Goal: Task Accomplishment & Management: Complete application form

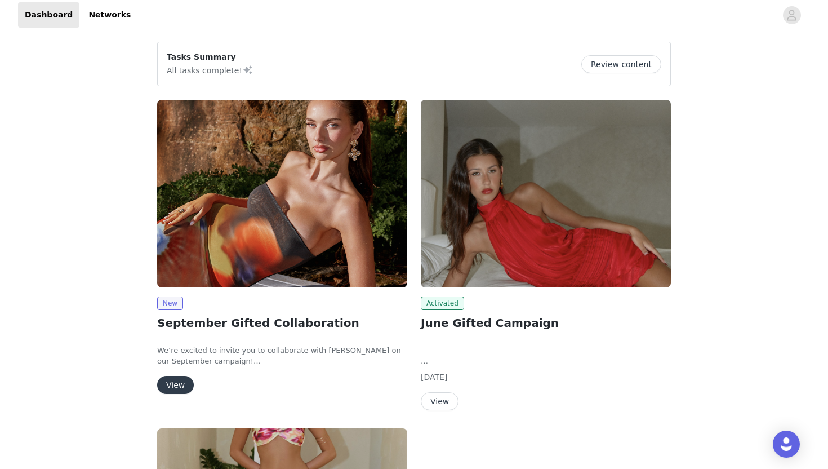
click at [182, 384] on button "View" at bounding box center [175, 385] width 37 height 18
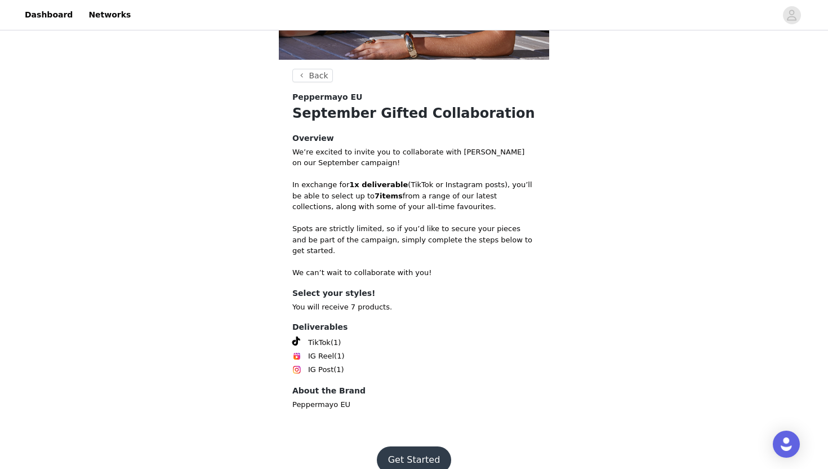
scroll to position [270, 0]
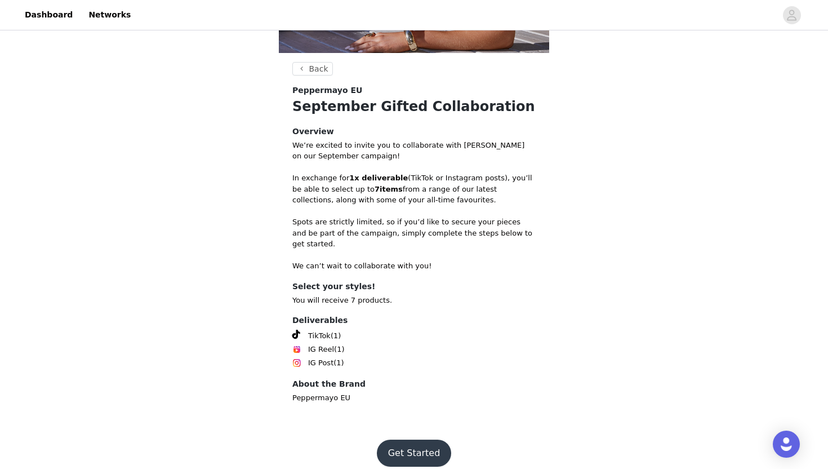
click at [420, 443] on button "Get Started" at bounding box center [414, 452] width 75 height 27
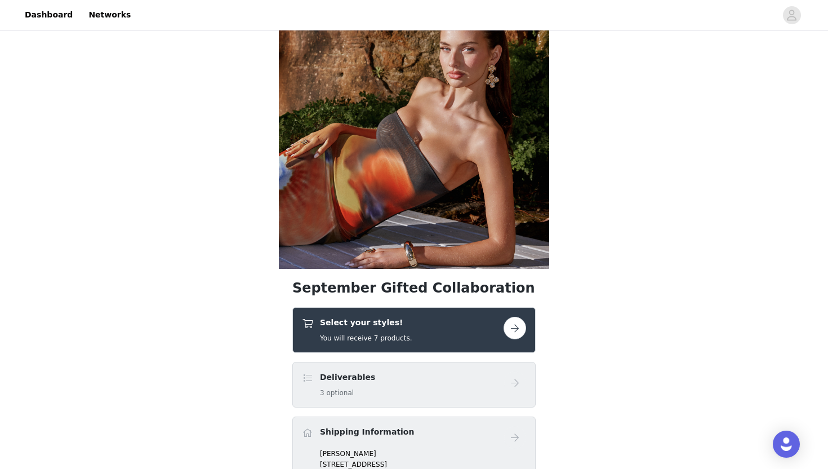
scroll to position [56, 0]
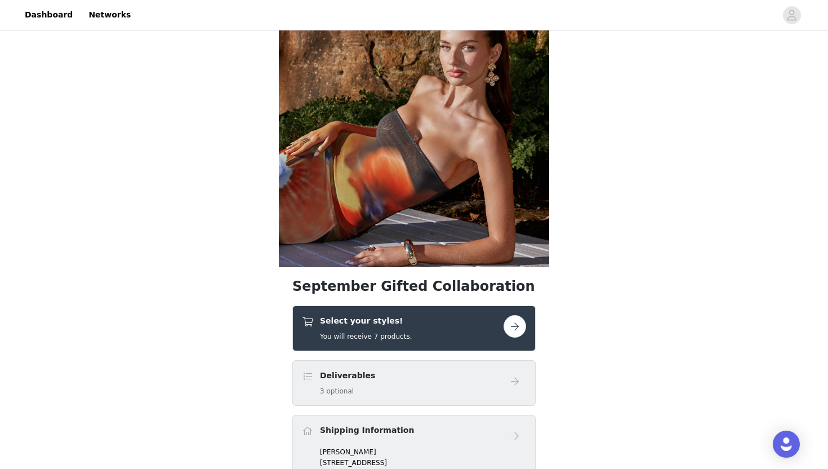
click at [519, 327] on button "button" at bounding box center [515, 326] width 23 height 23
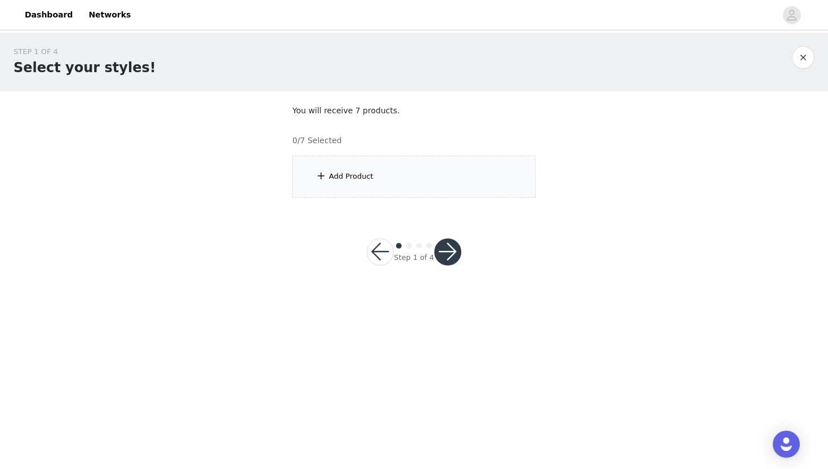
click at [499, 176] on div "Add Product" at bounding box center [413, 177] width 243 height 42
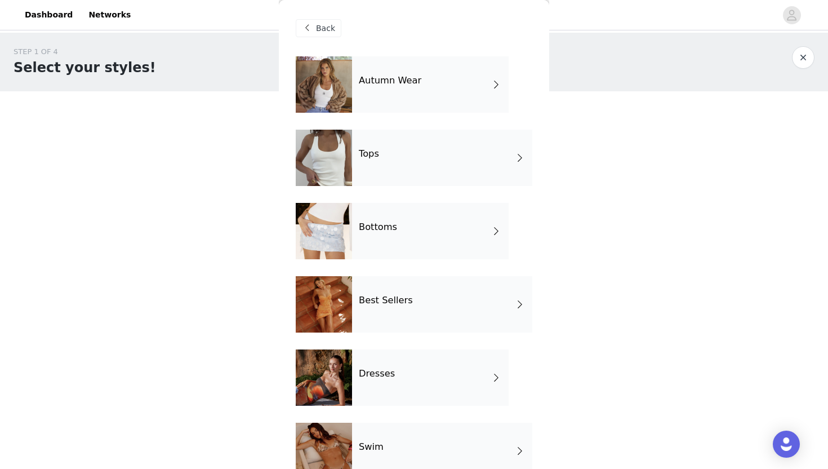
click at [473, 86] on div "Autumn Wear" at bounding box center [430, 84] width 157 height 56
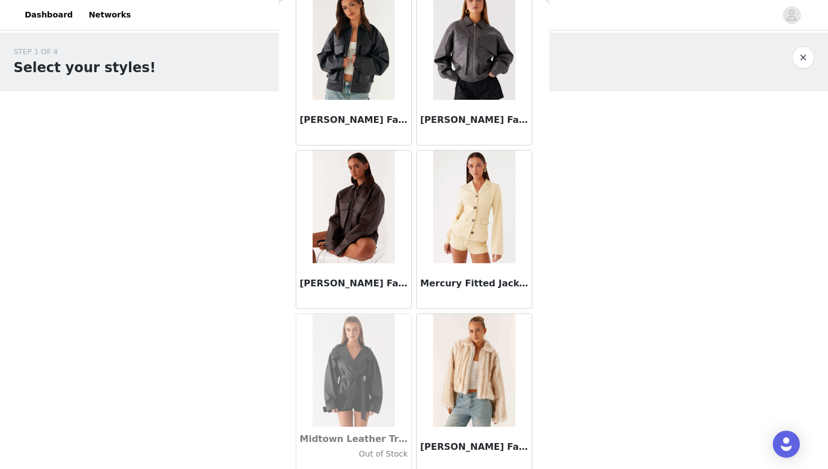
scroll to position [886, 0]
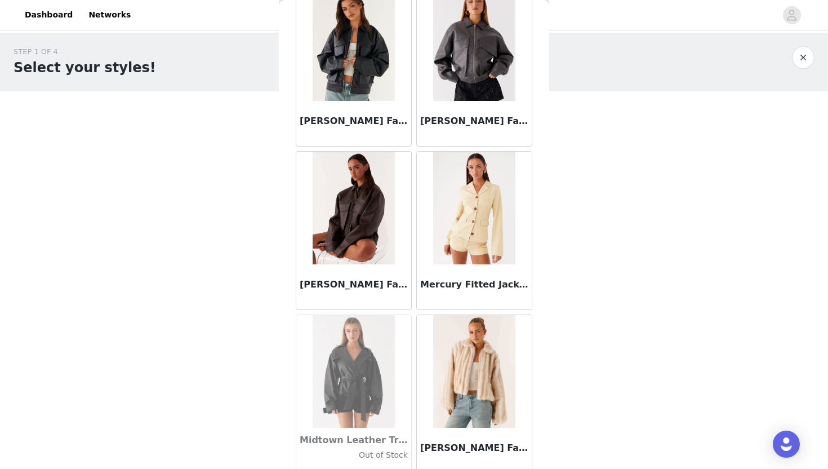
click at [372, 250] on img at bounding box center [354, 208] width 82 height 113
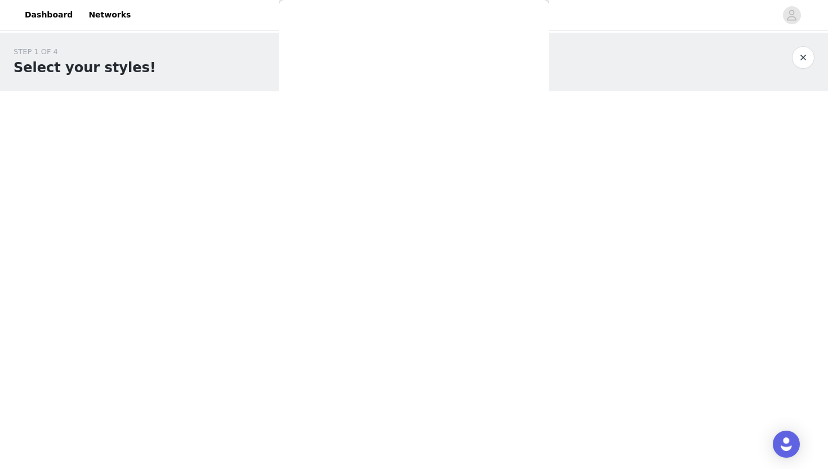
scroll to position [0, 0]
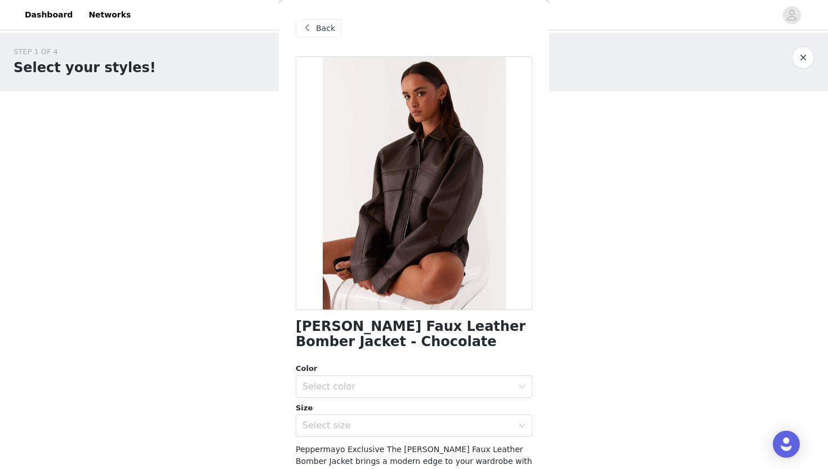
click at [326, 28] on span "Back" at bounding box center [325, 29] width 19 height 12
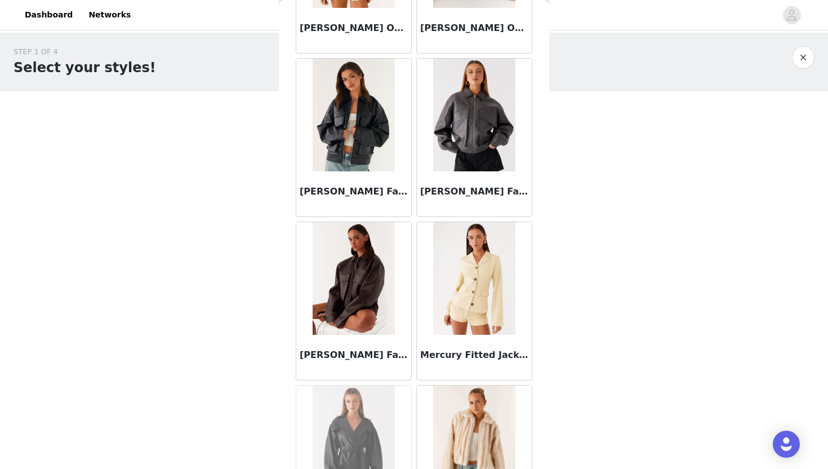
scroll to position [823, 0]
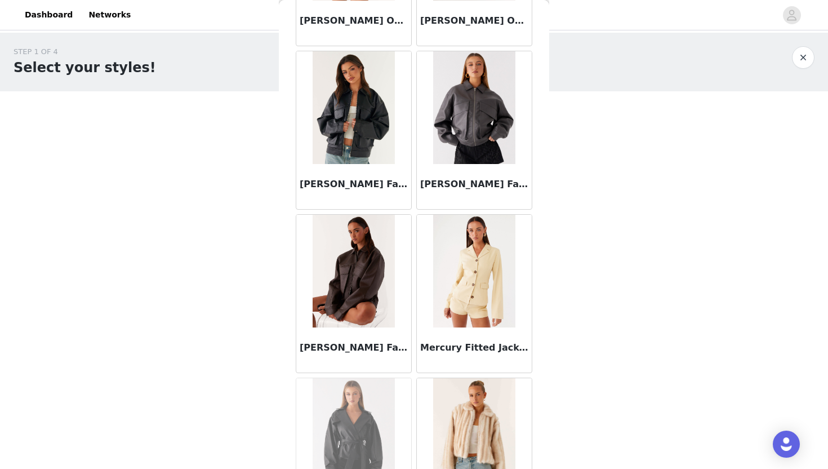
click at [456, 297] on img at bounding box center [474, 271] width 82 height 113
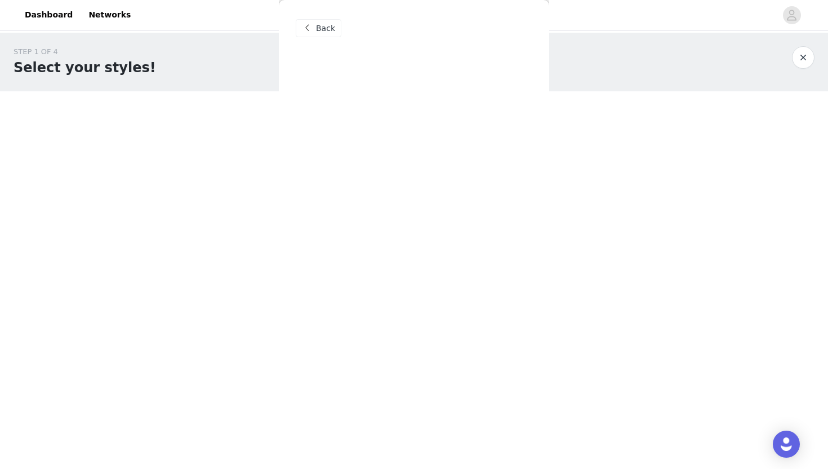
scroll to position [0, 0]
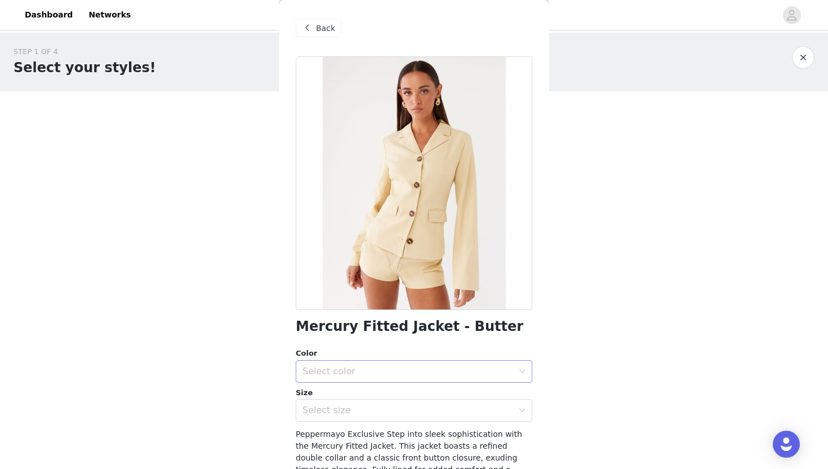
click at [420, 372] on div "Select color" at bounding box center [408, 371] width 211 height 11
click at [418, 398] on li "Butter" at bounding box center [414, 396] width 237 height 18
click at [419, 410] on div "Select size" at bounding box center [408, 410] width 211 height 11
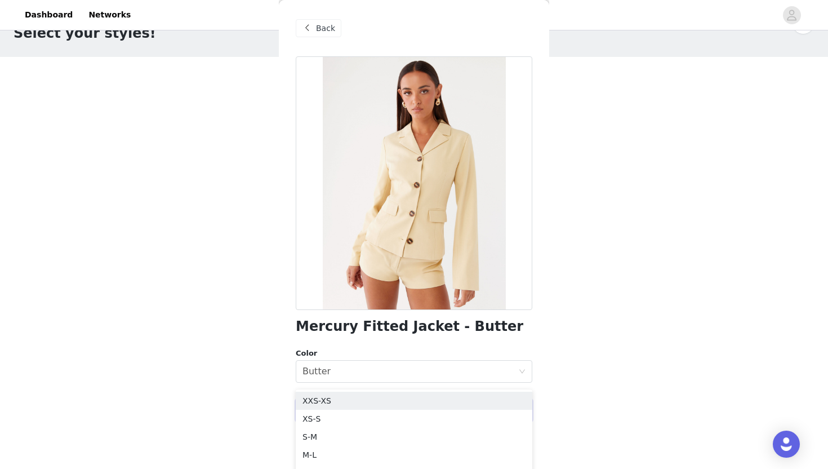
scroll to position [68, 0]
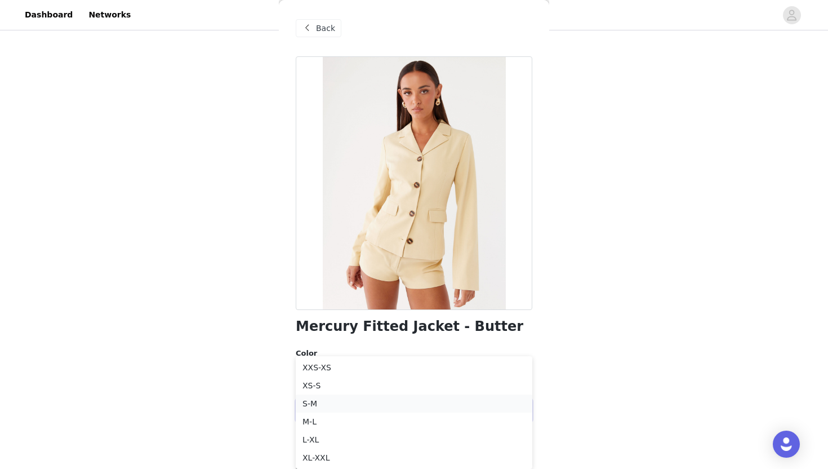
click at [479, 398] on li "S-M" at bounding box center [414, 403] width 237 height 18
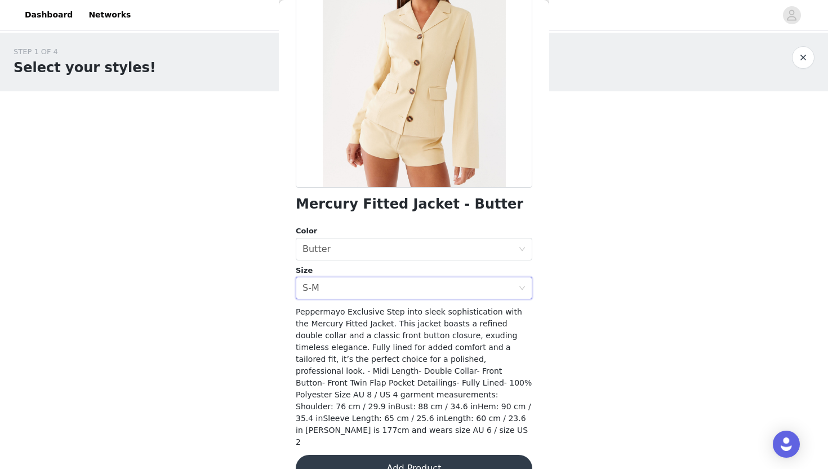
scroll to position [125, 0]
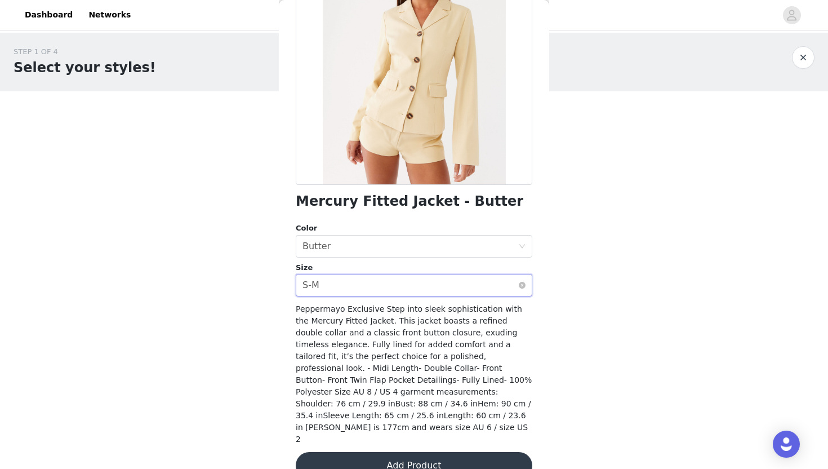
click at [493, 290] on div "Select size S-M" at bounding box center [411, 284] width 216 height 21
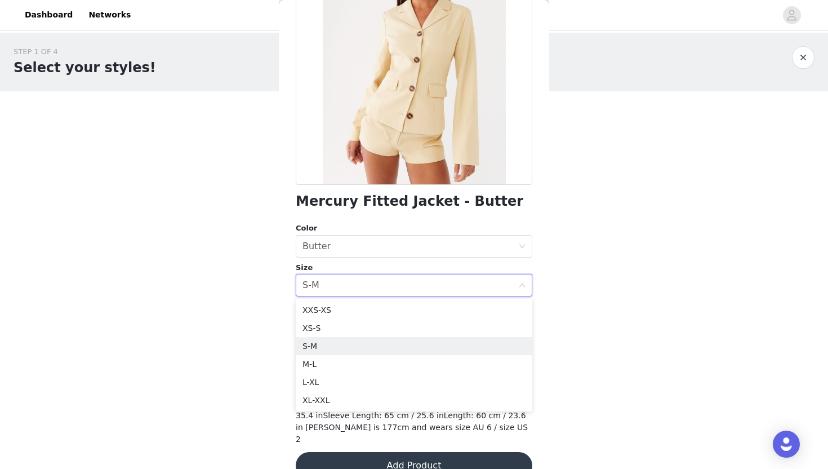
click at [580, 232] on div "STEP 1 OF 4 Select your styles! You will receive 7 products. 0/7 Selected Add P…" at bounding box center [414, 163] width 828 height 260
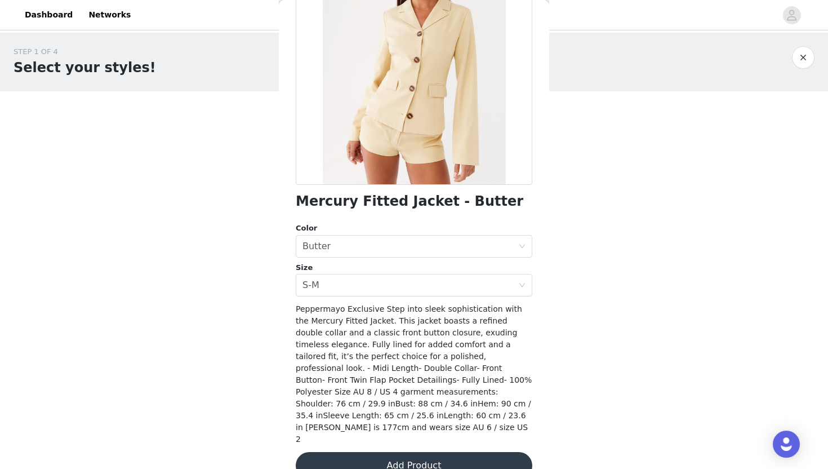
click at [472, 452] on button "Add Product" at bounding box center [414, 465] width 237 height 27
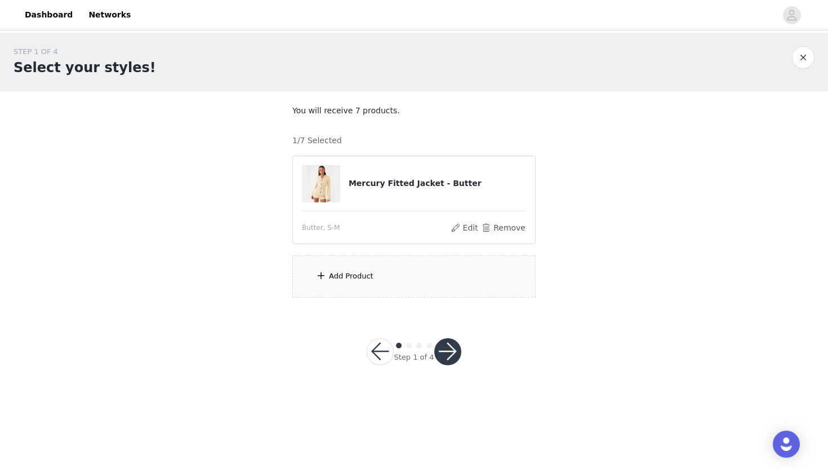
click at [464, 276] on div "Add Product" at bounding box center [413, 276] width 243 height 42
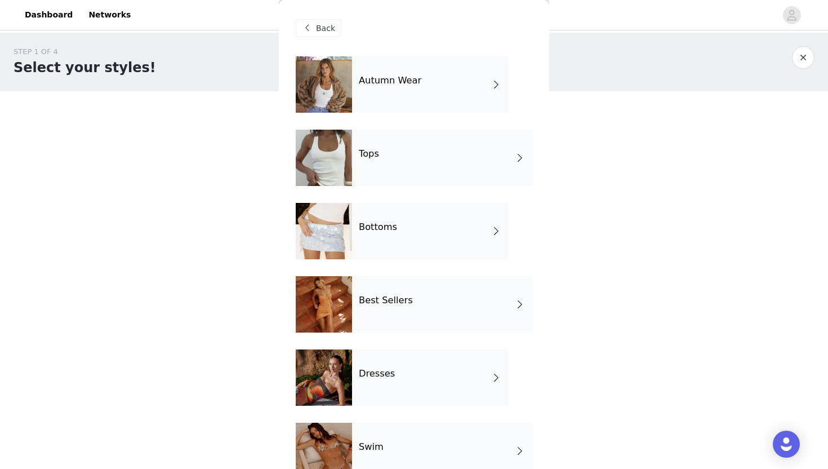
click at [473, 88] on div "Autumn Wear" at bounding box center [430, 84] width 157 height 56
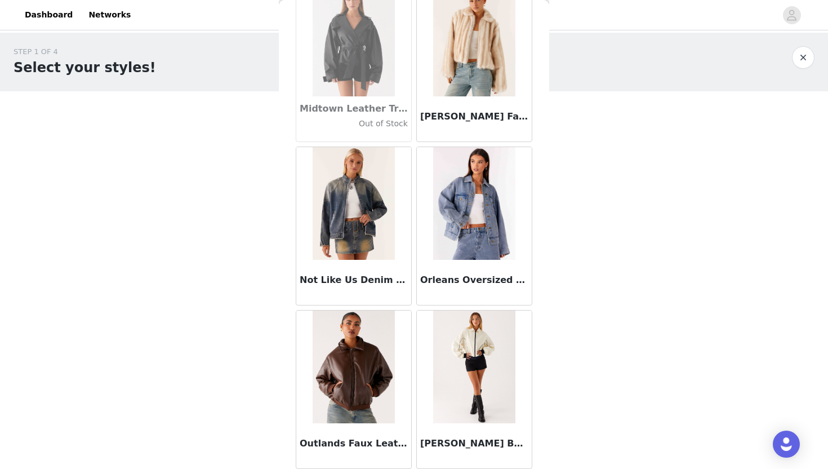
scroll to position [1255, 0]
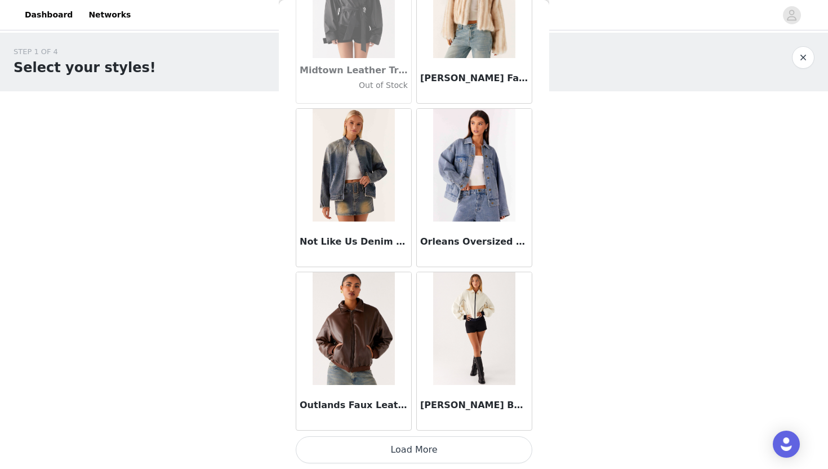
click at [466, 330] on img at bounding box center [474, 328] width 82 height 113
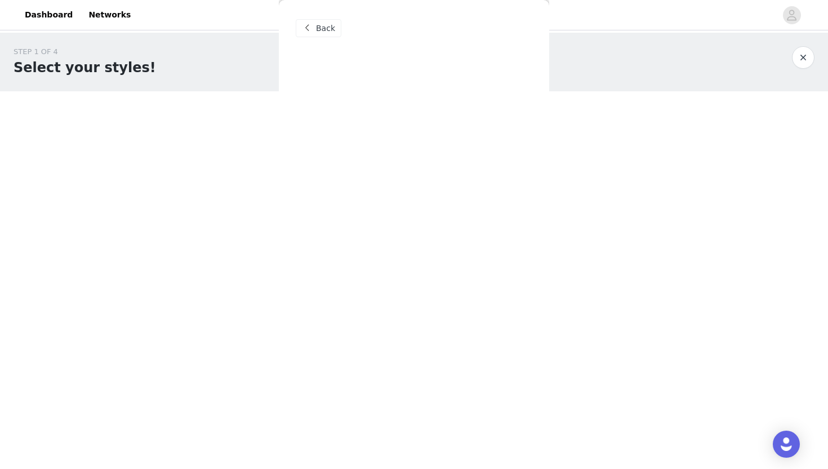
scroll to position [0, 0]
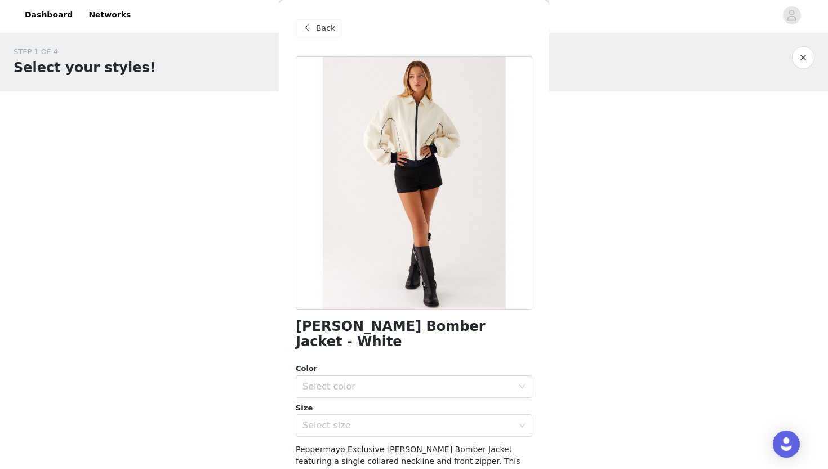
click at [312, 28] on span at bounding box center [307, 28] width 14 height 14
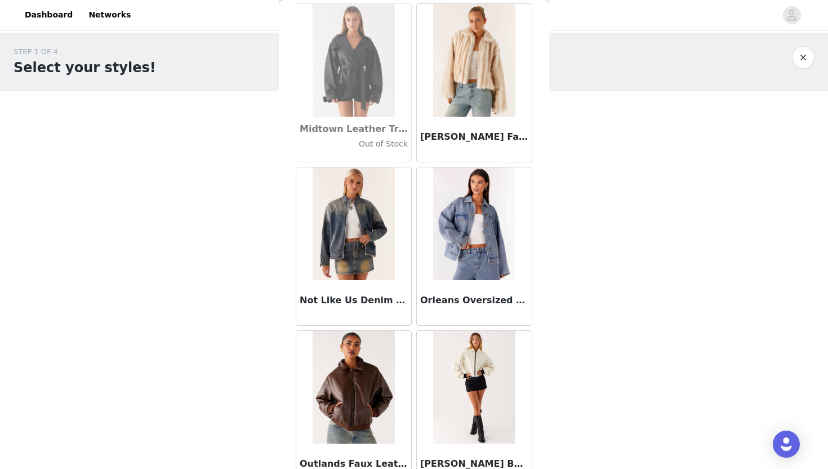
scroll to position [1255, 0]
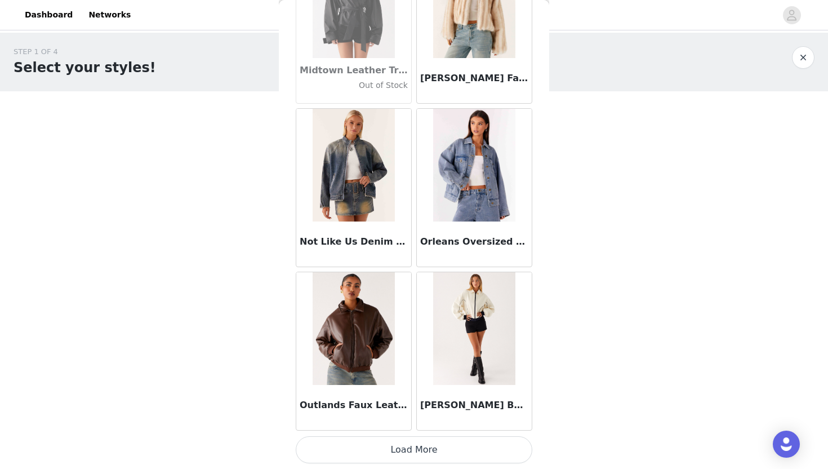
click at [385, 444] on button "Load More" at bounding box center [414, 449] width 237 height 27
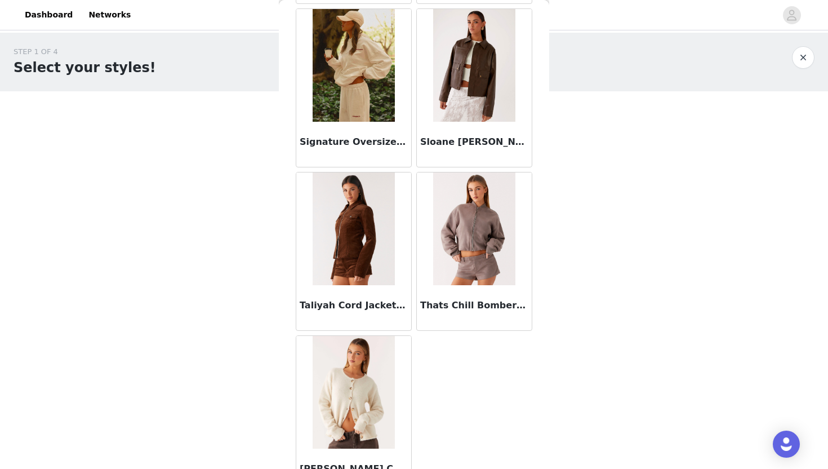
scroll to position [1851, 0]
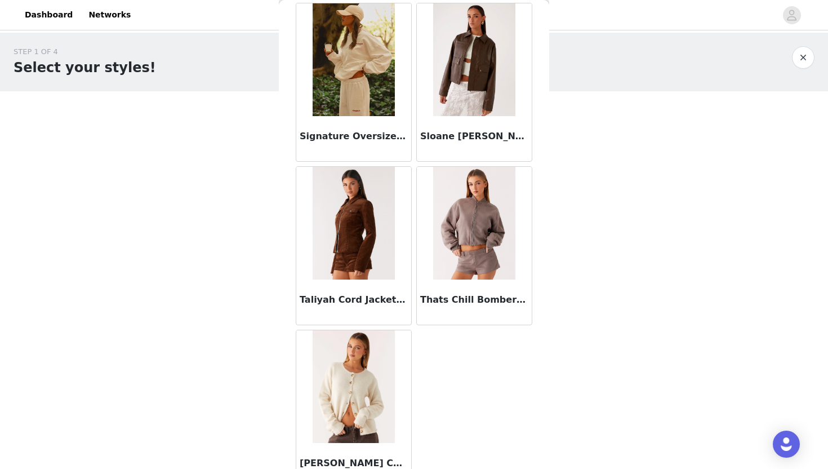
click at [366, 222] on img at bounding box center [354, 223] width 82 height 113
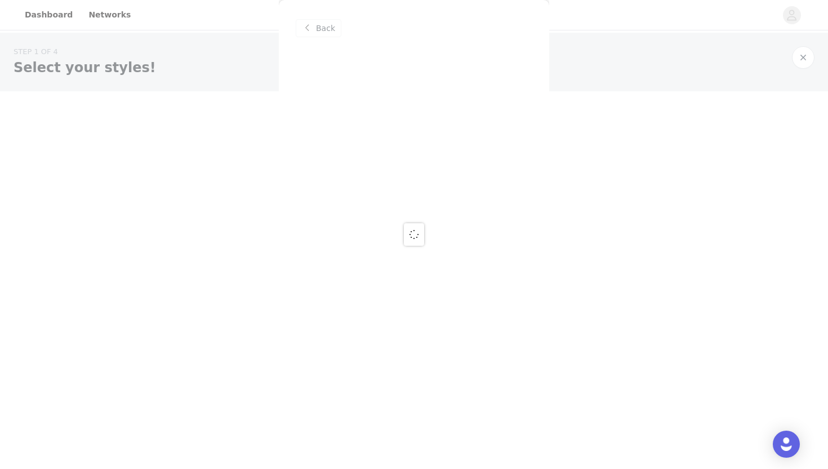
scroll to position [0, 0]
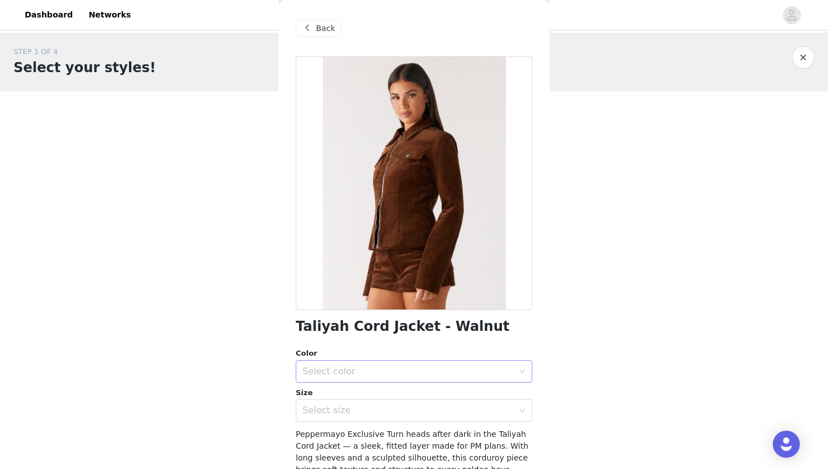
click at [362, 370] on div "Select color" at bounding box center [408, 371] width 211 height 11
click at [365, 392] on li "Walnut" at bounding box center [414, 396] width 237 height 18
click at [374, 409] on div "Select size" at bounding box center [408, 410] width 211 height 11
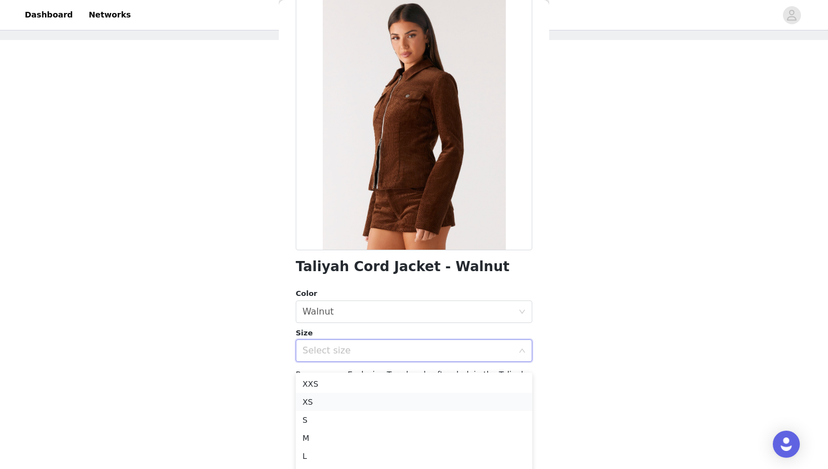
scroll to position [55, 0]
click at [371, 418] on li "S" at bounding box center [414, 416] width 237 height 18
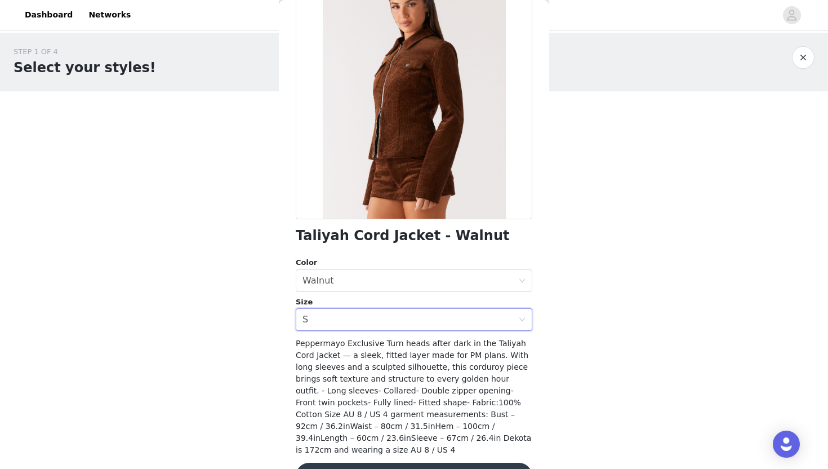
scroll to position [113, 0]
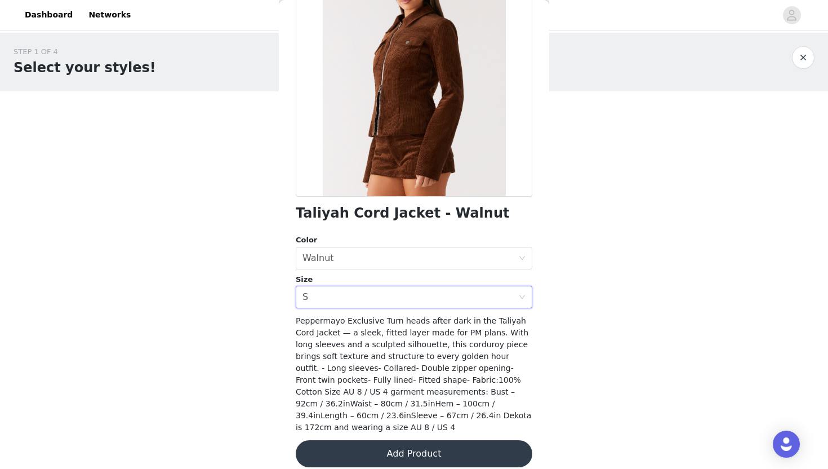
click at [398, 443] on button "Add Product" at bounding box center [414, 453] width 237 height 27
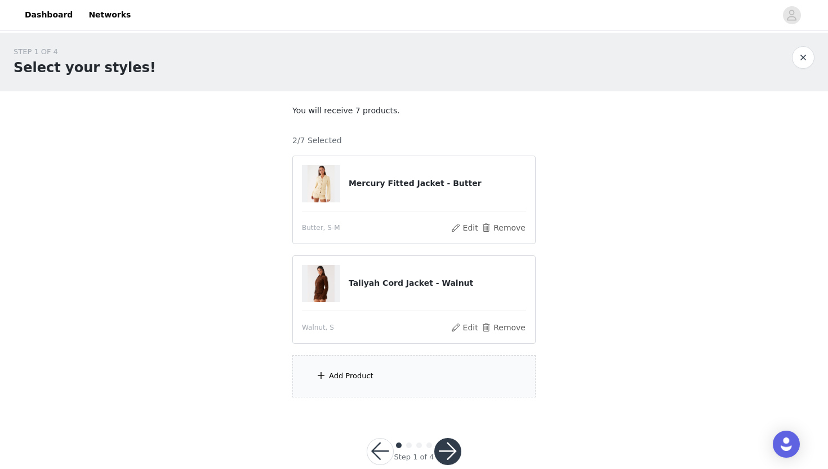
click at [392, 384] on div "Add Product" at bounding box center [413, 376] width 243 height 42
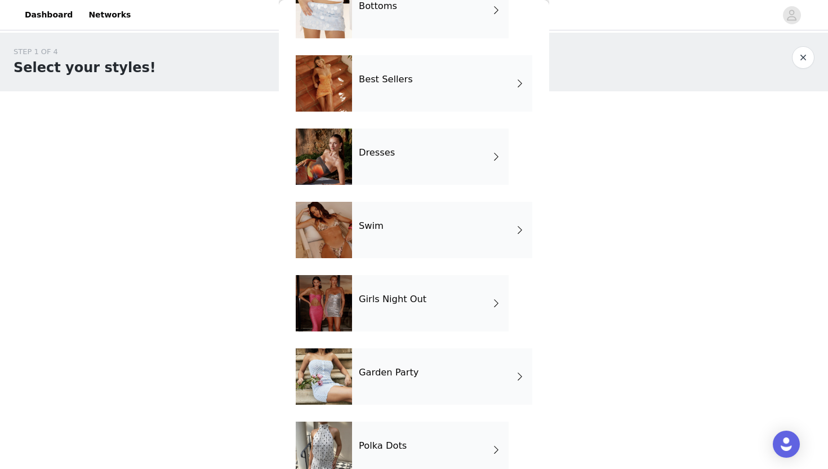
scroll to position [247, 0]
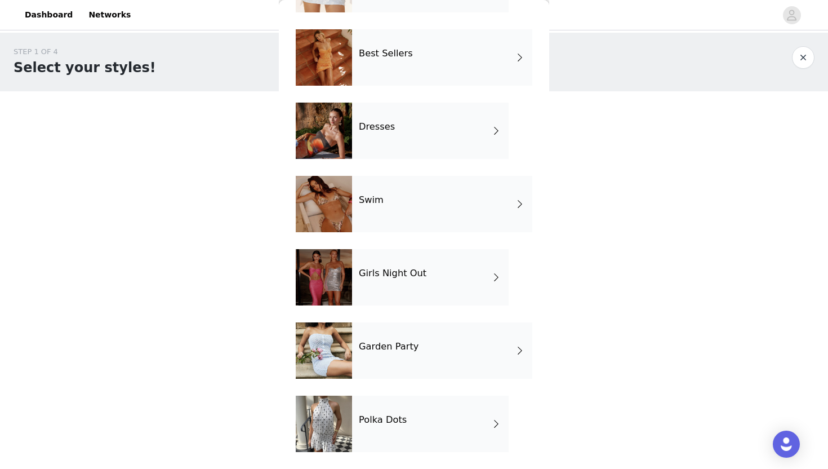
click at [410, 347] on h4 "Garden Party" at bounding box center [389, 346] width 60 height 10
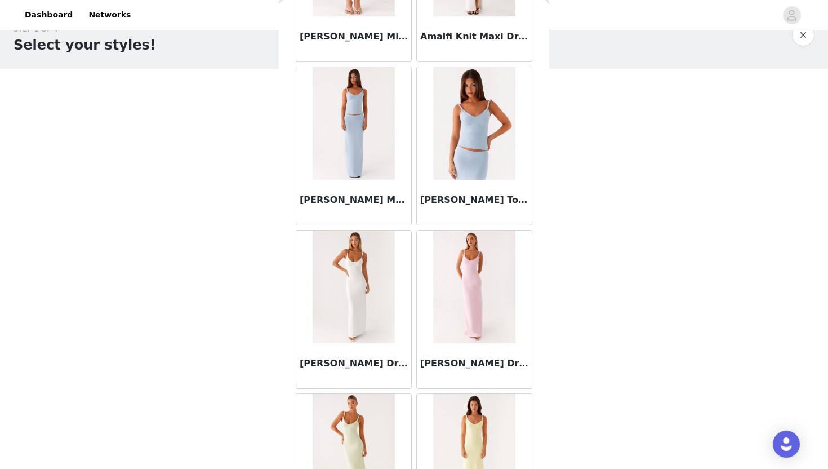
scroll to position [0, 0]
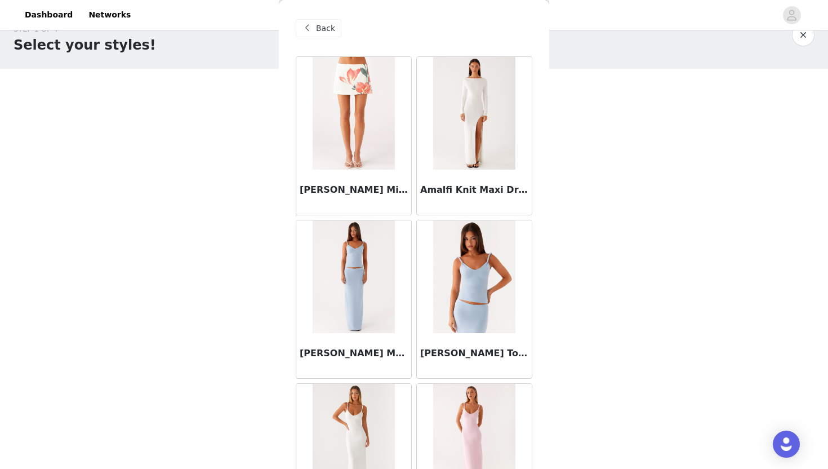
click at [328, 23] on span "Back" at bounding box center [325, 29] width 19 height 12
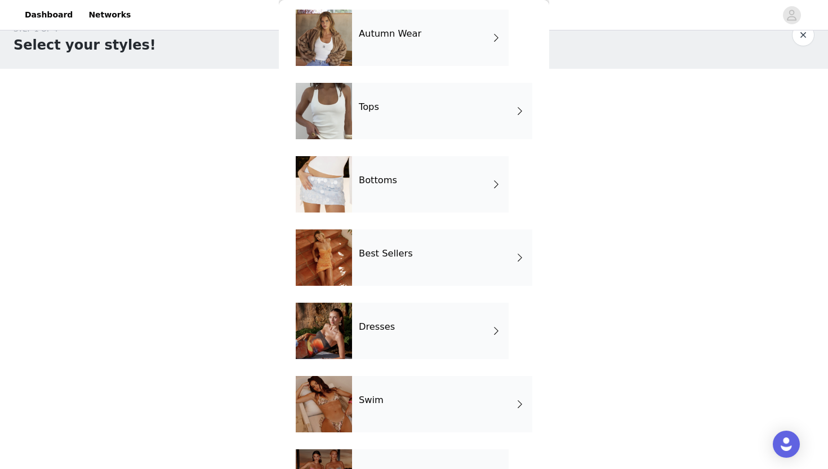
scroll to position [49, 0]
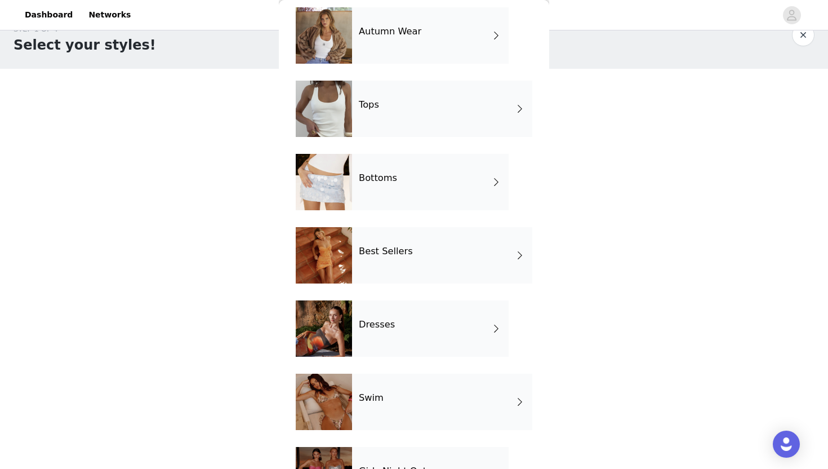
click at [414, 257] on div "Best Sellers" at bounding box center [442, 255] width 180 height 56
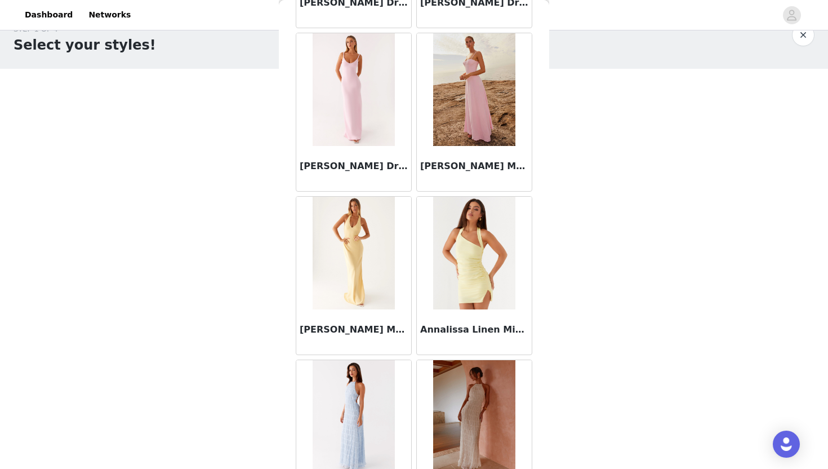
scroll to position [1255, 0]
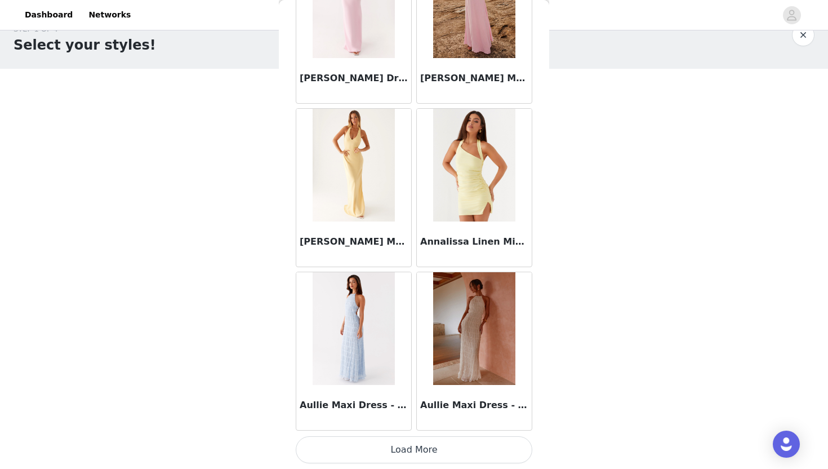
click at [424, 445] on button "Load More" at bounding box center [414, 449] width 237 height 27
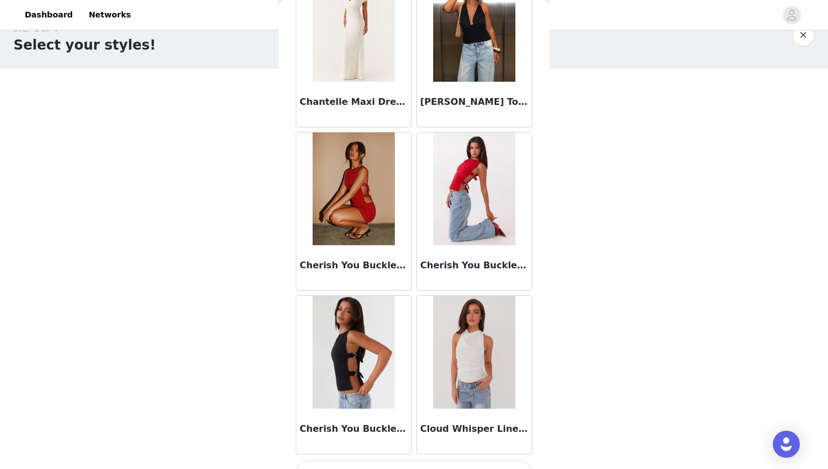
scroll to position [2889, 0]
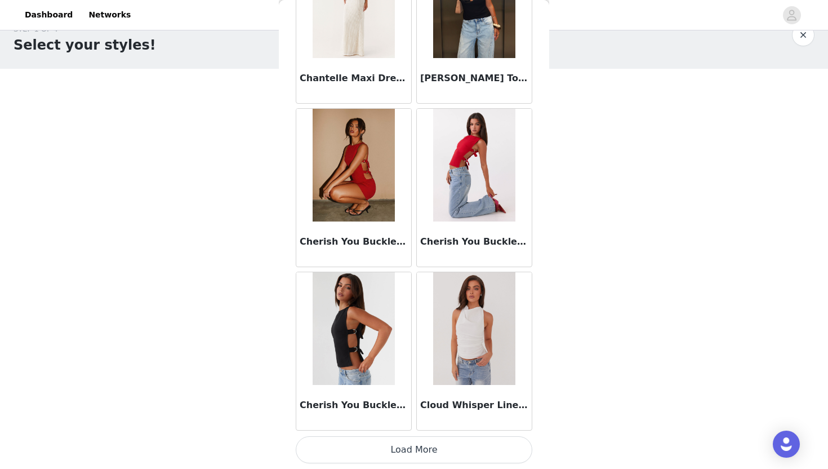
click at [428, 452] on button "Load More" at bounding box center [414, 449] width 237 height 27
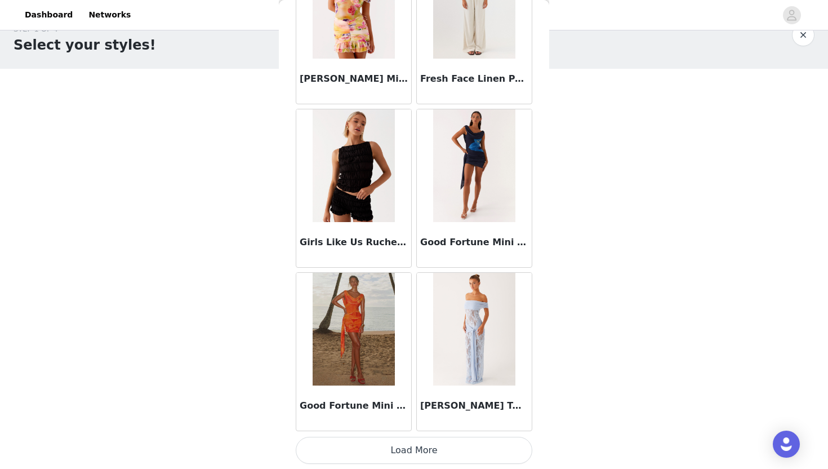
scroll to position [4523, 0]
click at [429, 454] on button "Load More" at bounding box center [414, 449] width 237 height 27
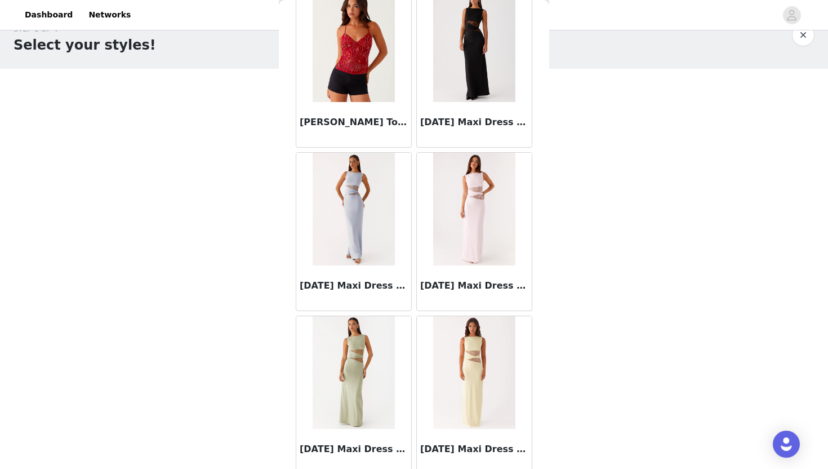
scroll to position [6157, 0]
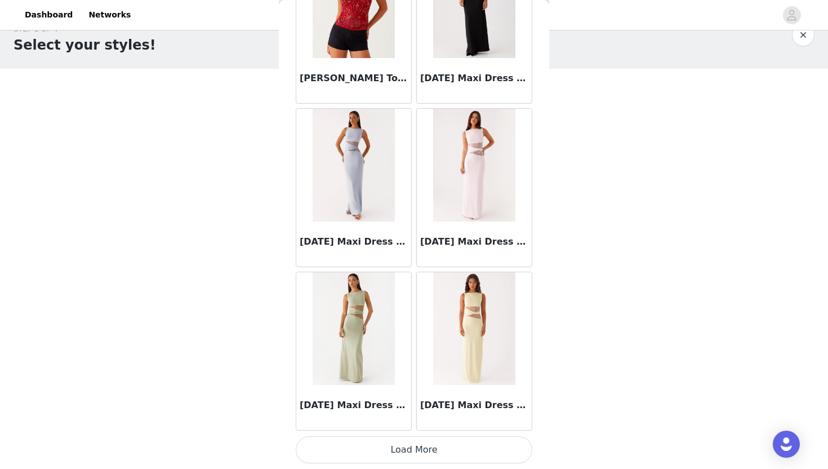
click at [422, 450] on button "Load More" at bounding box center [414, 449] width 237 height 27
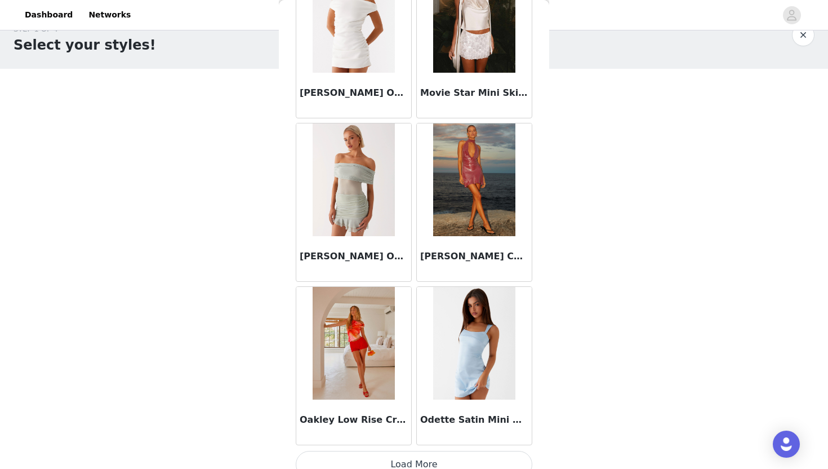
scroll to position [7791, 0]
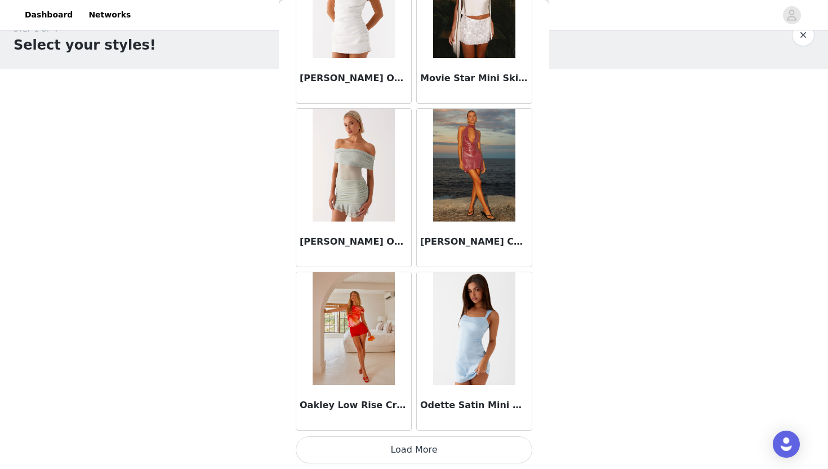
click at [428, 448] on button "Load More" at bounding box center [414, 449] width 237 height 27
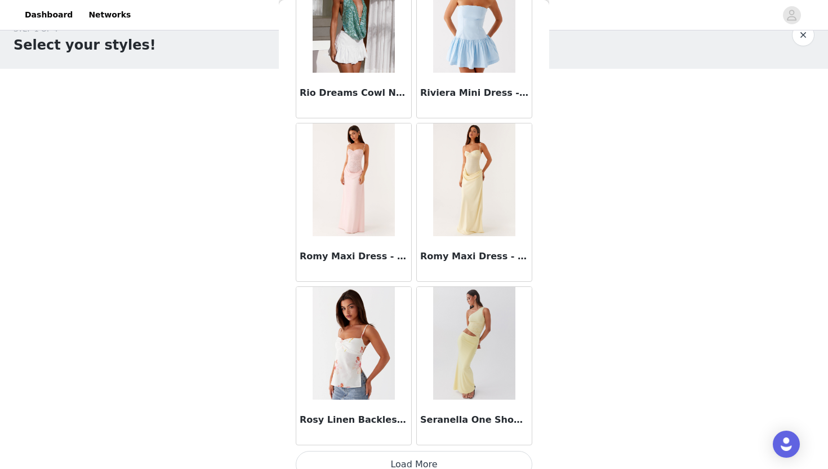
scroll to position [9425, 0]
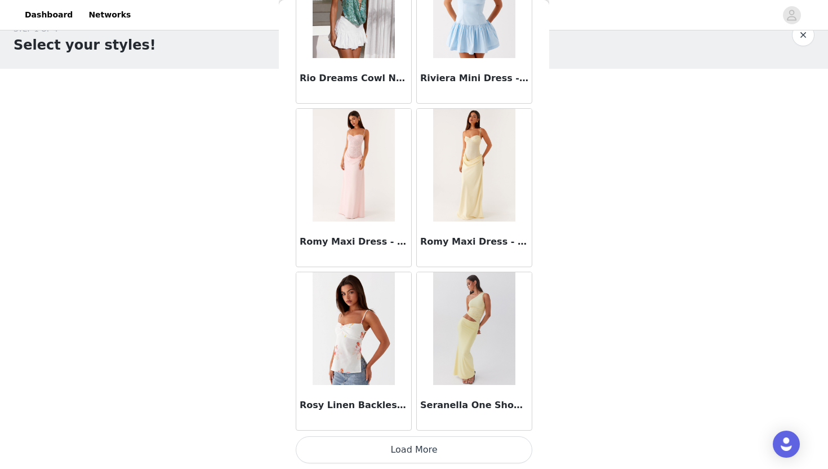
click at [383, 455] on button "Load More" at bounding box center [414, 449] width 237 height 27
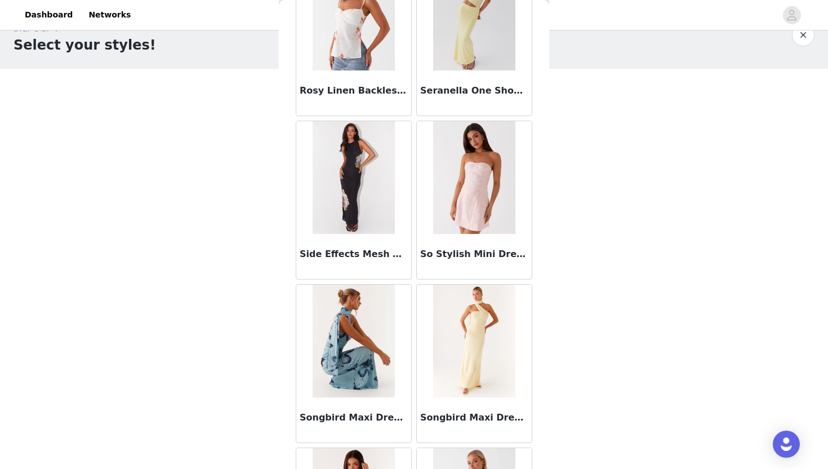
scroll to position [9749, 0]
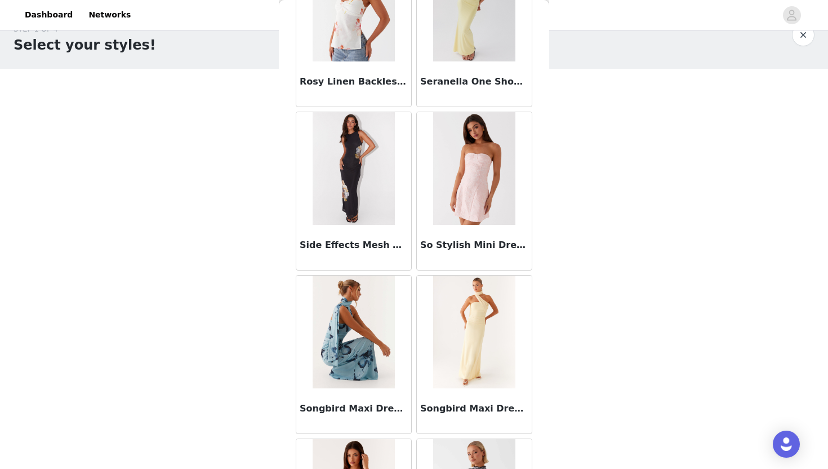
click at [365, 205] on img at bounding box center [354, 168] width 82 height 113
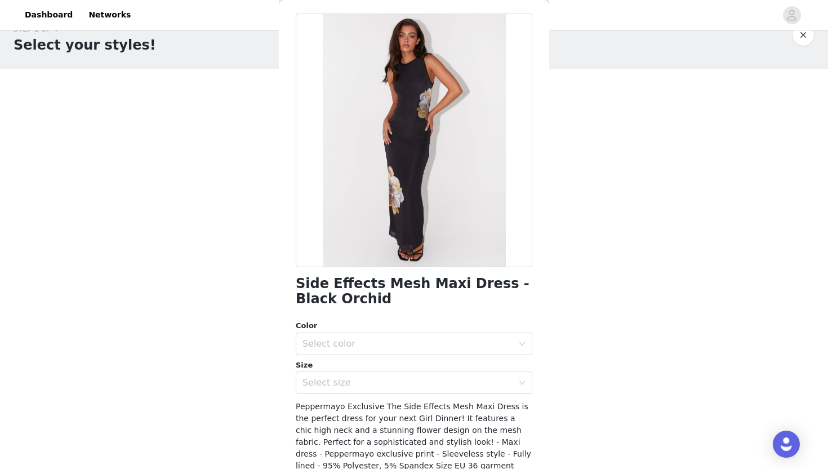
scroll to position [46, 0]
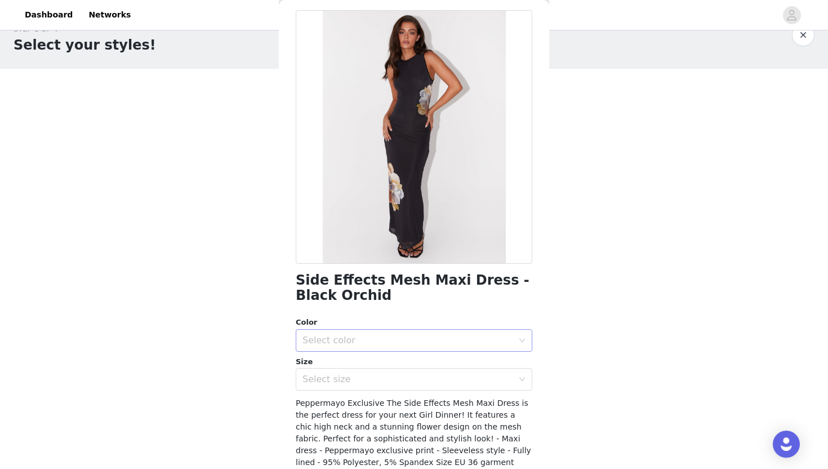
click at [397, 337] on div "Select color" at bounding box center [408, 340] width 211 height 11
click at [398, 361] on li "Black Orchid" at bounding box center [414, 365] width 237 height 18
click at [397, 375] on div "Select size" at bounding box center [408, 379] width 211 height 11
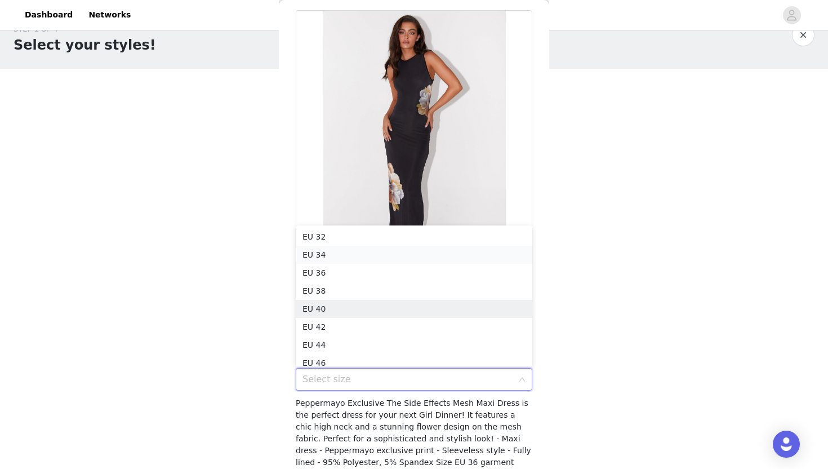
scroll to position [6, 0]
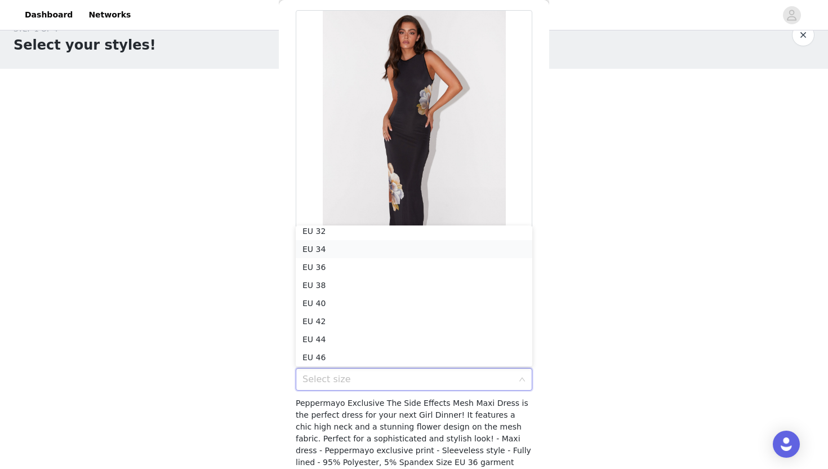
click at [403, 249] on li "EU 34" at bounding box center [414, 249] width 237 height 18
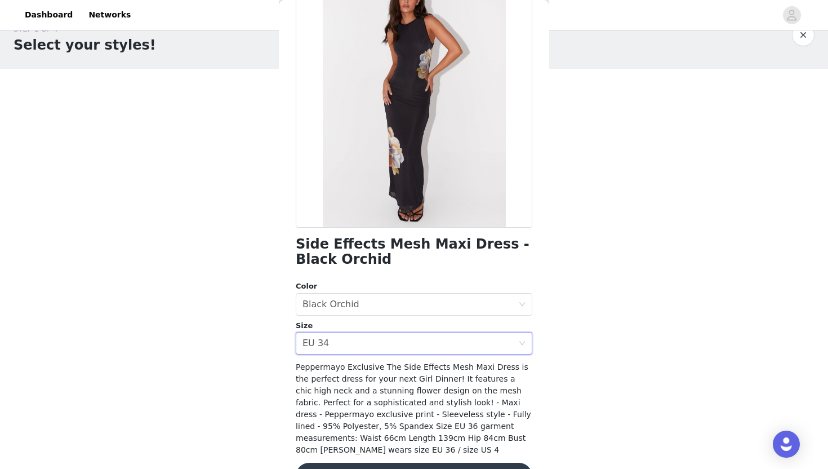
scroll to position [117, 0]
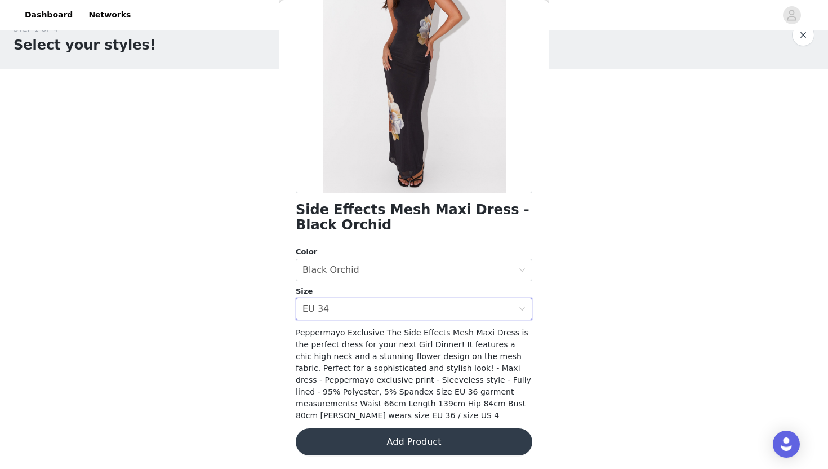
click at [416, 442] on button "Add Product" at bounding box center [414, 441] width 237 height 27
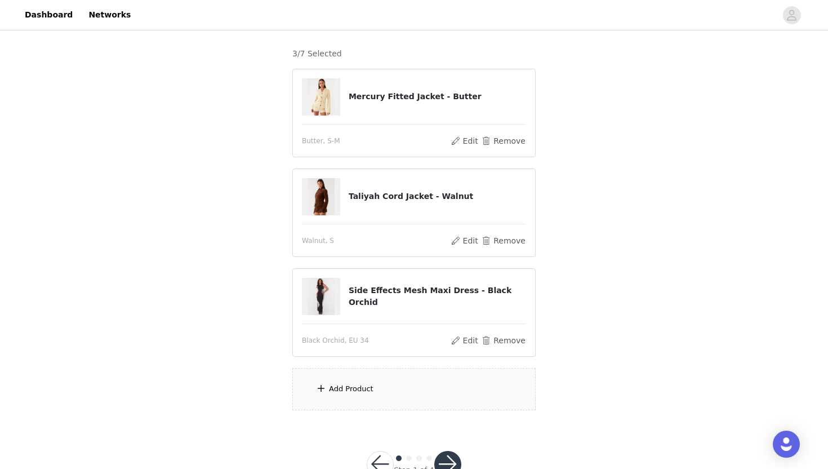
scroll to position [88, 0]
click at [412, 393] on div "Add Product" at bounding box center [413, 388] width 243 height 42
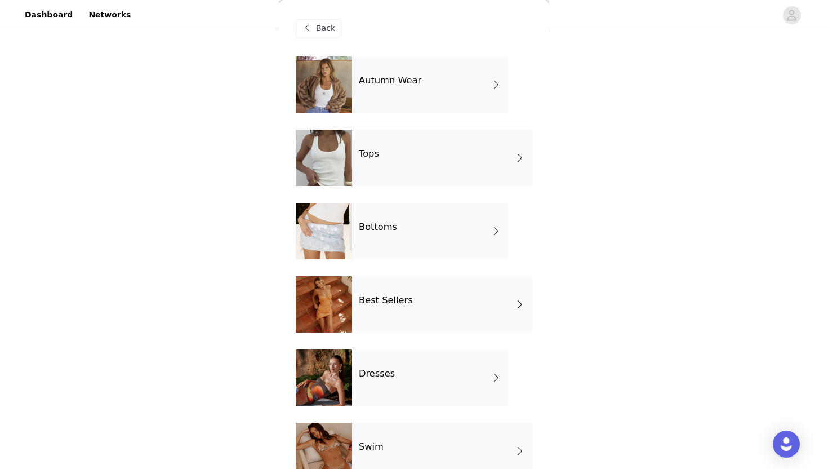
click at [408, 366] on div "Dresses" at bounding box center [430, 377] width 157 height 56
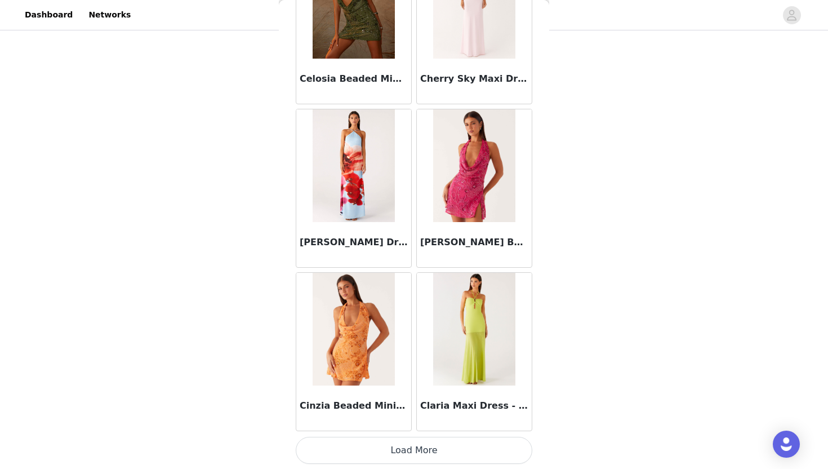
scroll to position [1255, 0]
click at [437, 442] on button "Load More" at bounding box center [414, 449] width 237 height 27
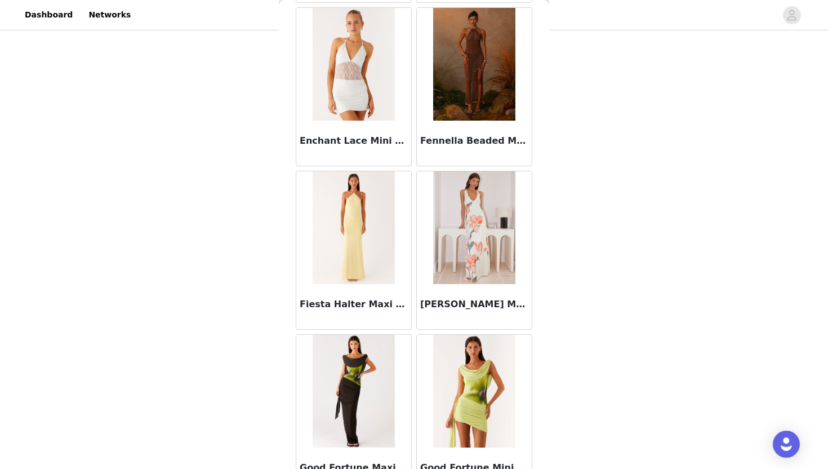
scroll to position [2889, 0]
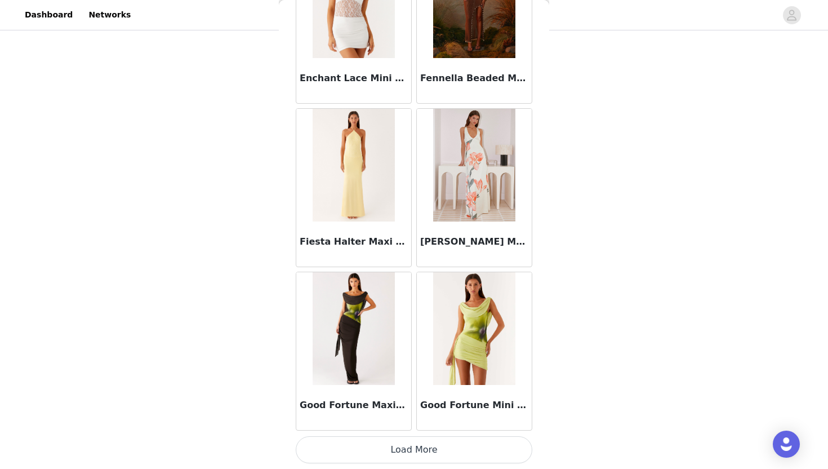
click at [425, 454] on button "Load More" at bounding box center [414, 449] width 237 height 27
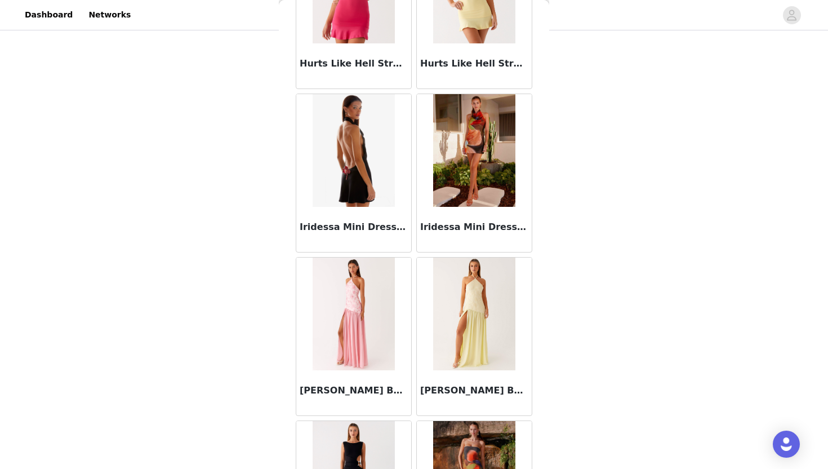
scroll to position [3558, 0]
click at [379, 189] on img at bounding box center [354, 150] width 82 height 113
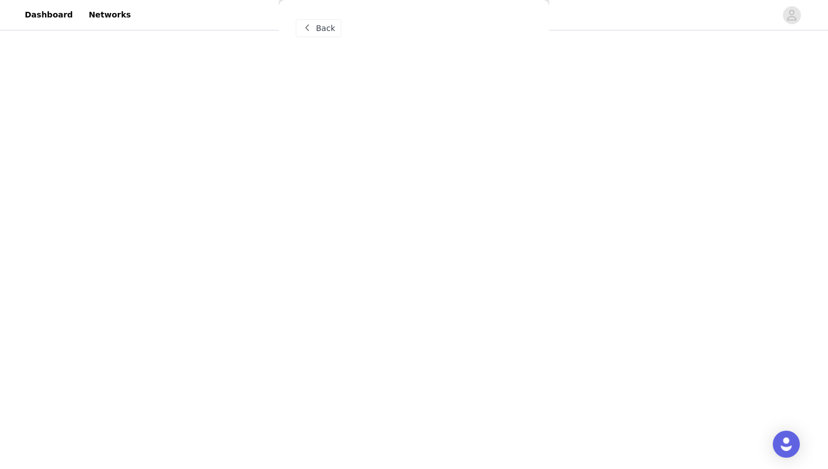
scroll to position [0, 0]
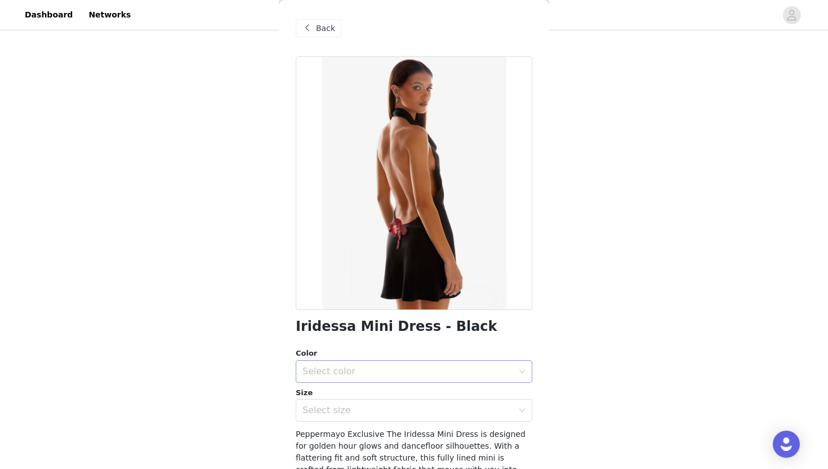
click at [380, 375] on div "Select color" at bounding box center [408, 371] width 211 height 11
click at [381, 390] on li "Black" at bounding box center [414, 396] width 237 height 18
click at [379, 408] on div "Select size" at bounding box center [408, 410] width 211 height 11
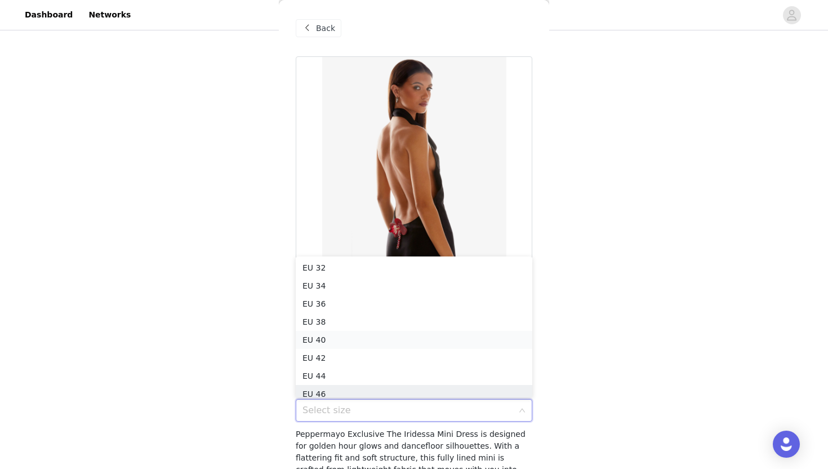
scroll to position [6, 0]
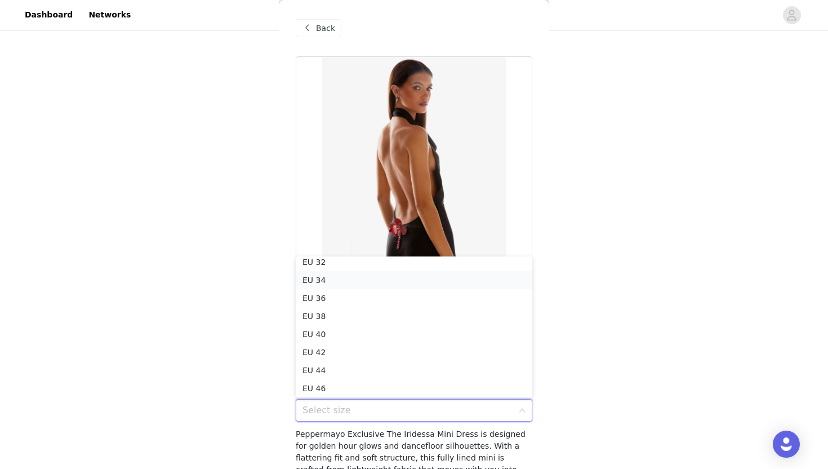
click at [391, 279] on li "EU 34" at bounding box center [414, 280] width 237 height 18
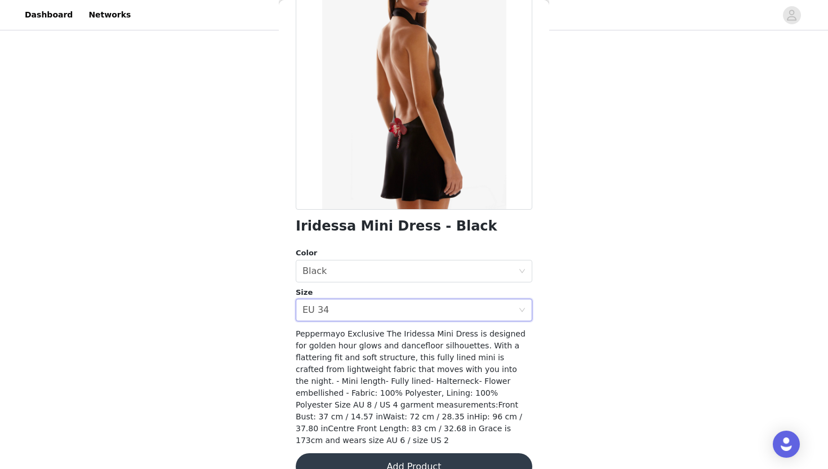
scroll to position [113, 0]
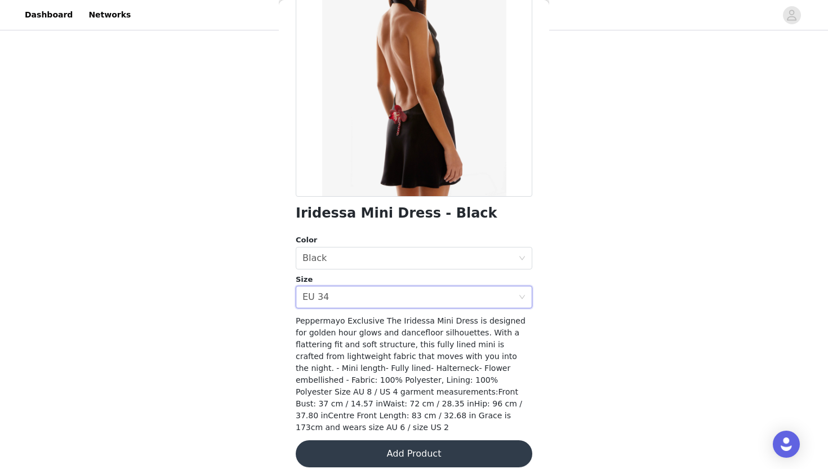
click at [394, 450] on button "Add Product" at bounding box center [414, 453] width 237 height 27
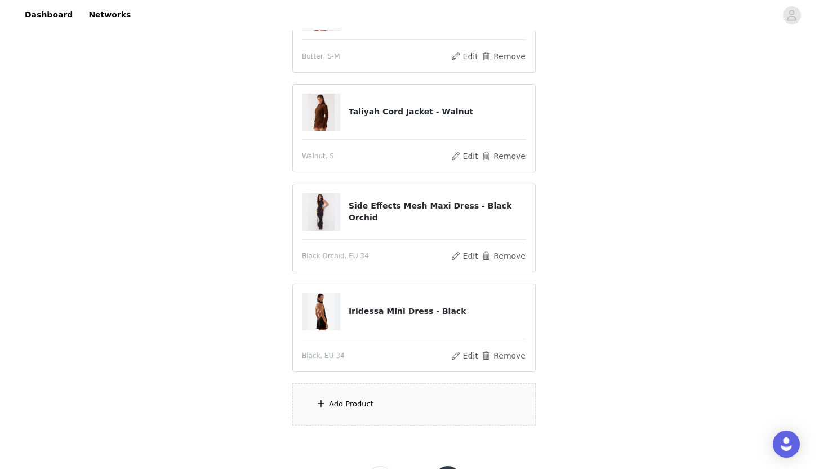
scroll to position [222, 0]
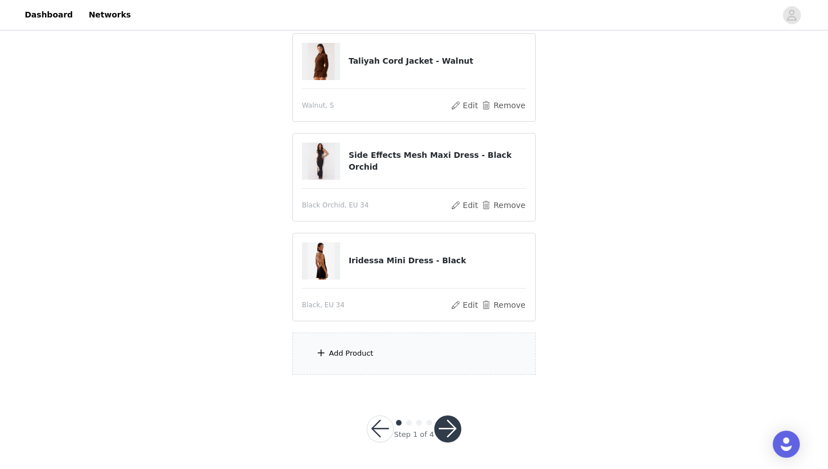
click at [416, 353] on div "Add Product" at bounding box center [413, 353] width 243 height 42
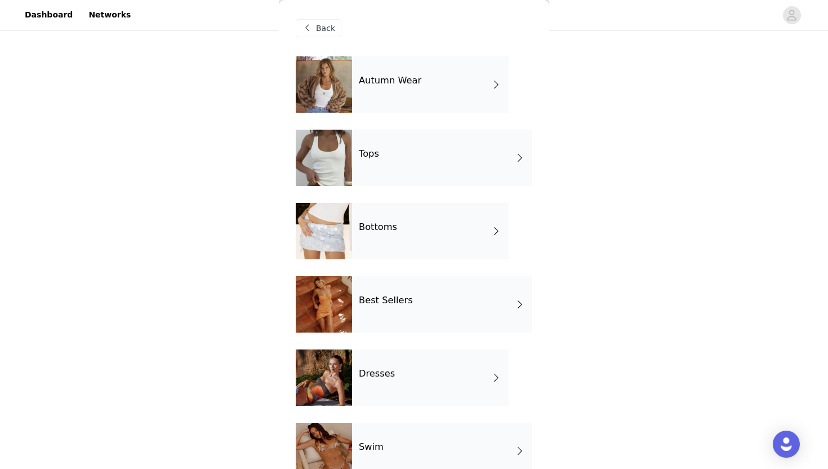
click at [416, 376] on div "Dresses" at bounding box center [430, 377] width 157 height 56
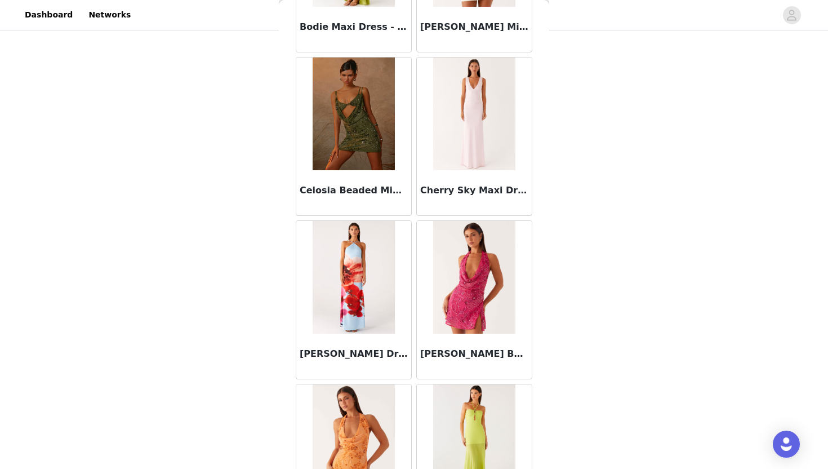
scroll to position [1255, 0]
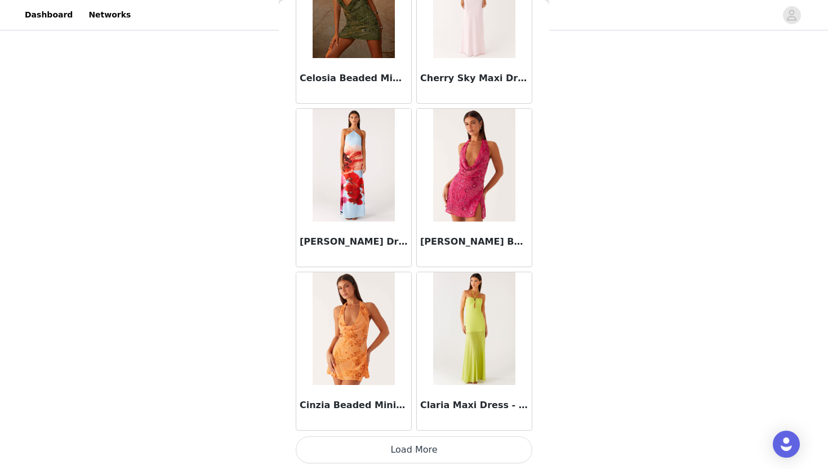
click at [412, 453] on button "Load More" at bounding box center [414, 449] width 237 height 27
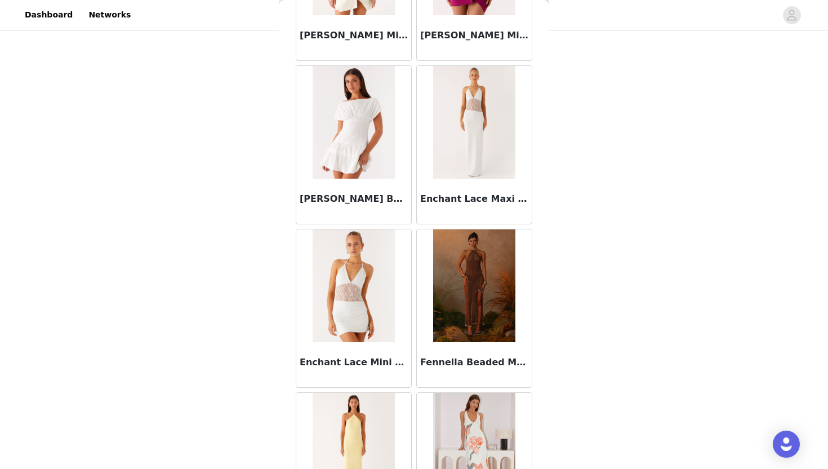
scroll to position [2889, 0]
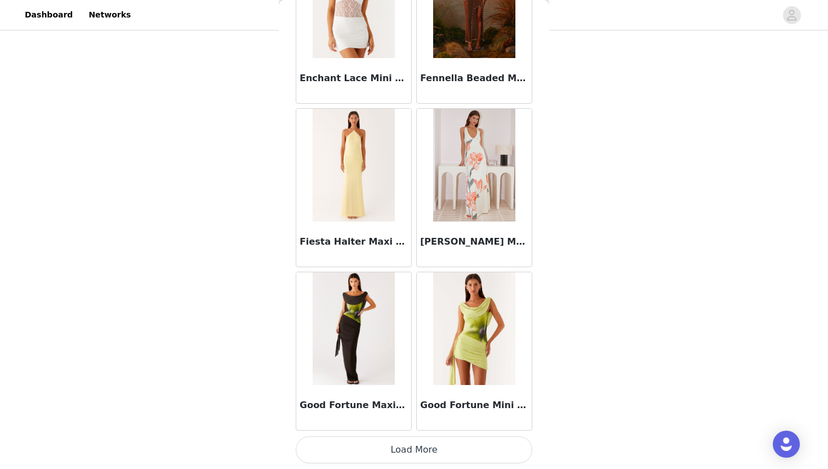
click at [421, 444] on button "Load More" at bounding box center [414, 449] width 237 height 27
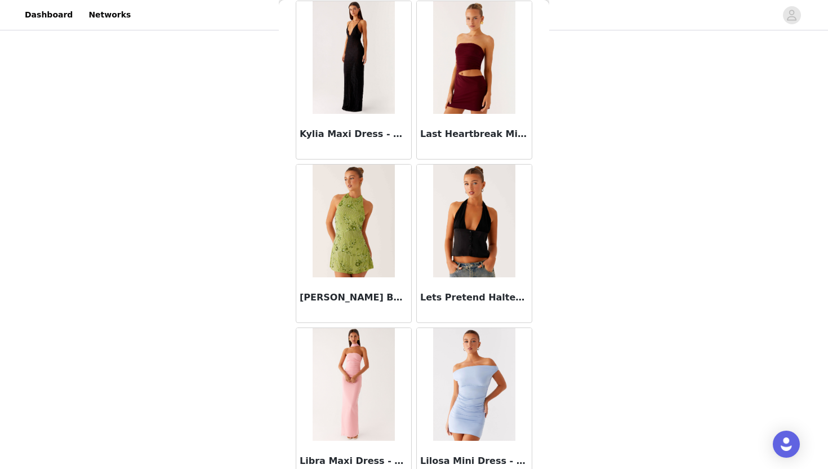
scroll to position [4523, 0]
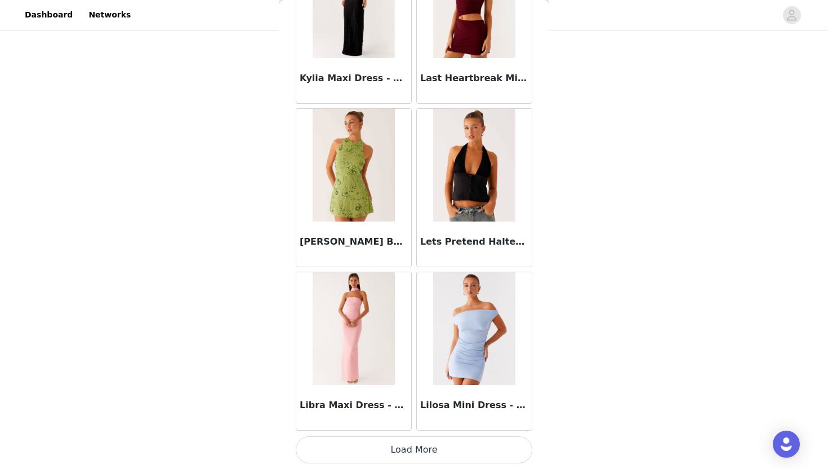
click at [426, 452] on button "Load More" at bounding box center [414, 449] width 237 height 27
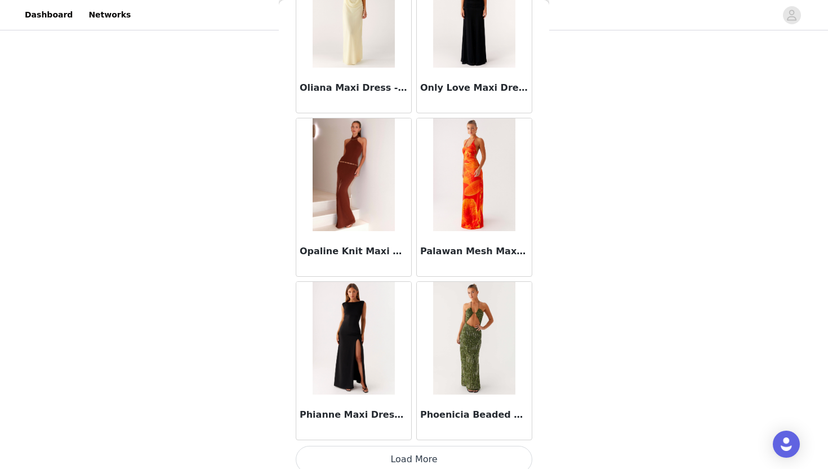
scroll to position [6157, 0]
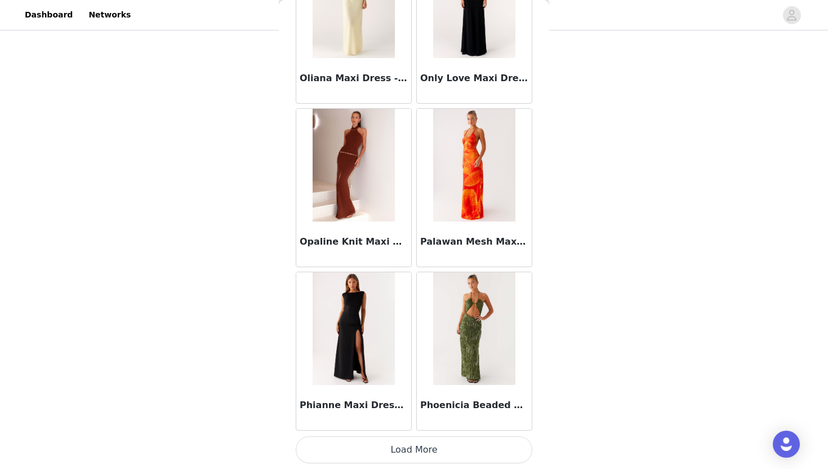
click at [424, 456] on button "Load More" at bounding box center [414, 449] width 237 height 27
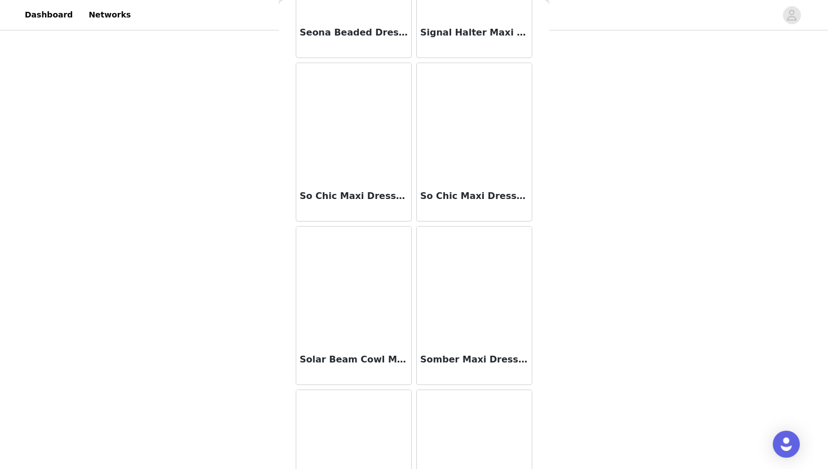
scroll to position [7791, 0]
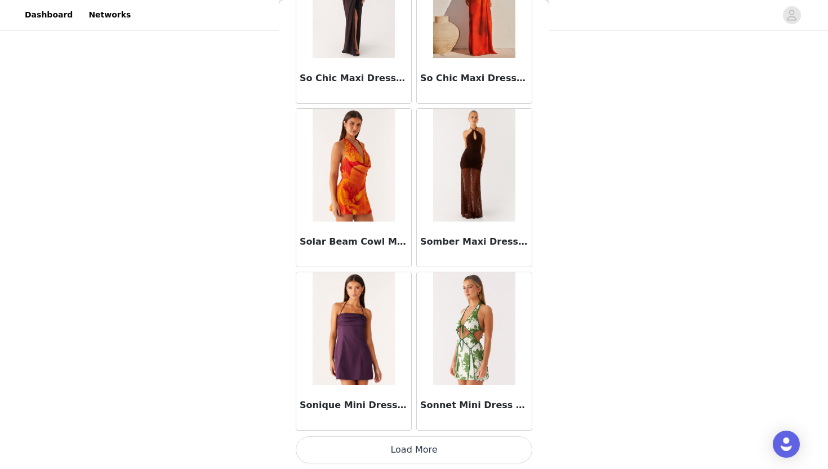
click at [429, 444] on button "Load More" at bounding box center [414, 449] width 237 height 27
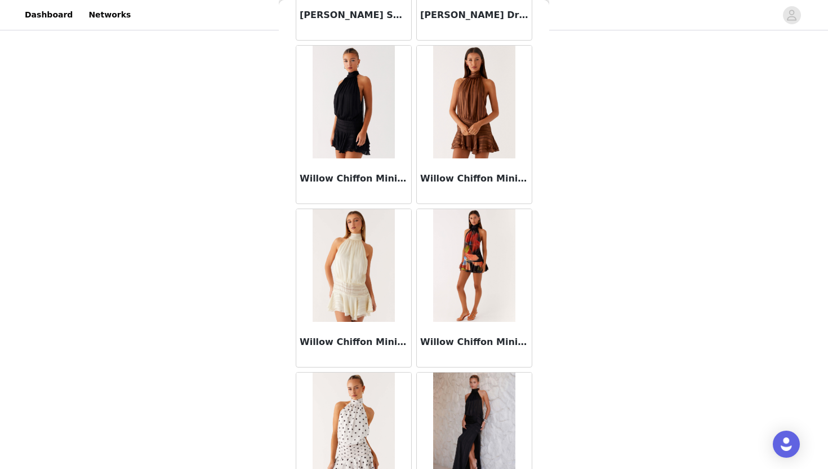
scroll to position [8998, 0]
click at [359, 287] on img at bounding box center [354, 266] width 82 height 113
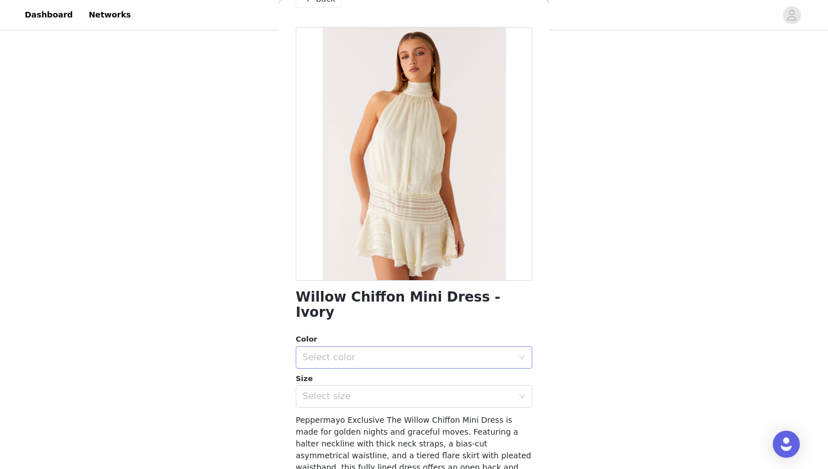
scroll to position [30, 0]
click at [381, 351] on div "Select color" at bounding box center [408, 356] width 211 height 11
click at [379, 364] on li "Ivory" at bounding box center [414, 366] width 237 height 18
click at [383, 388] on div "Select size" at bounding box center [411, 395] width 216 height 21
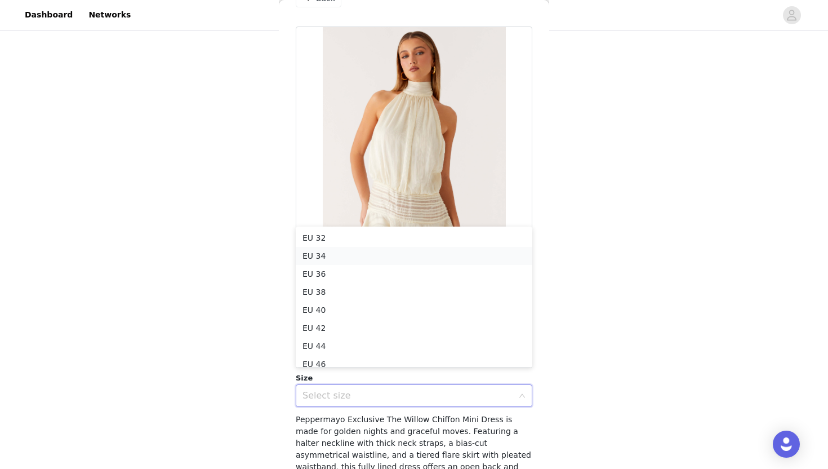
click at [390, 260] on li "EU 34" at bounding box center [414, 256] width 237 height 18
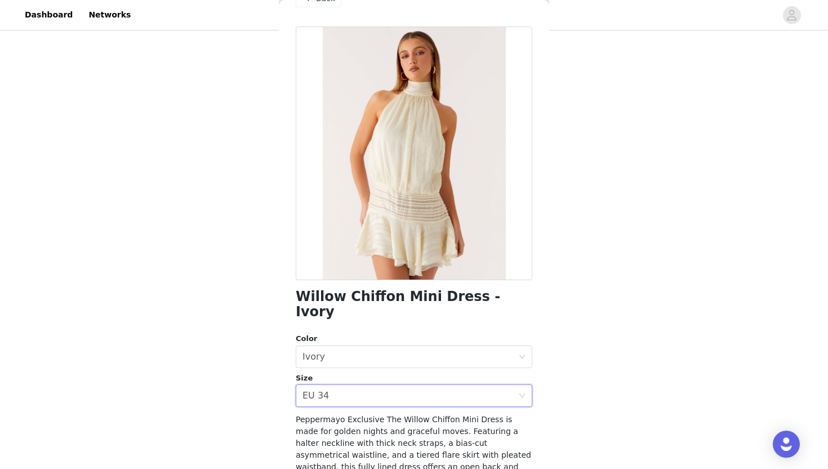
scroll to position [149, 0]
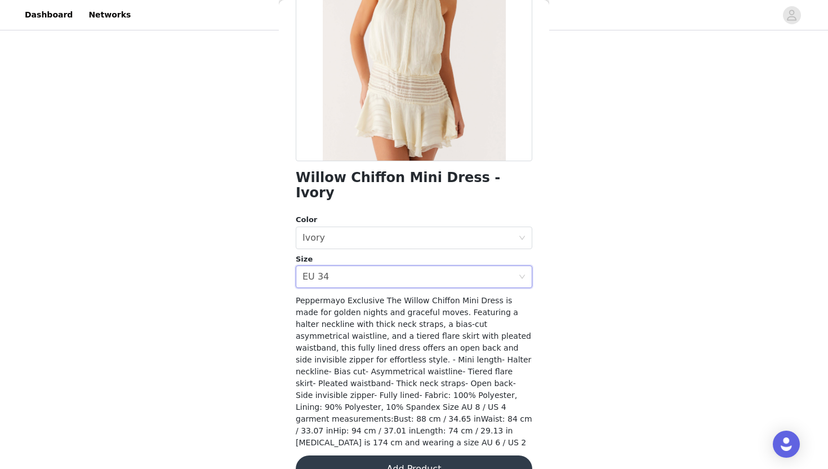
click at [381, 455] on button "Add Product" at bounding box center [414, 468] width 237 height 27
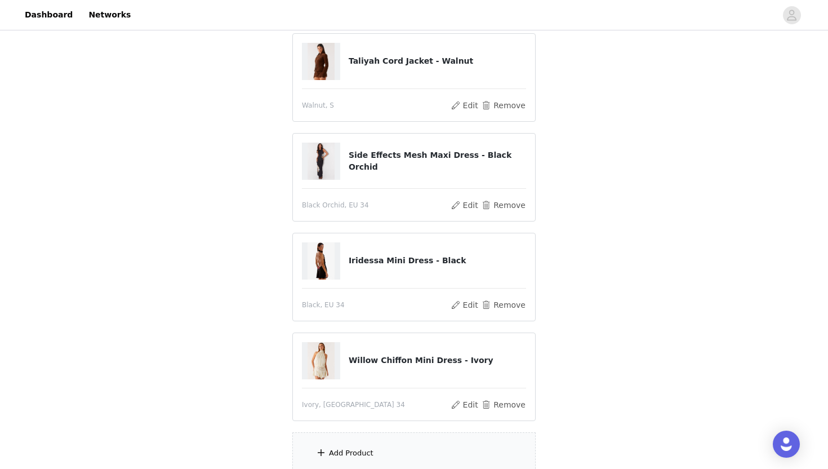
click at [382, 452] on div "Add Product" at bounding box center [413, 453] width 243 height 42
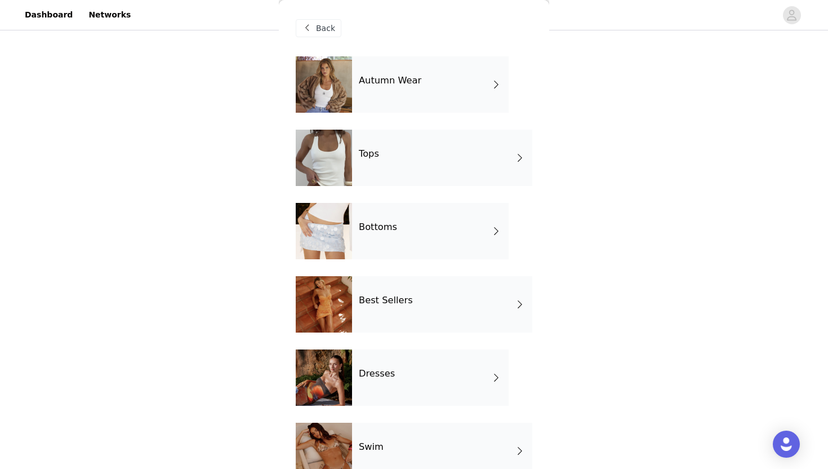
click at [409, 368] on div "Dresses" at bounding box center [430, 377] width 157 height 56
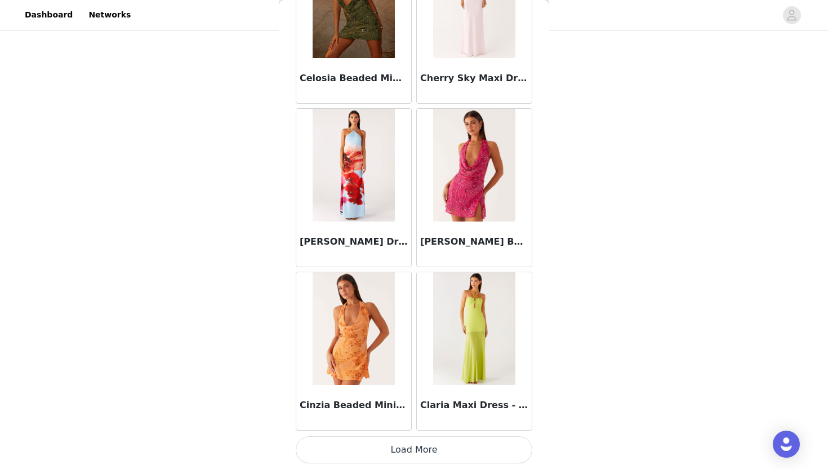
click at [413, 454] on button "Load More" at bounding box center [414, 449] width 237 height 27
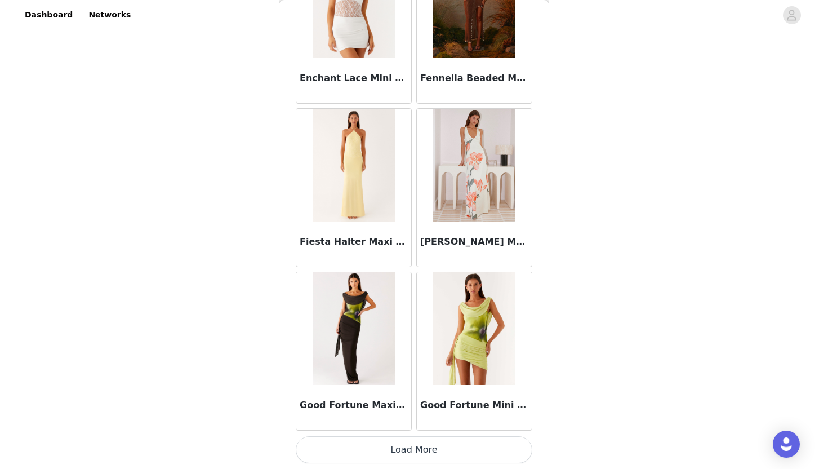
scroll to position [322, 0]
click at [422, 449] on button "Load More" at bounding box center [414, 449] width 237 height 27
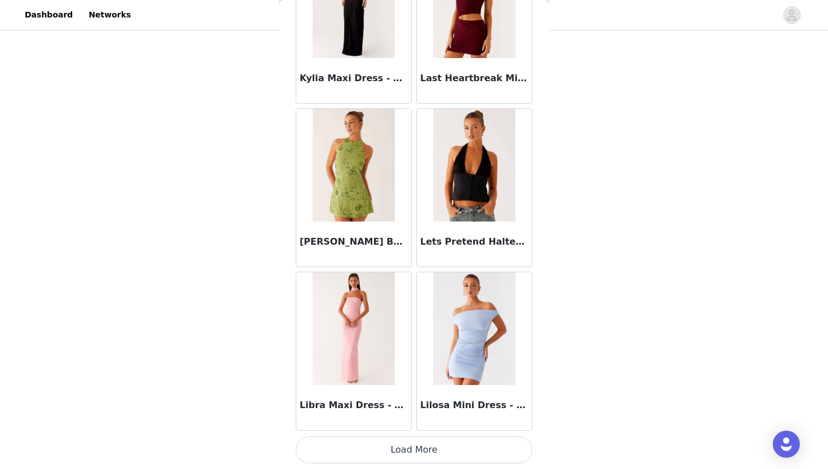
click at [430, 446] on button "Load More" at bounding box center [414, 449] width 237 height 27
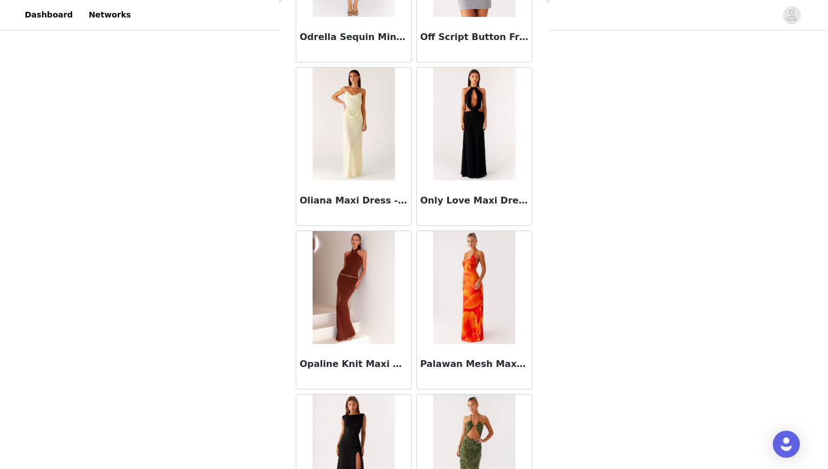
scroll to position [6157, 0]
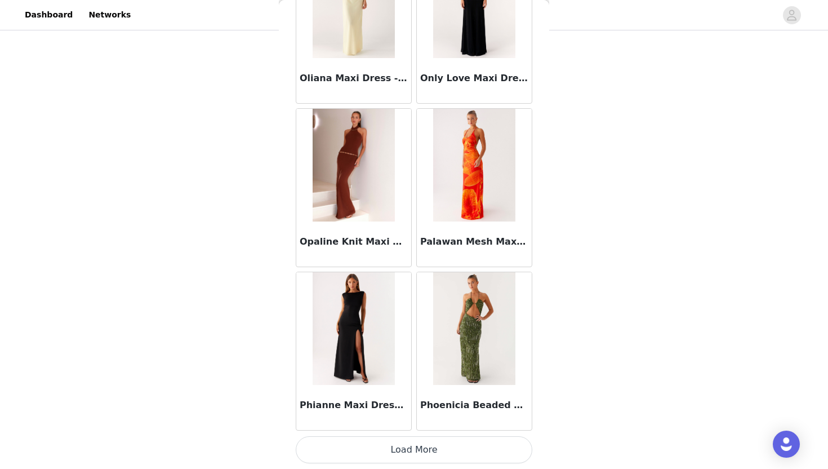
click at [434, 449] on button "Load More" at bounding box center [414, 449] width 237 height 27
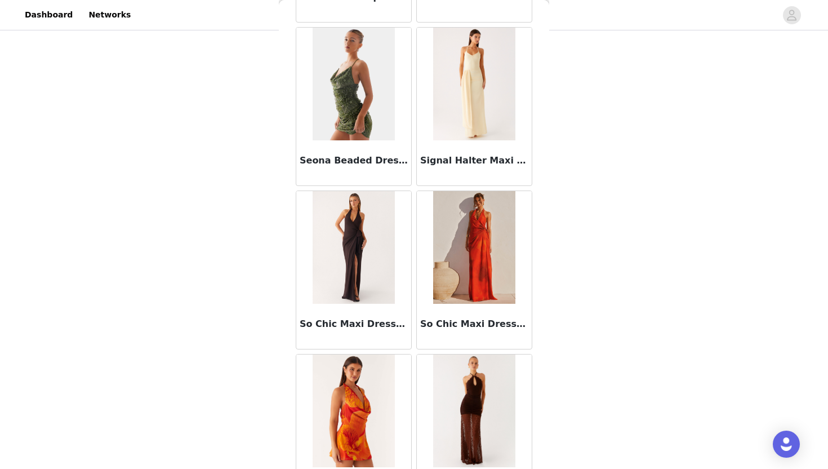
scroll to position [7791, 0]
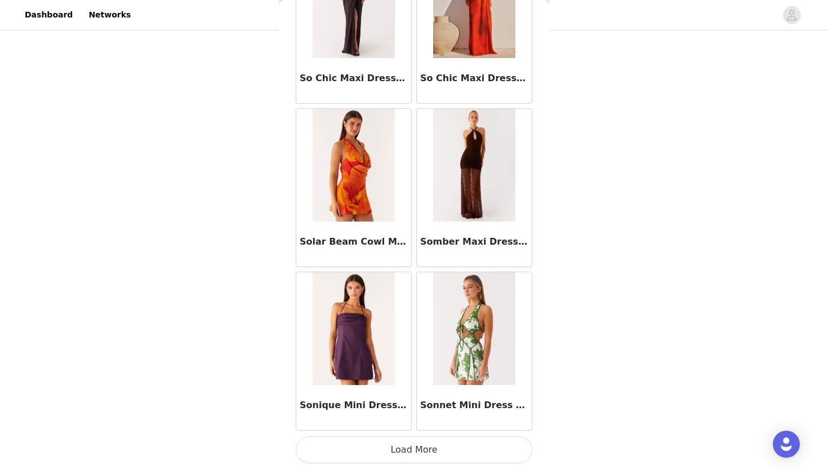
click at [441, 451] on button "Load More" at bounding box center [414, 449] width 237 height 27
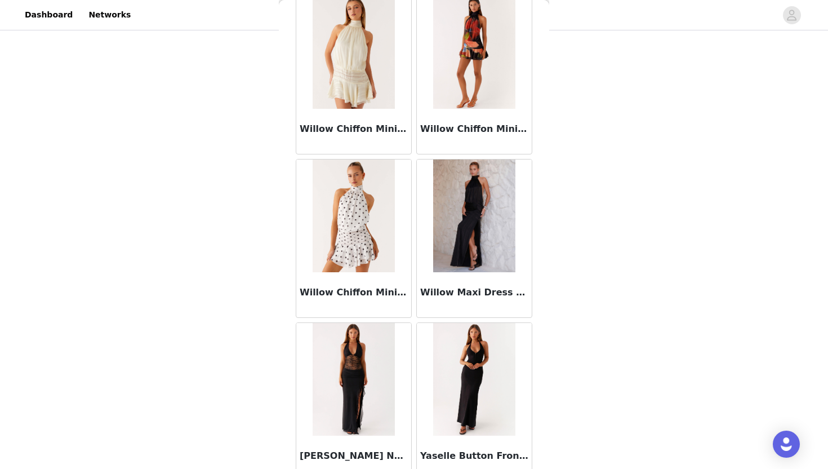
scroll to position [9203, 0]
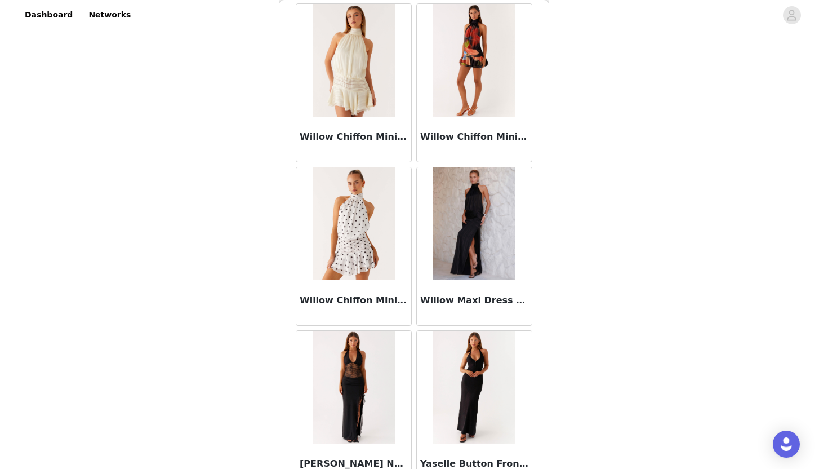
click at [487, 195] on img at bounding box center [474, 223] width 82 height 113
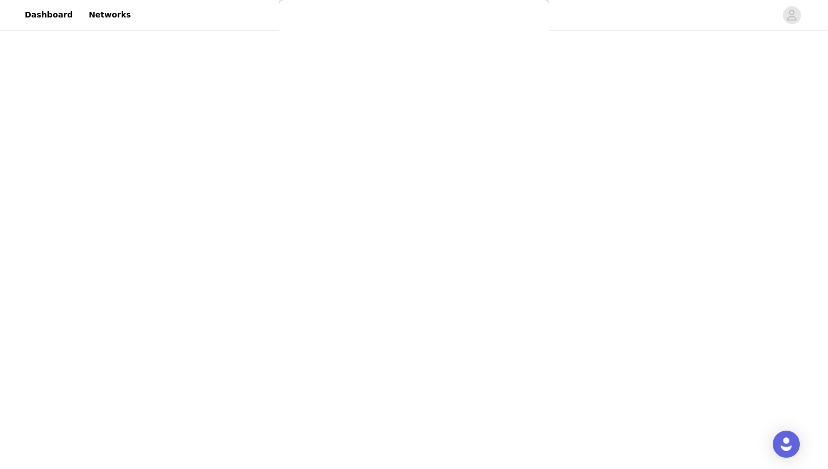
scroll to position [0, 0]
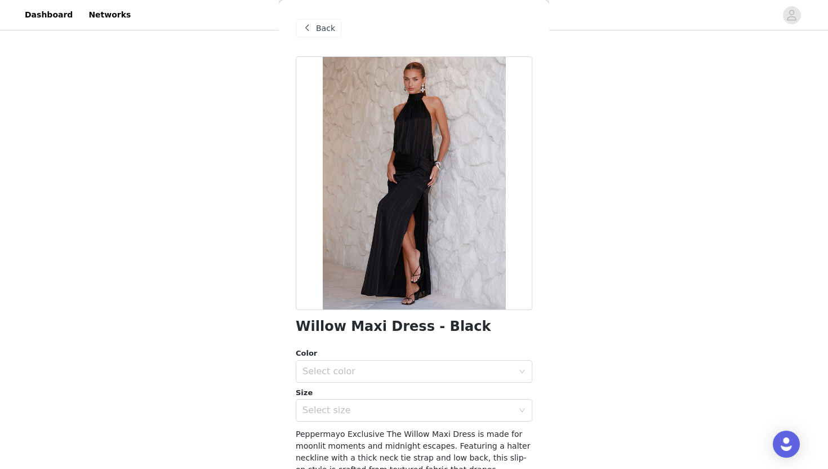
click at [324, 24] on span "Back" at bounding box center [325, 29] width 19 height 12
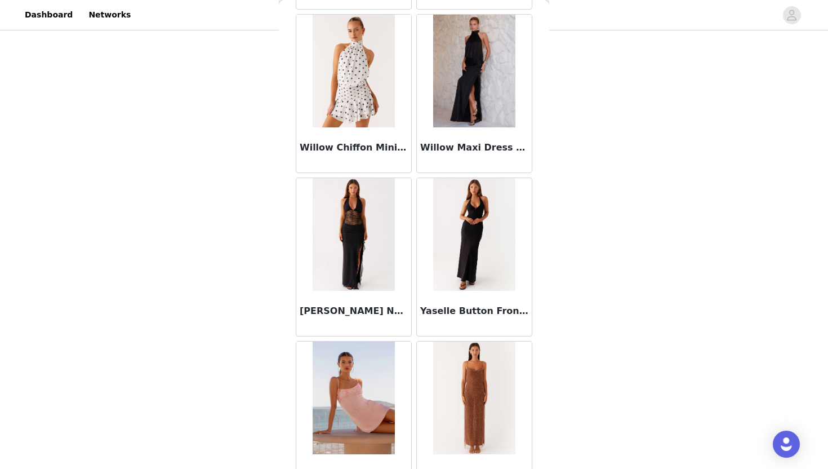
scroll to position [9425, 0]
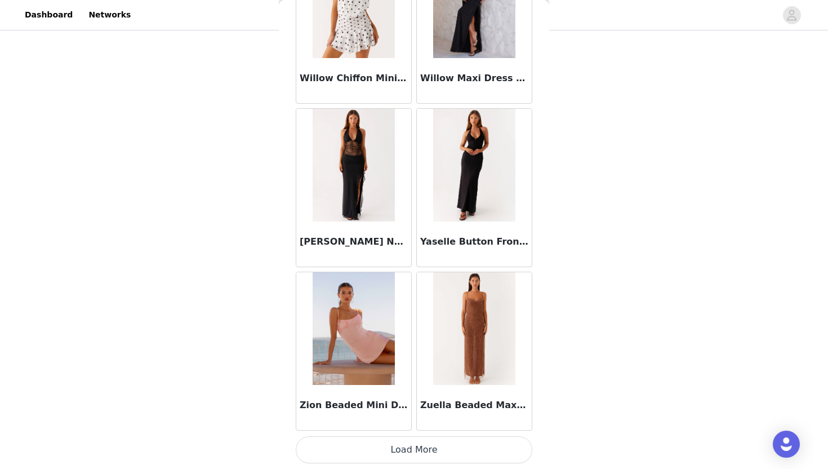
click at [410, 446] on button "Load More" at bounding box center [414, 449] width 237 height 27
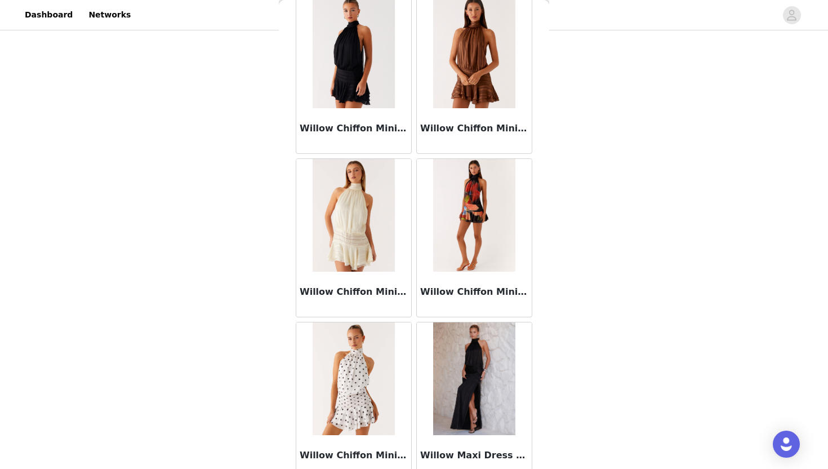
scroll to position [9039, 0]
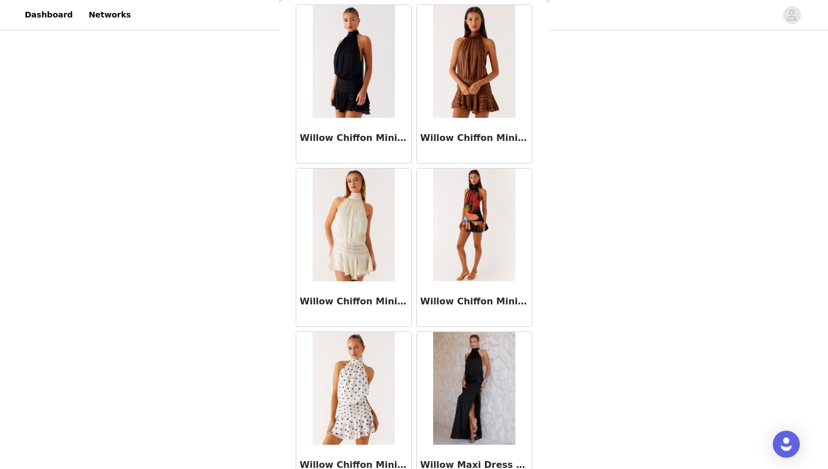
click at [375, 81] on img at bounding box center [354, 61] width 82 height 113
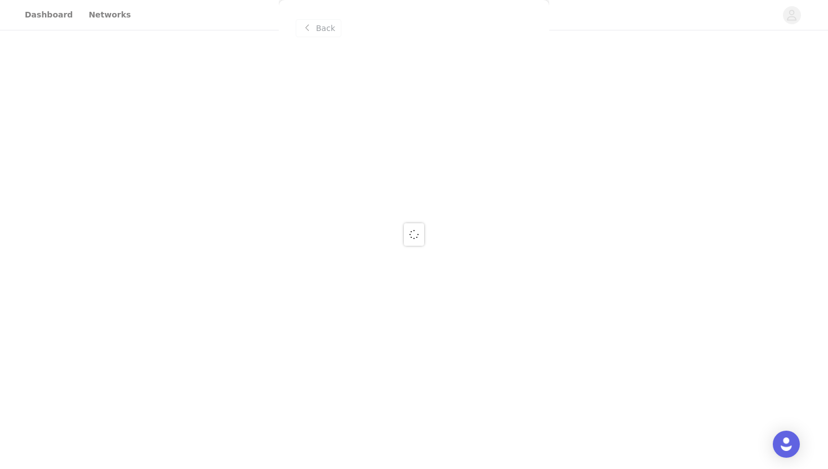
scroll to position [0, 0]
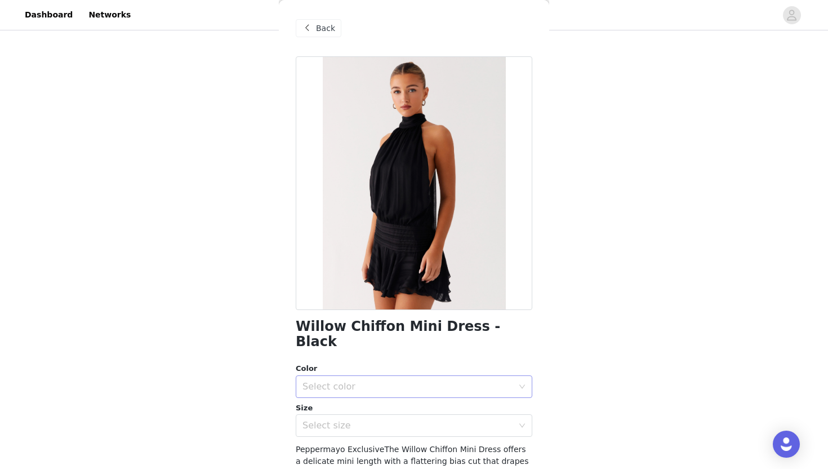
click at [375, 379] on div "Select color" at bounding box center [411, 386] width 216 height 21
click at [375, 394] on li "Black" at bounding box center [414, 396] width 237 height 18
click at [376, 420] on div "Select size" at bounding box center [408, 425] width 211 height 11
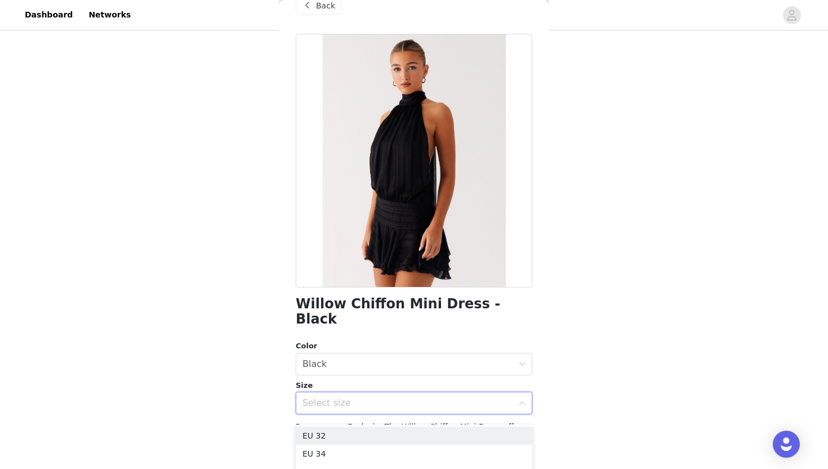
scroll to position [43, 0]
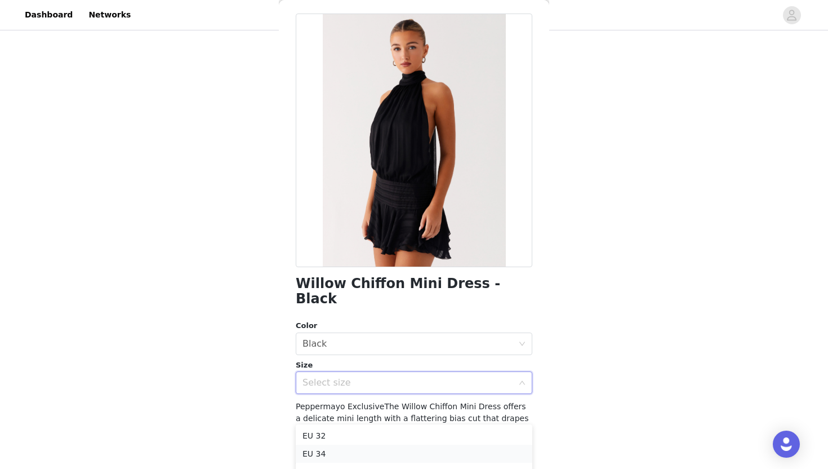
click at [365, 452] on li "EU 34" at bounding box center [414, 454] width 237 height 18
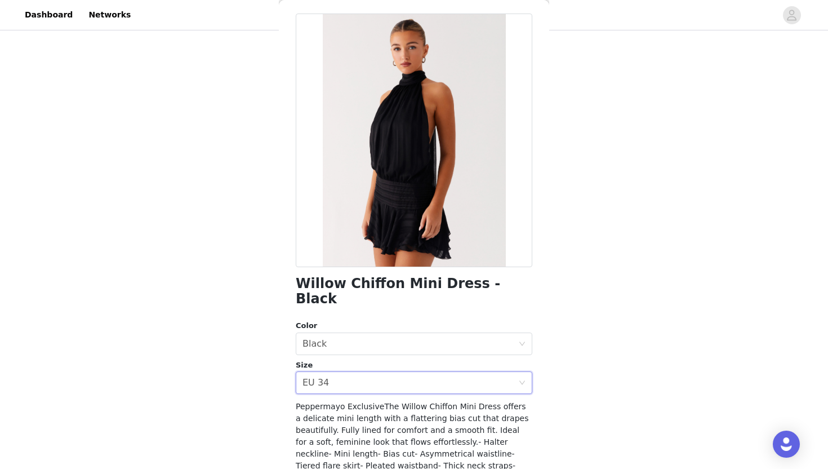
scroll to position [137, 0]
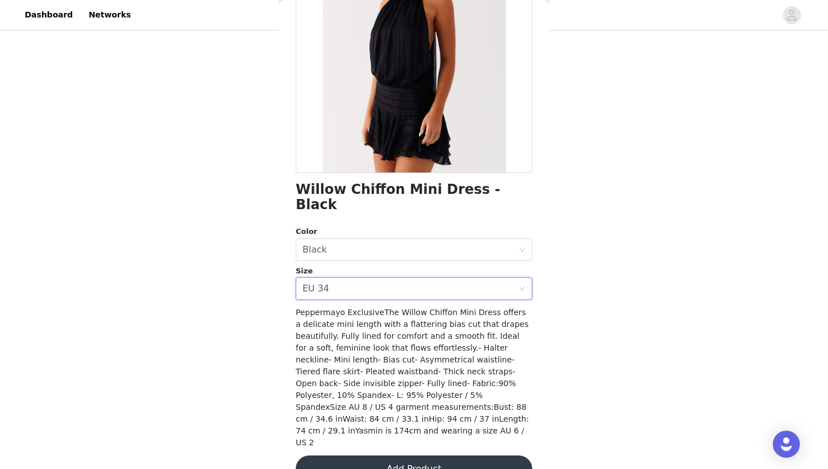
click at [389, 455] on button "Add Product" at bounding box center [414, 468] width 237 height 27
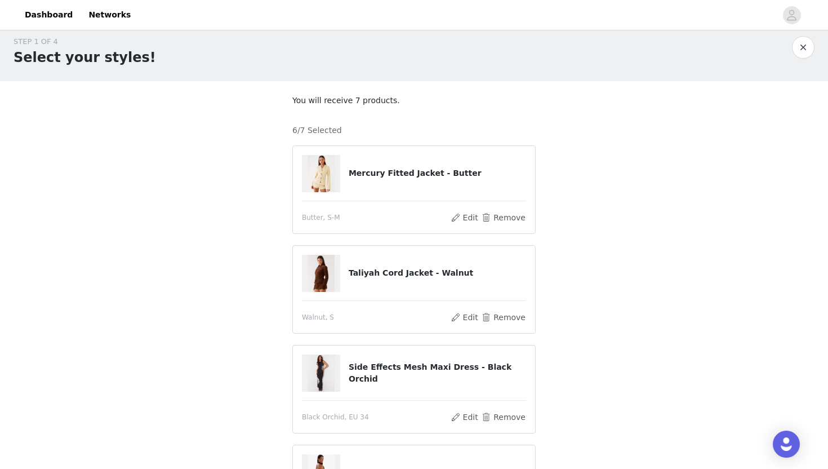
scroll to position [6, 0]
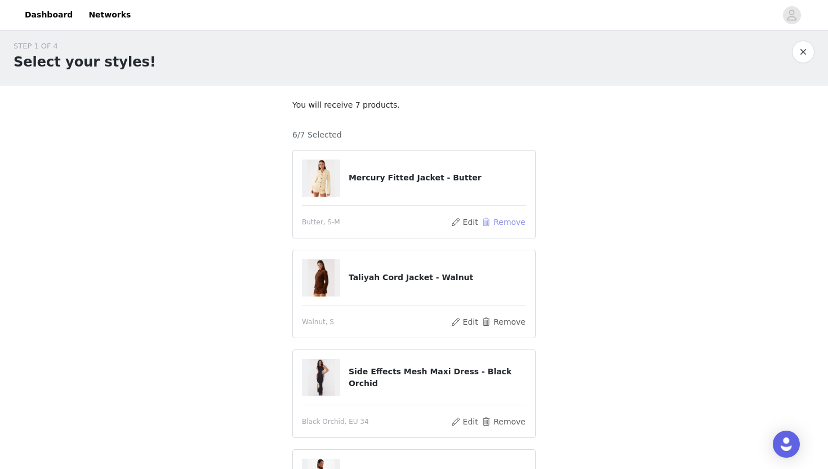
click at [513, 225] on button "Remove" at bounding box center [503, 222] width 45 height 14
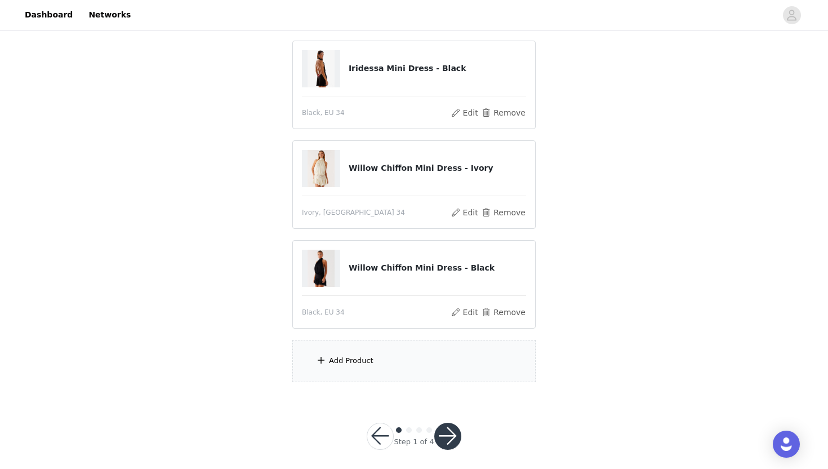
scroll to position [322, 0]
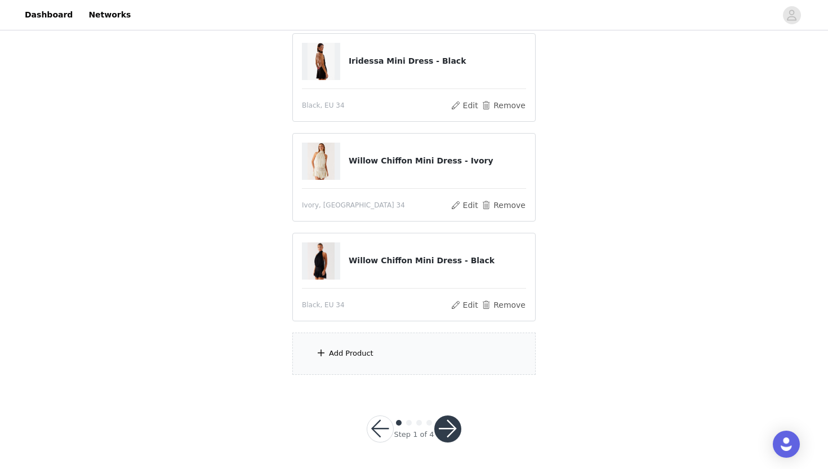
click at [397, 356] on div "Add Product" at bounding box center [413, 353] width 243 height 42
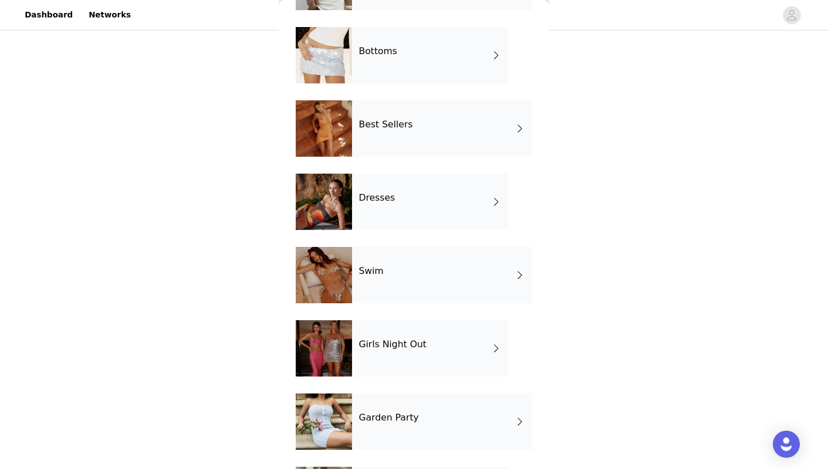
scroll to position [184, 0]
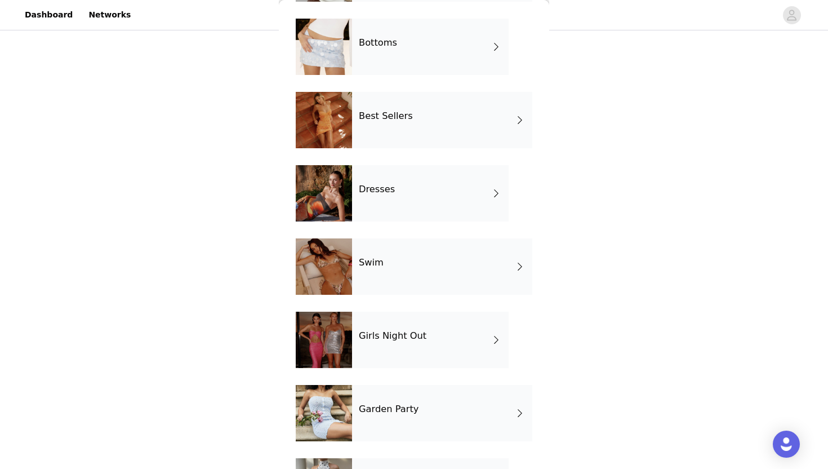
click at [418, 328] on div "Girls Night Out" at bounding box center [430, 340] width 157 height 56
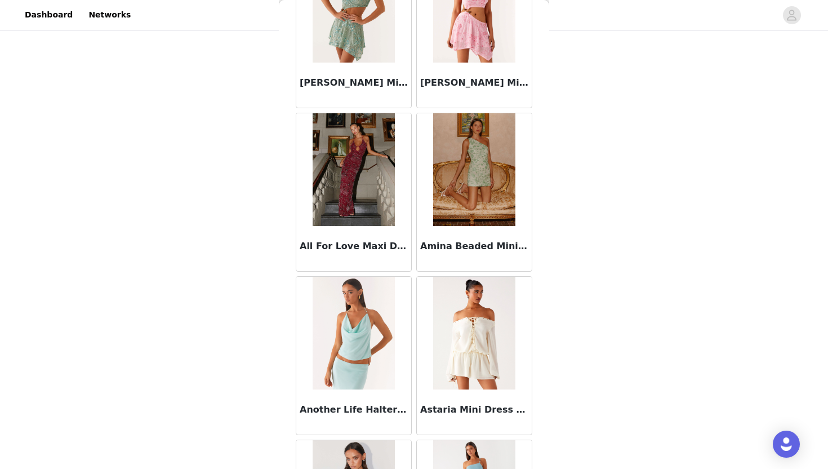
scroll to position [624, 0]
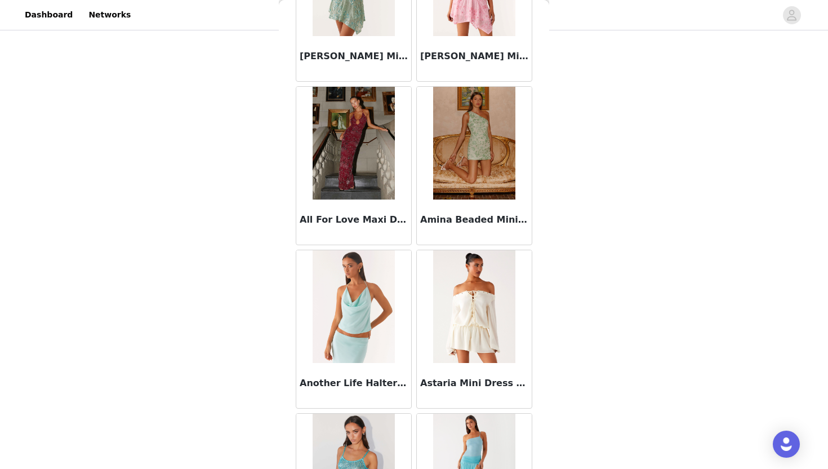
click at [381, 162] on img at bounding box center [354, 143] width 82 height 113
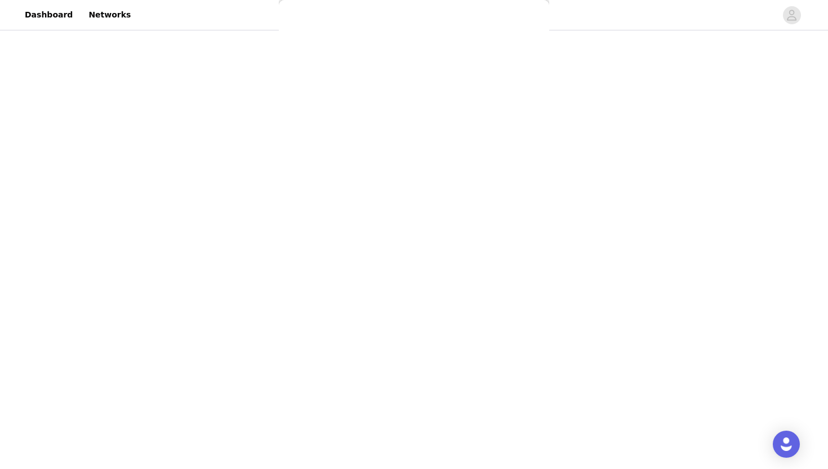
scroll to position [0, 0]
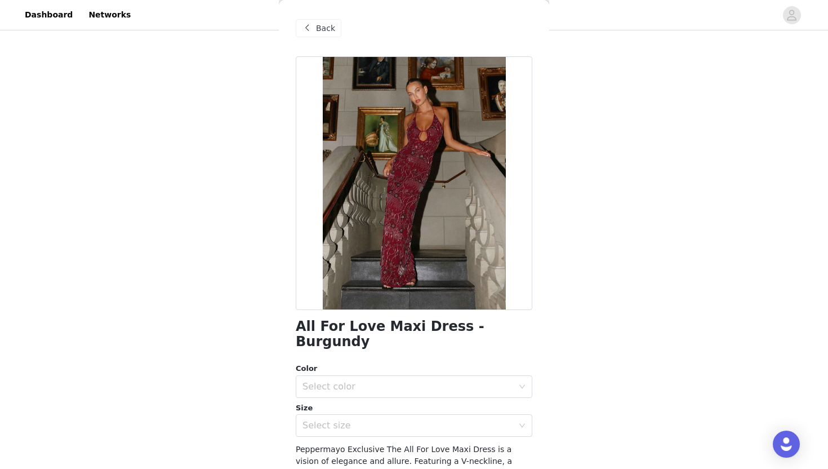
click at [321, 27] on span "Back" at bounding box center [325, 29] width 19 height 12
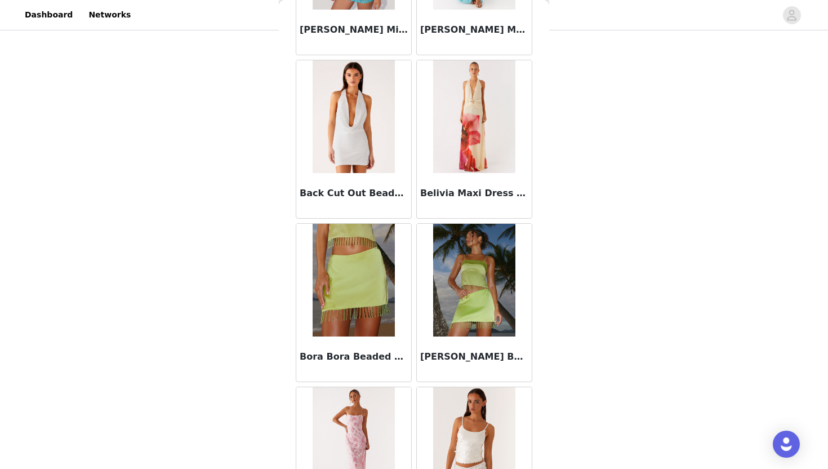
scroll to position [1255, 0]
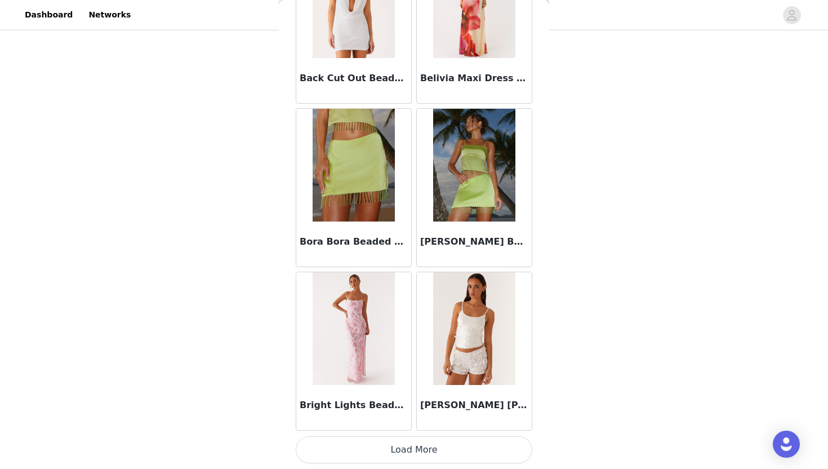
click at [407, 445] on button "Load More" at bounding box center [414, 449] width 237 height 27
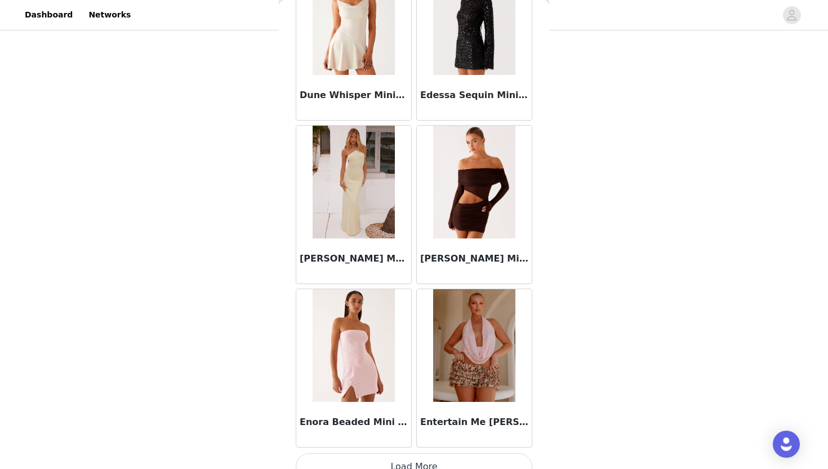
scroll to position [2889, 0]
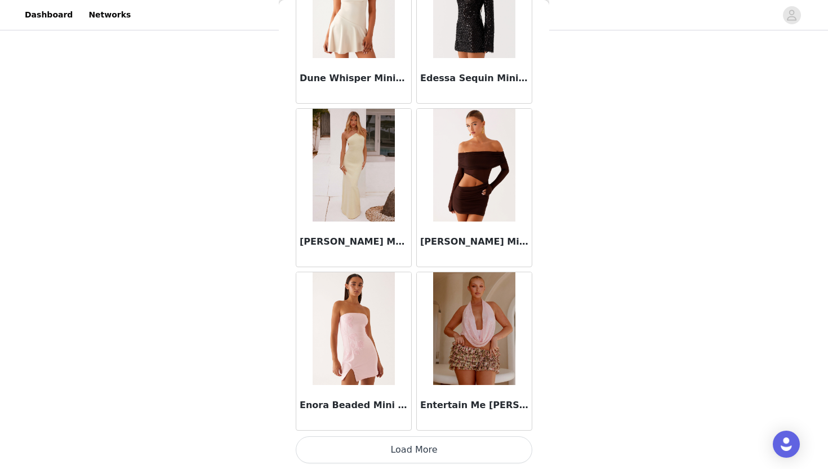
click at [414, 442] on button "Load More" at bounding box center [414, 449] width 237 height 27
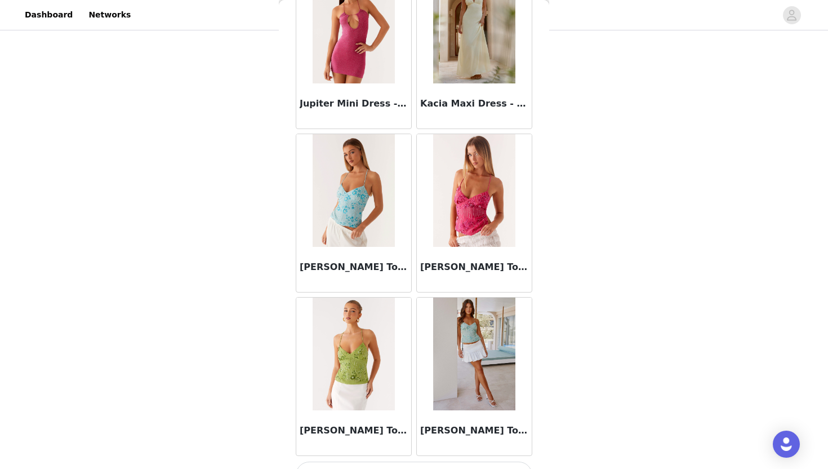
scroll to position [4523, 0]
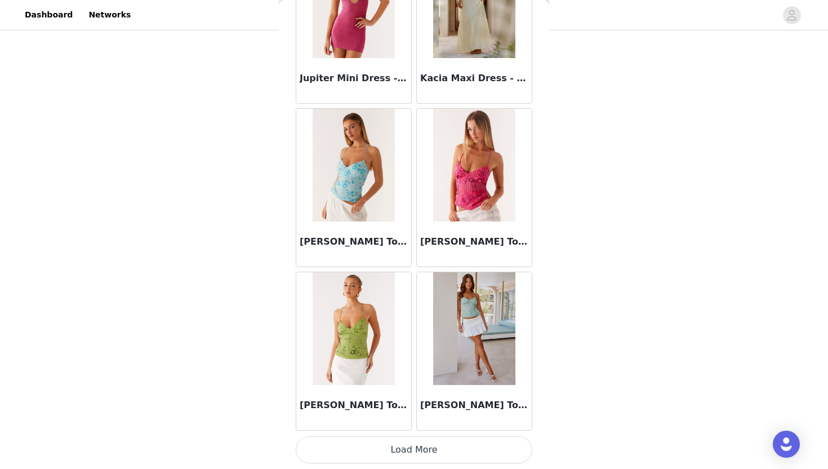
click at [420, 455] on button "Load More" at bounding box center [414, 449] width 237 height 27
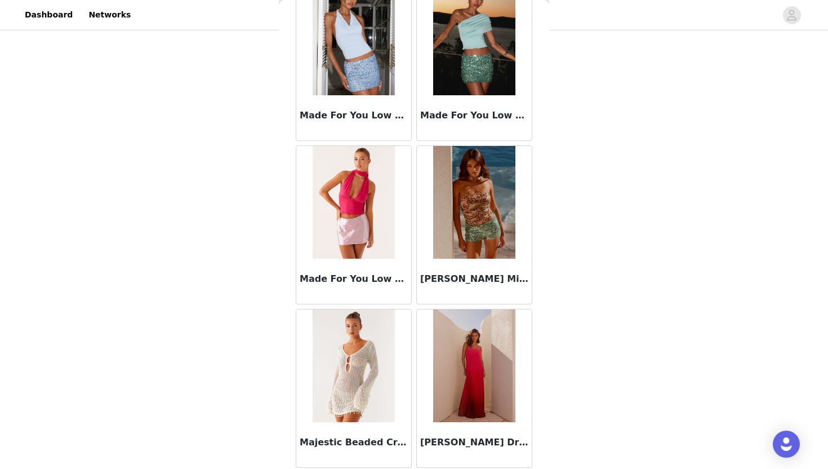
scroll to position [6157, 0]
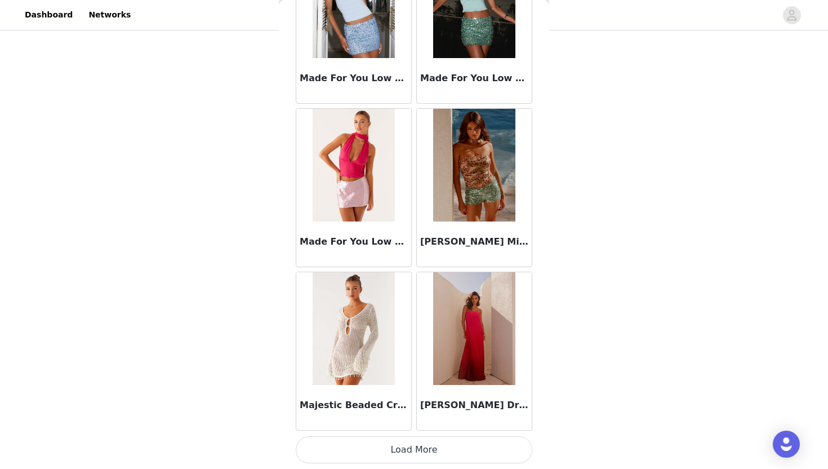
click at [425, 453] on button "Load More" at bounding box center [414, 449] width 237 height 27
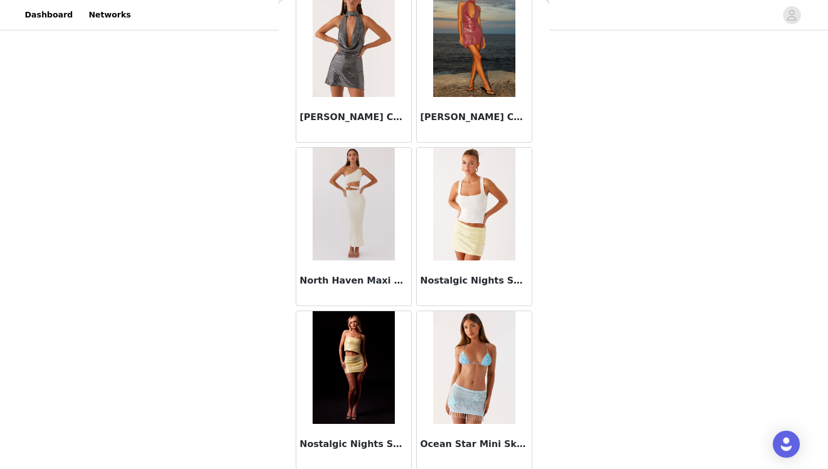
scroll to position [7791, 0]
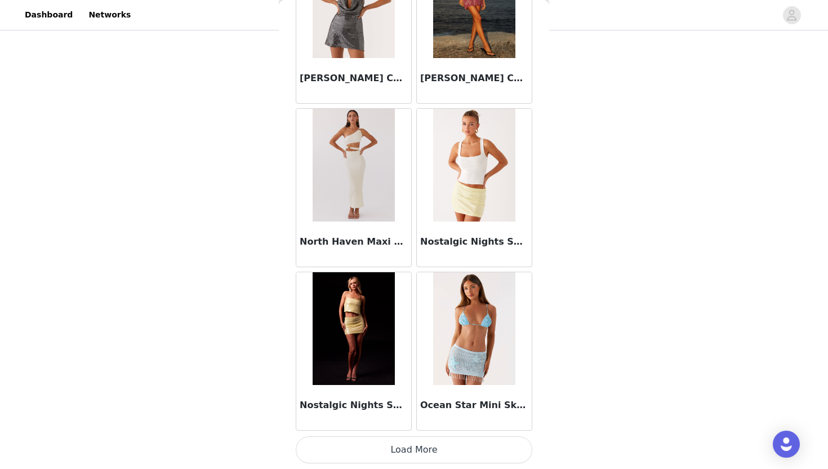
click at [428, 440] on button "Load More" at bounding box center [414, 449] width 237 height 27
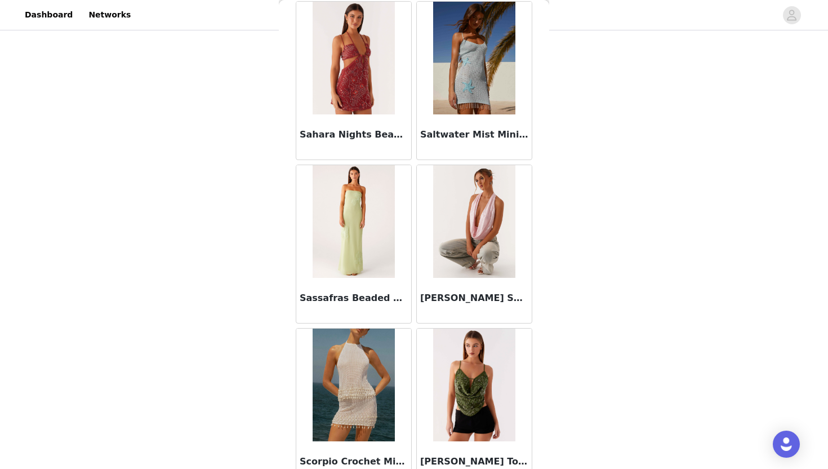
scroll to position [9425, 0]
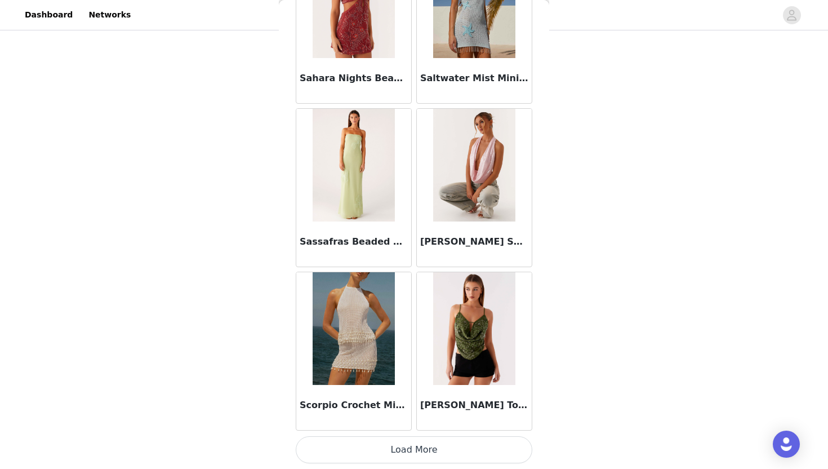
click at [410, 446] on button "Load More" at bounding box center [414, 449] width 237 height 27
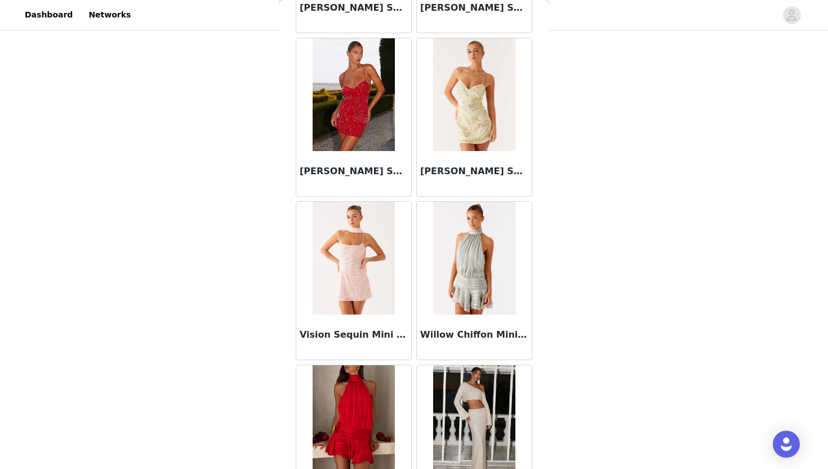
scroll to position [11059, 0]
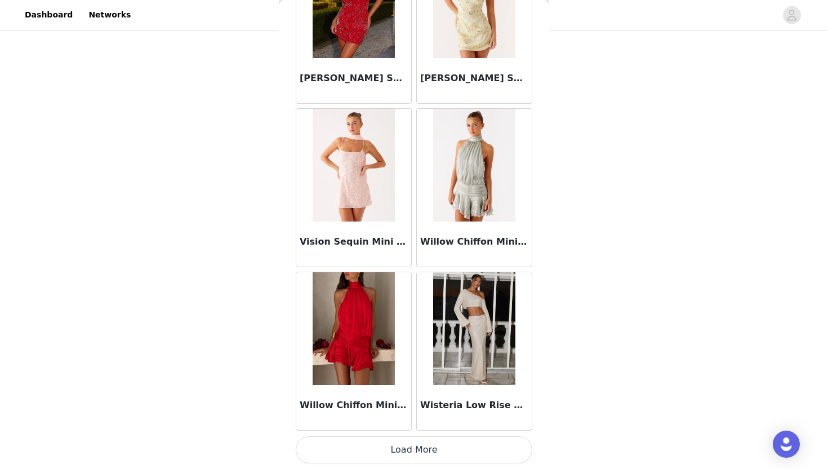
click at [411, 447] on button "Load More" at bounding box center [414, 449] width 237 height 27
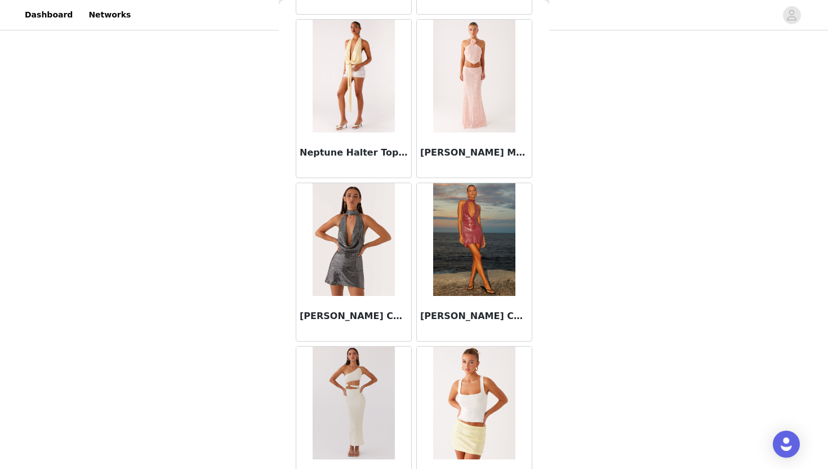
scroll to position [7549, 0]
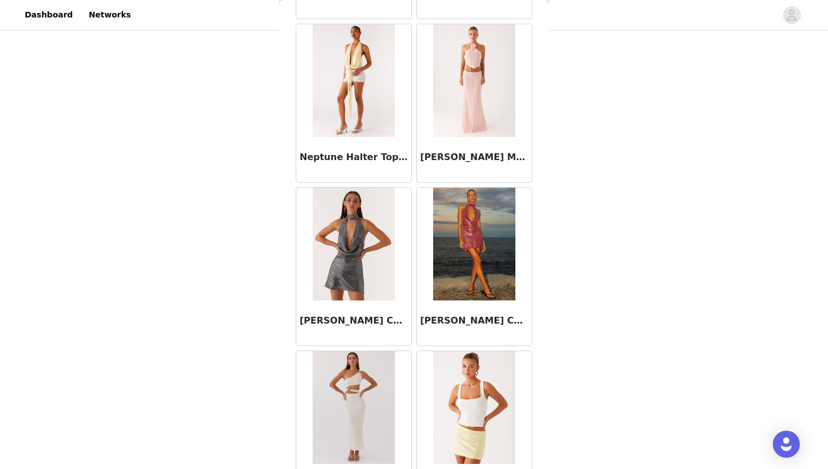
click at [361, 259] on img at bounding box center [354, 244] width 82 height 113
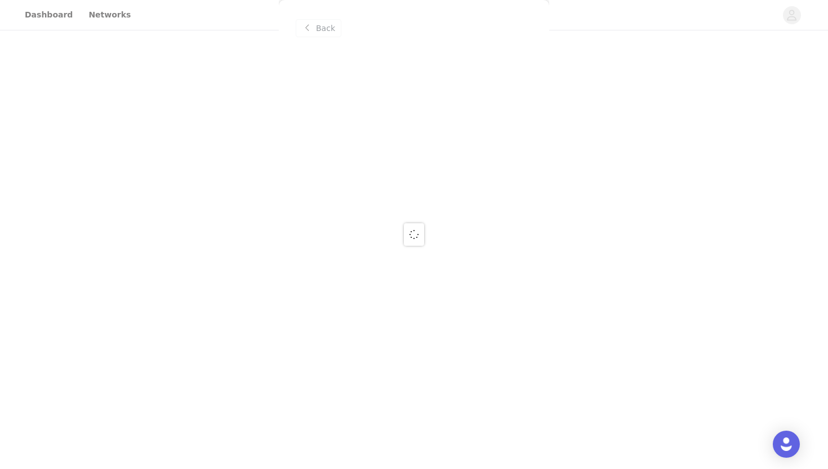
scroll to position [0, 0]
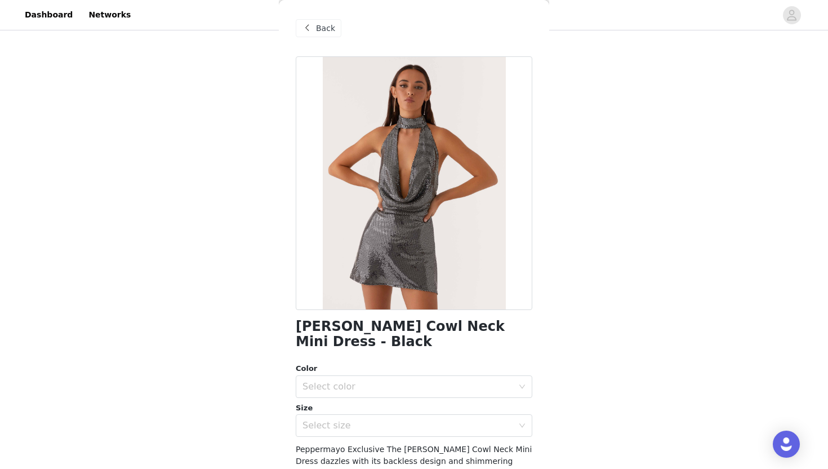
click at [323, 23] on span "Back" at bounding box center [325, 29] width 19 height 12
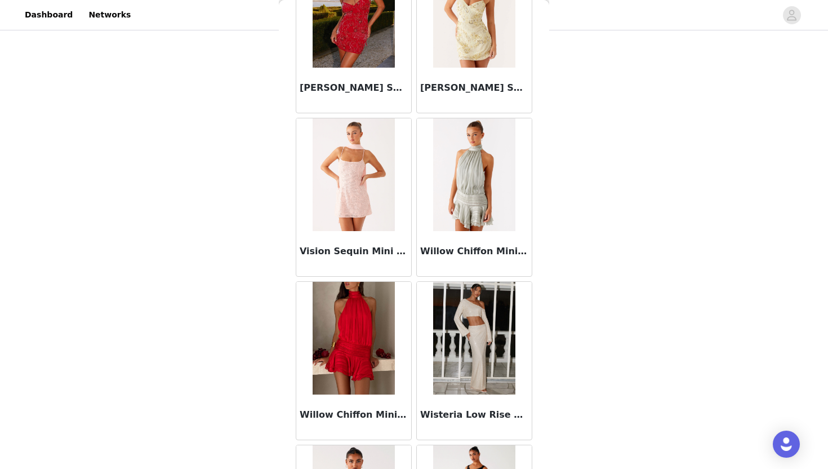
scroll to position [11046, 0]
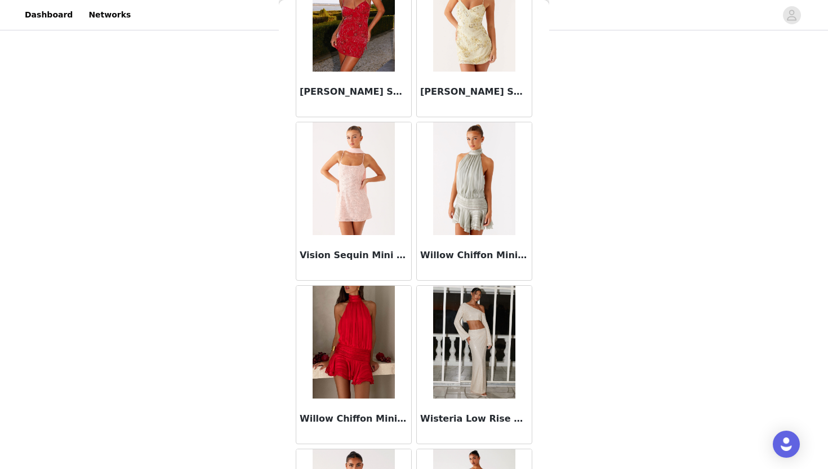
click at [359, 349] on img at bounding box center [354, 342] width 82 height 113
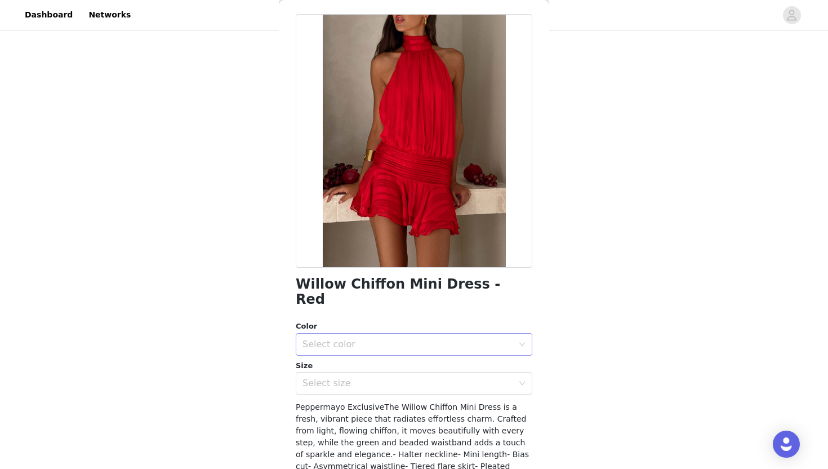
scroll to position [41, 0]
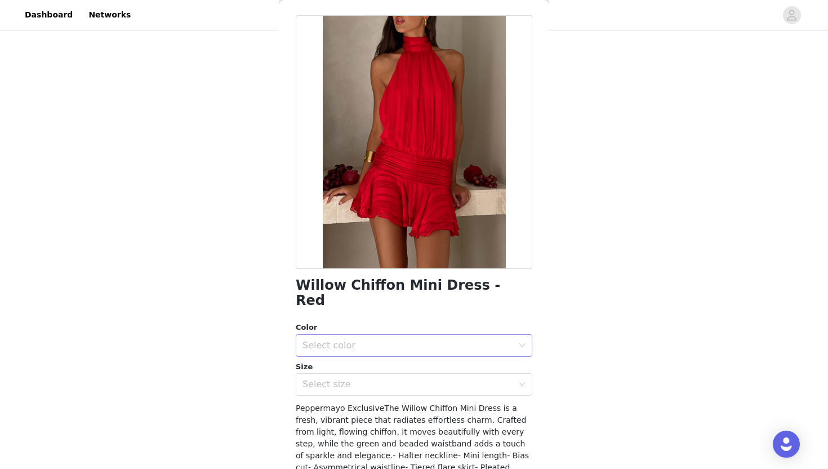
click at [372, 340] on div "Select color" at bounding box center [408, 345] width 211 height 11
click at [374, 354] on li "Red" at bounding box center [414, 355] width 237 height 18
click at [376, 379] on div "Select size" at bounding box center [408, 384] width 211 height 11
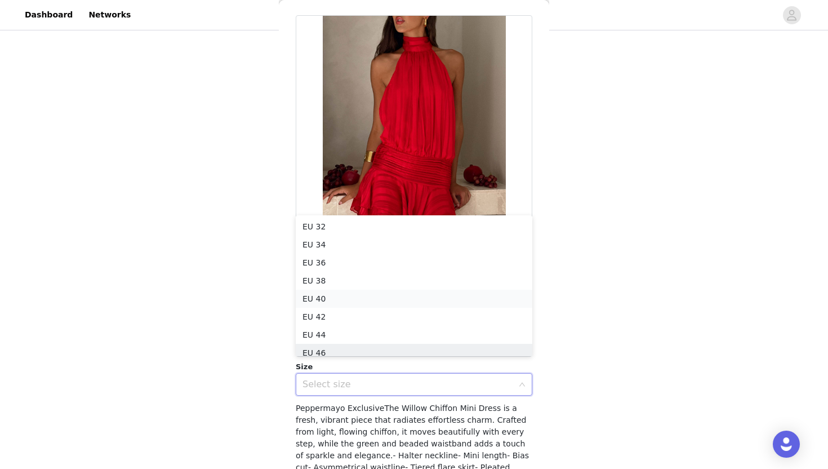
scroll to position [6, 0]
click at [381, 236] on li "EU 34" at bounding box center [414, 239] width 237 height 18
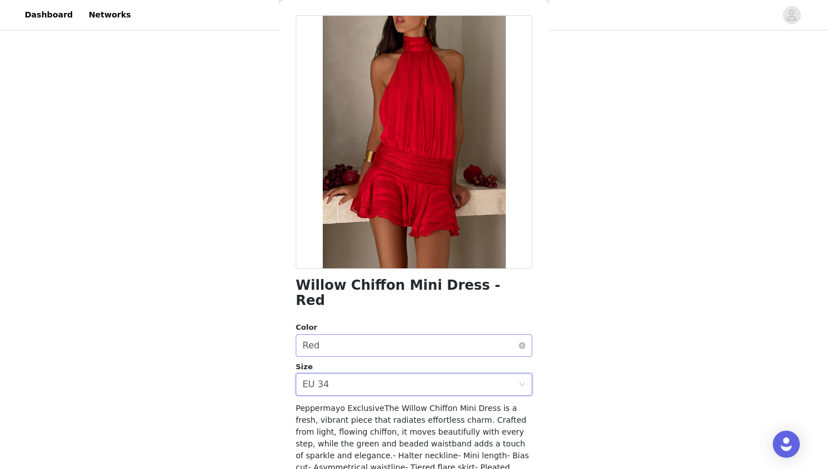
scroll to position [149, 0]
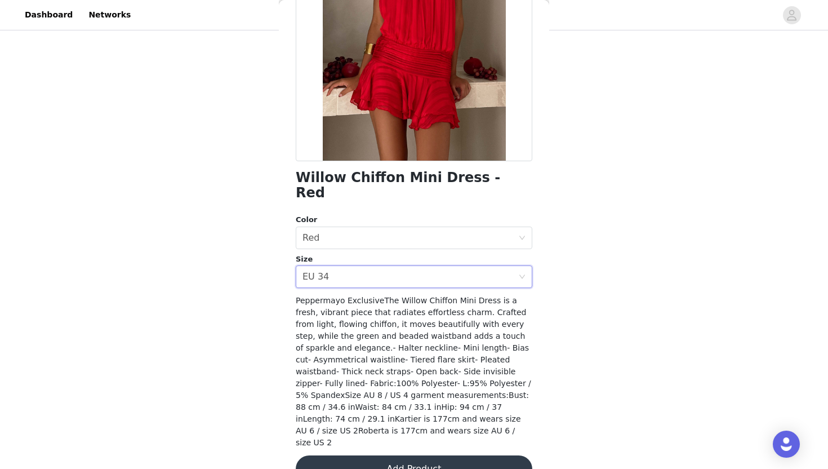
click at [386, 455] on button "Add Product" at bounding box center [414, 468] width 237 height 27
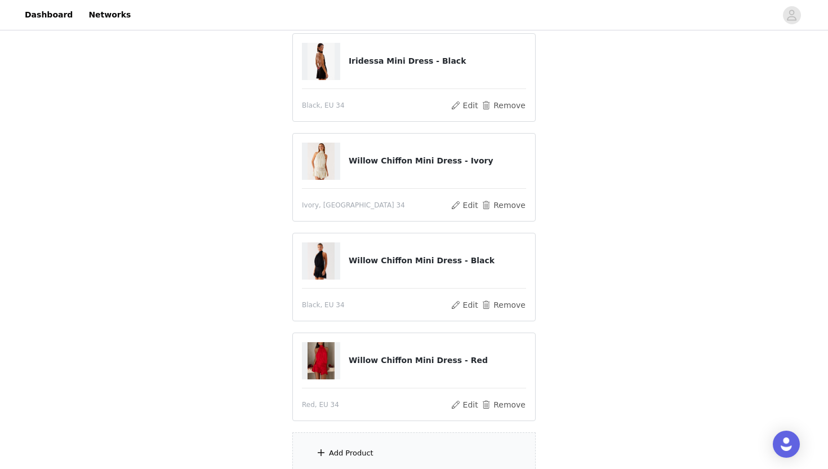
click at [385, 454] on div "Add Product" at bounding box center [413, 453] width 243 height 42
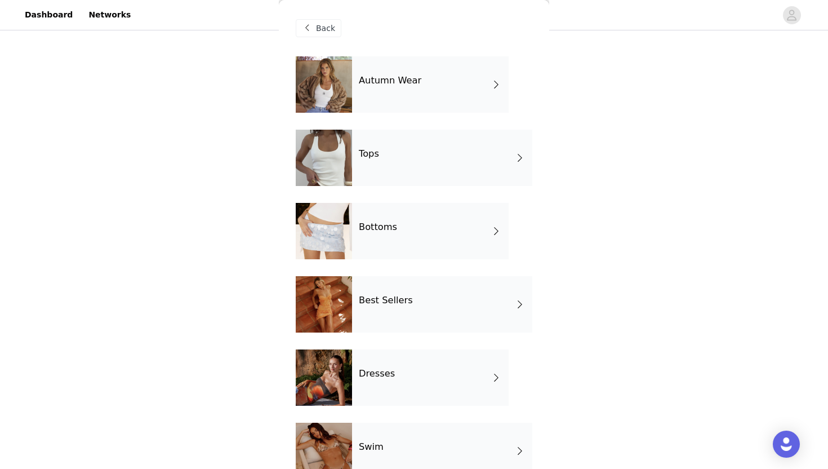
click at [418, 161] on div "Tops" at bounding box center [442, 158] width 180 height 56
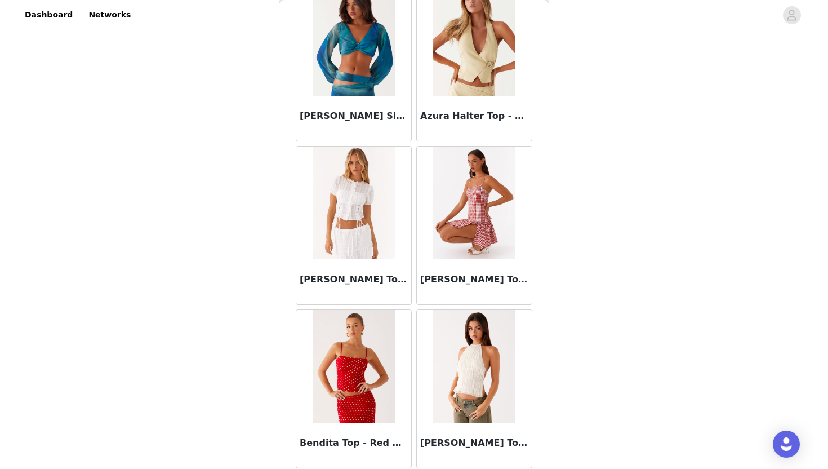
scroll to position [1255, 0]
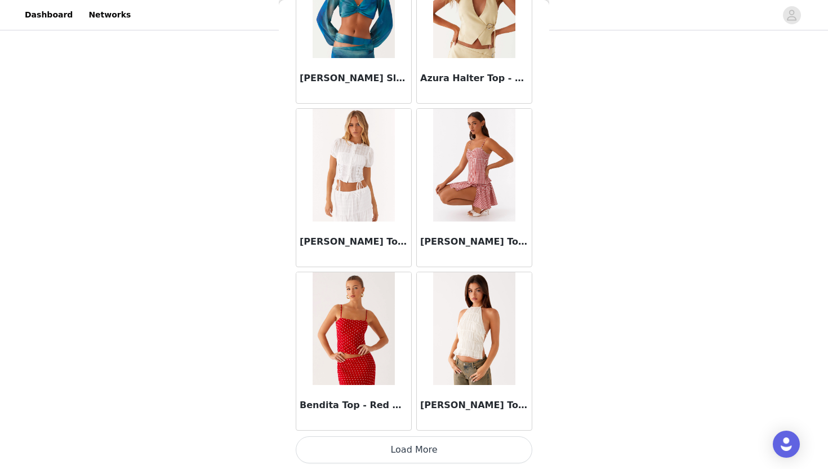
click at [451, 446] on button "Load More" at bounding box center [414, 449] width 237 height 27
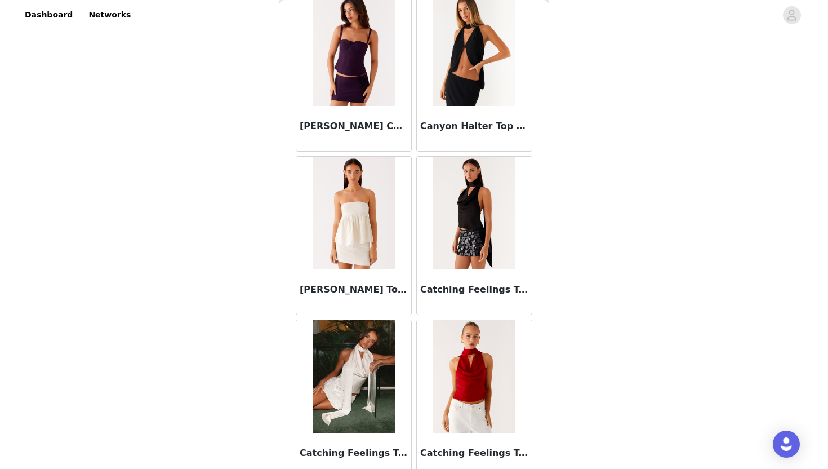
scroll to position [2889, 0]
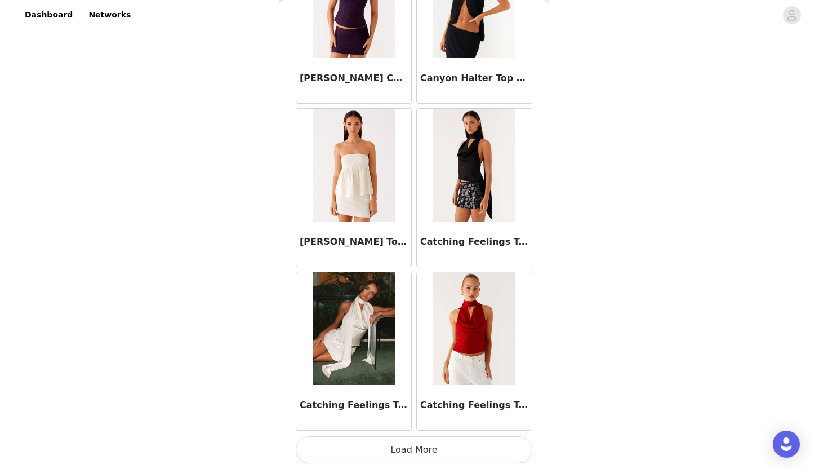
click at [431, 447] on button "Load More" at bounding box center [414, 449] width 237 height 27
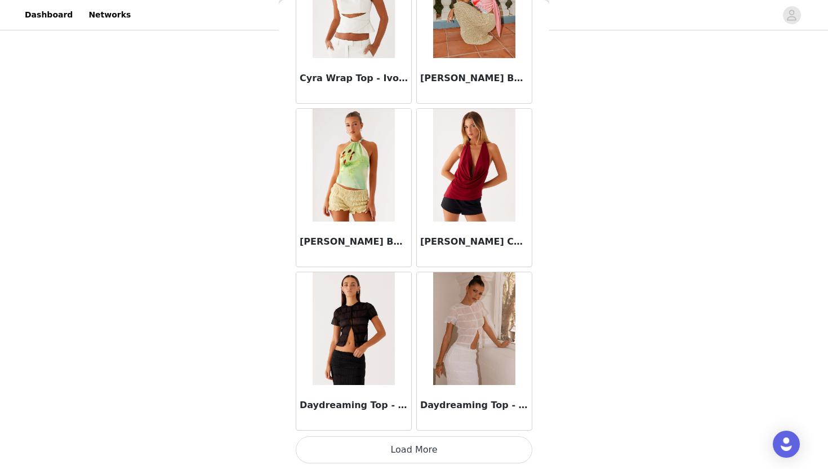
scroll to position [421, 0]
click at [437, 444] on button "Load More" at bounding box center [414, 449] width 237 height 27
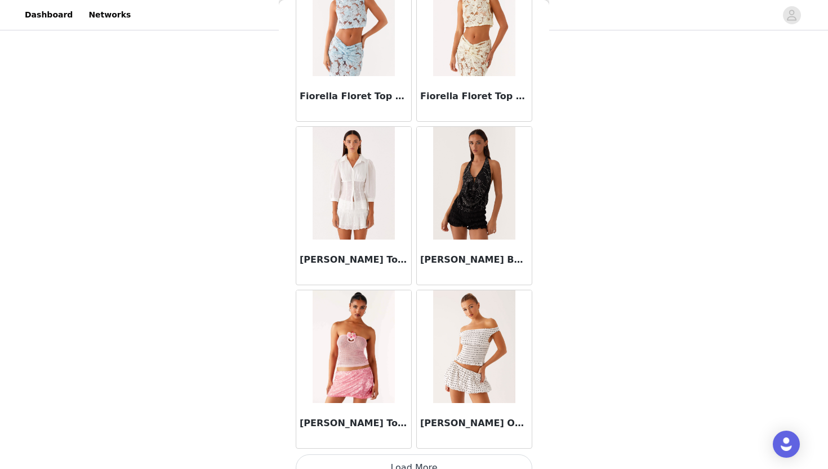
scroll to position [6157, 0]
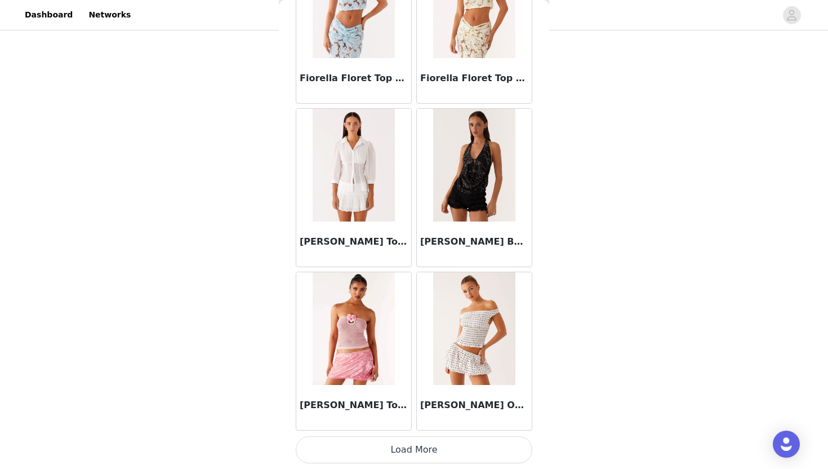
click at [424, 441] on button "Load More" at bounding box center [414, 449] width 237 height 27
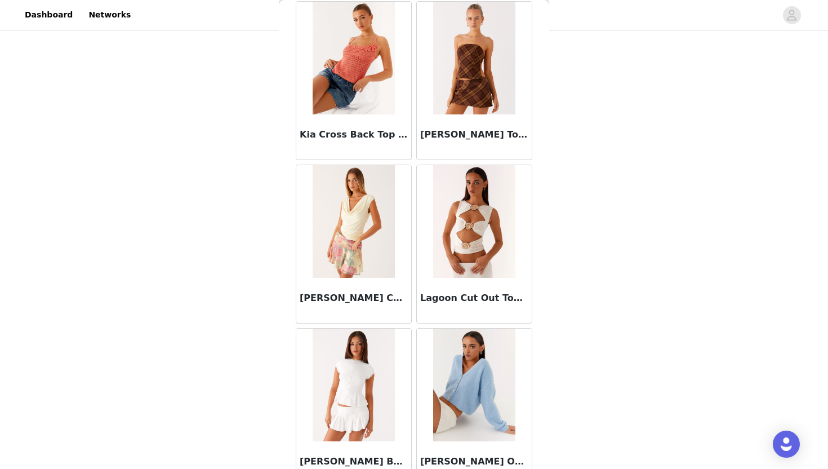
scroll to position [7791, 0]
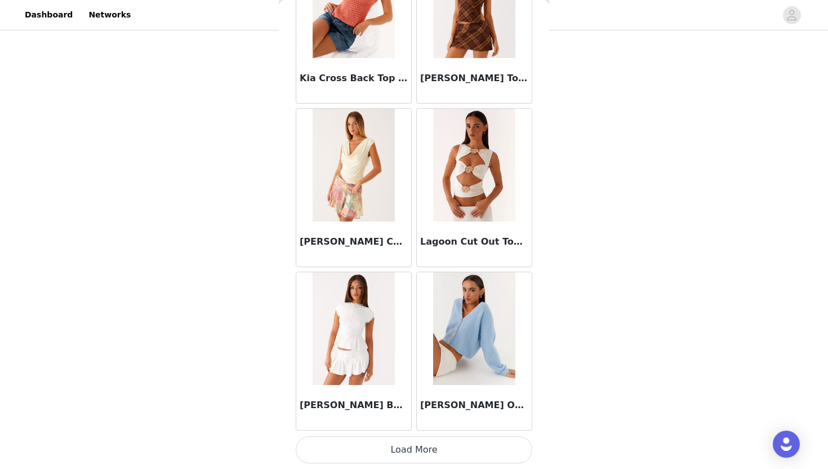
click at [432, 445] on button "Load More" at bounding box center [414, 449] width 237 height 27
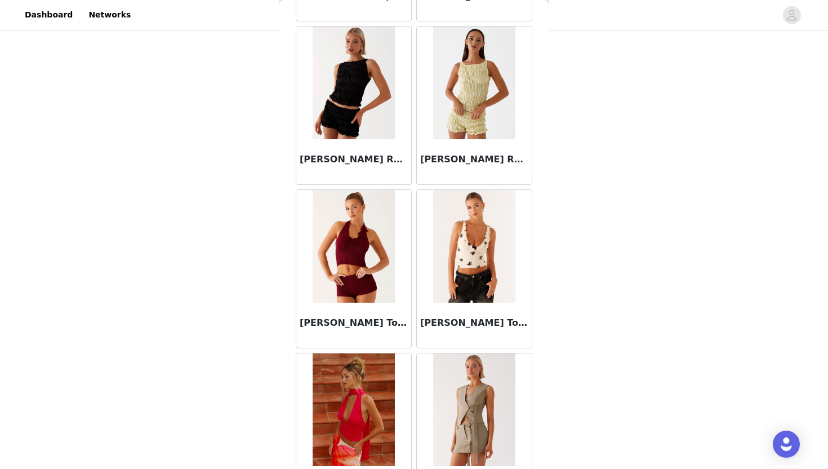
scroll to position [9425, 0]
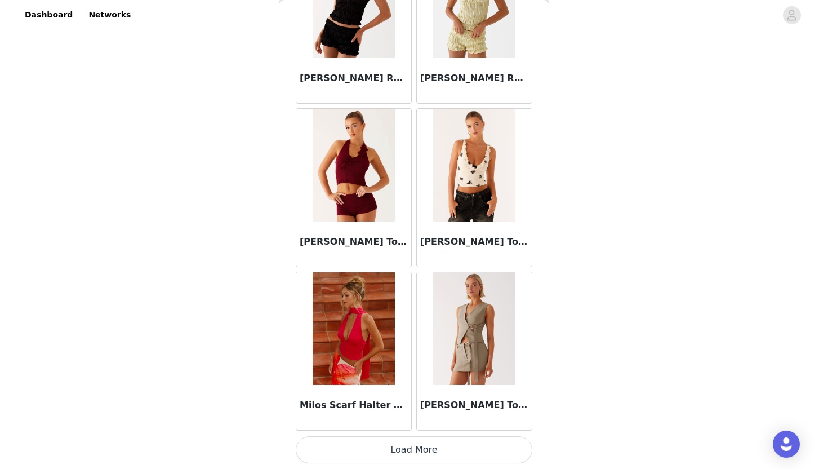
click at [420, 444] on button "Load More" at bounding box center [414, 449] width 237 height 27
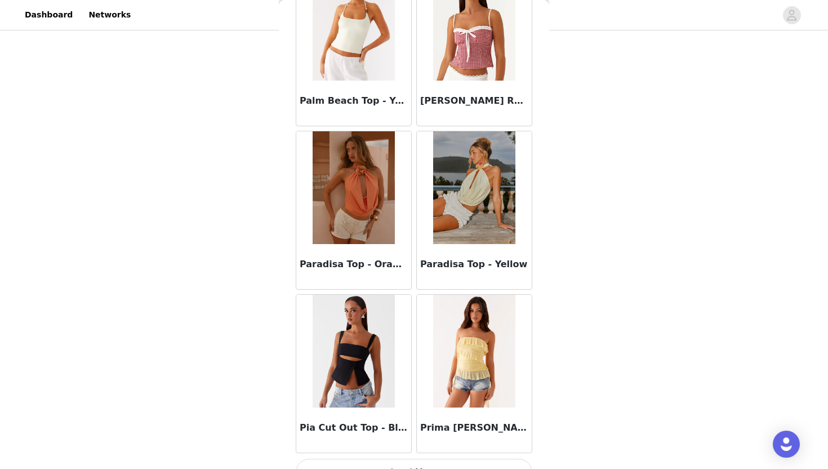
scroll to position [11059, 0]
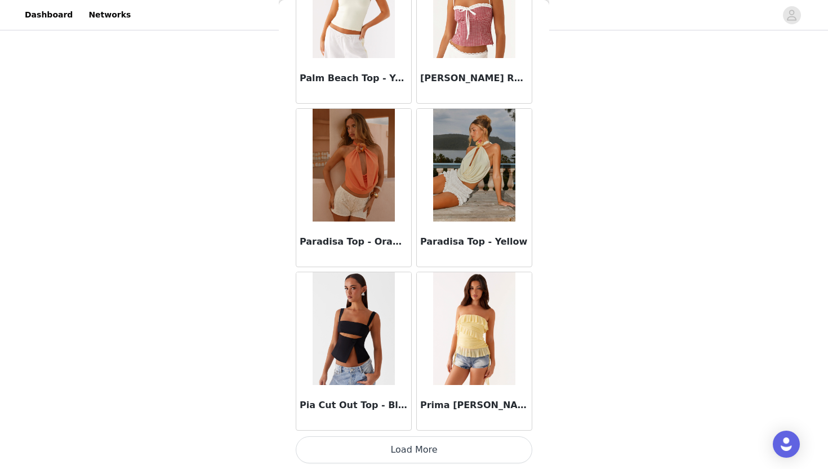
click at [424, 454] on button "Load More" at bounding box center [414, 449] width 237 height 27
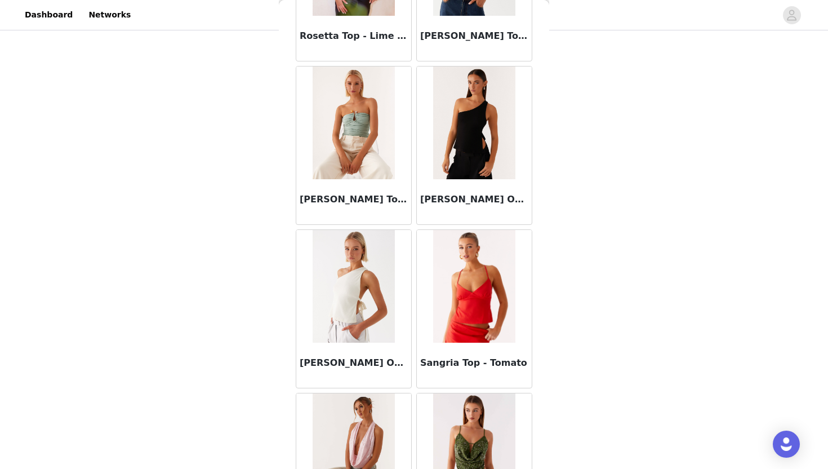
scroll to position [12693, 0]
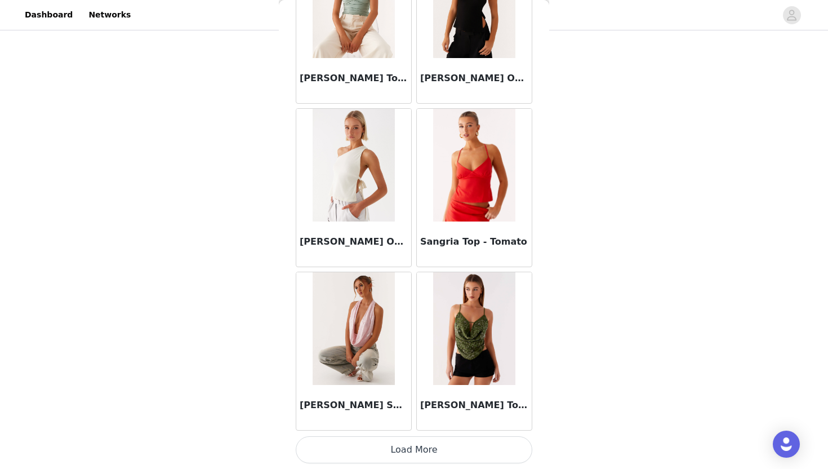
click at [427, 449] on button "Load More" at bounding box center [414, 449] width 237 height 27
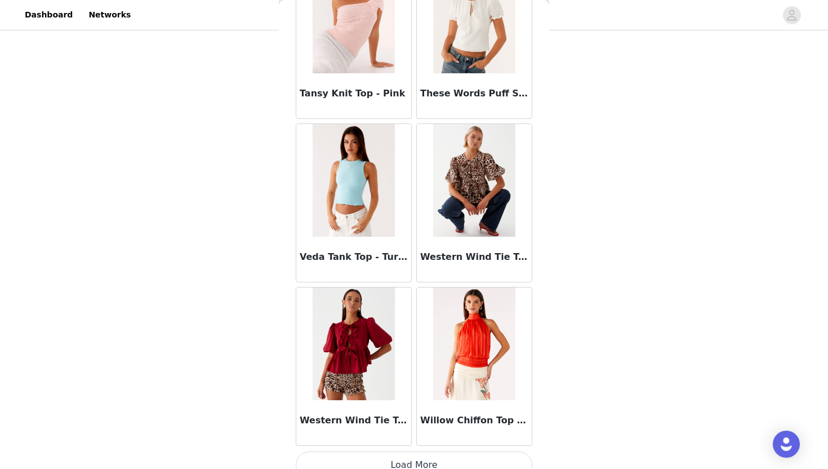
scroll to position [14327, 0]
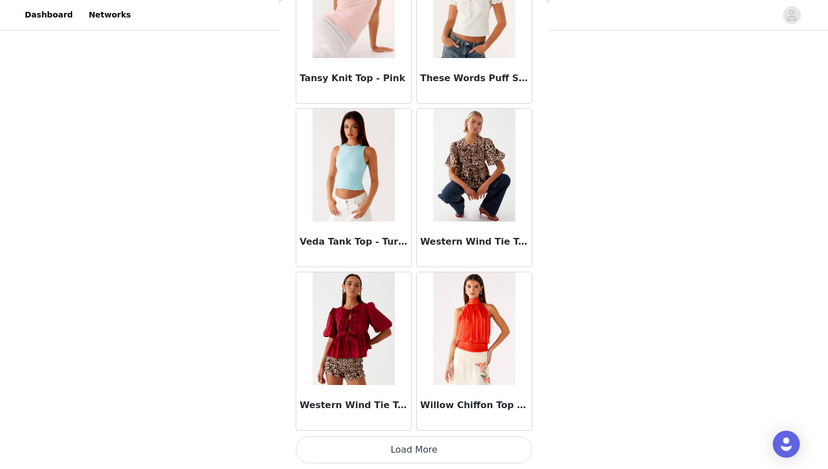
click at [420, 452] on button "Load More" at bounding box center [414, 449] width 237 height 27
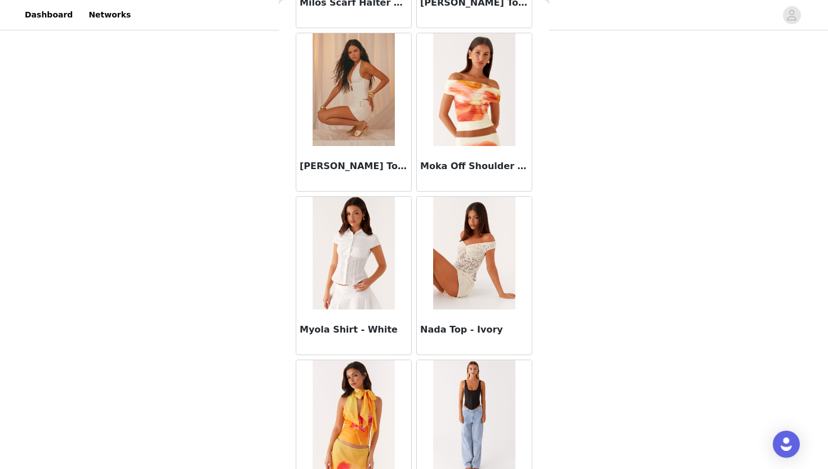
scroll to position [9827, 0]
click at [361, 279] on img at bounding box center [354, 253] width 82 height 113
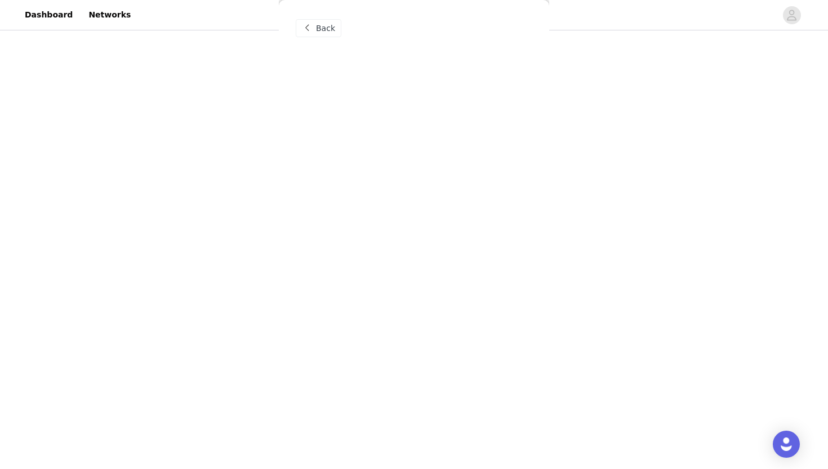
scroll to position [0, 0]
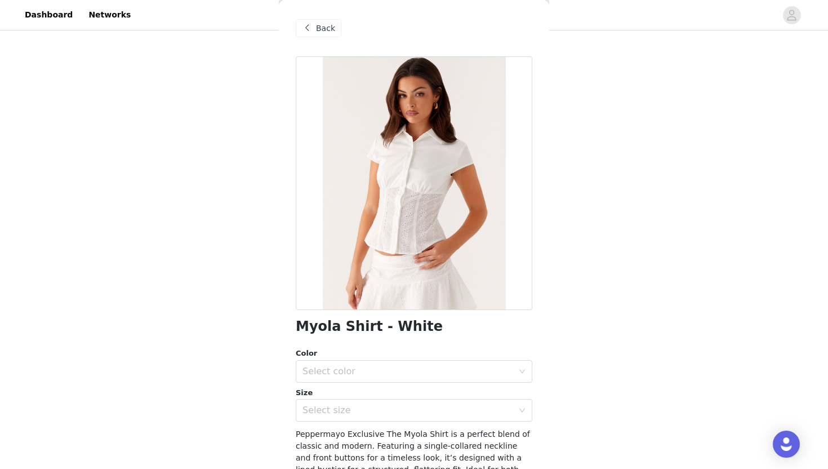
click at [320, 23] on span "Back" at bounding box center [325, 29] width 19 height 12
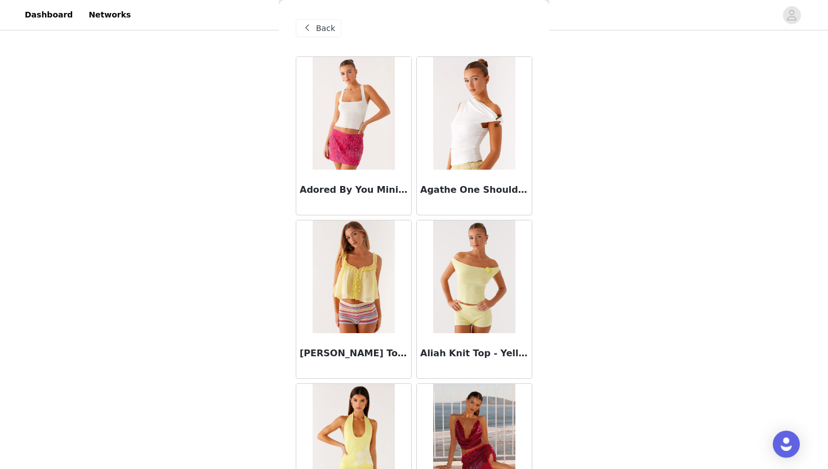
click at [319, 32] on span "Back" at bounding box center [325, 29] width 19 height 12
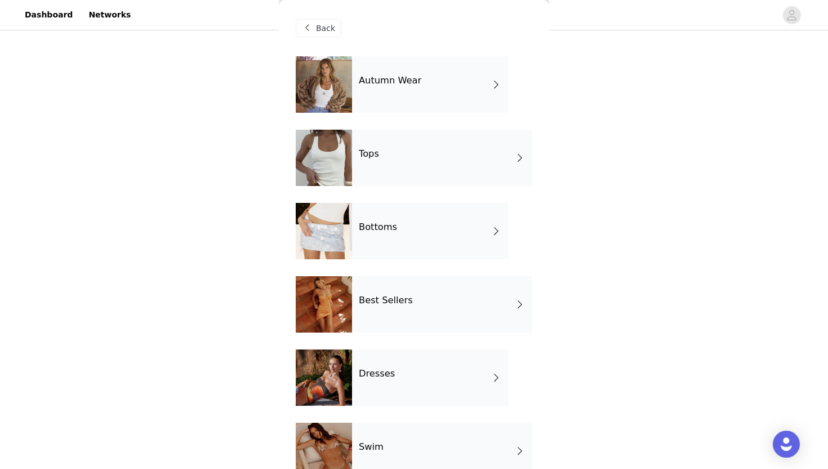
click at [390, 237] on div "Bottoms" at bounding box center [430, 231] width 157 height 56
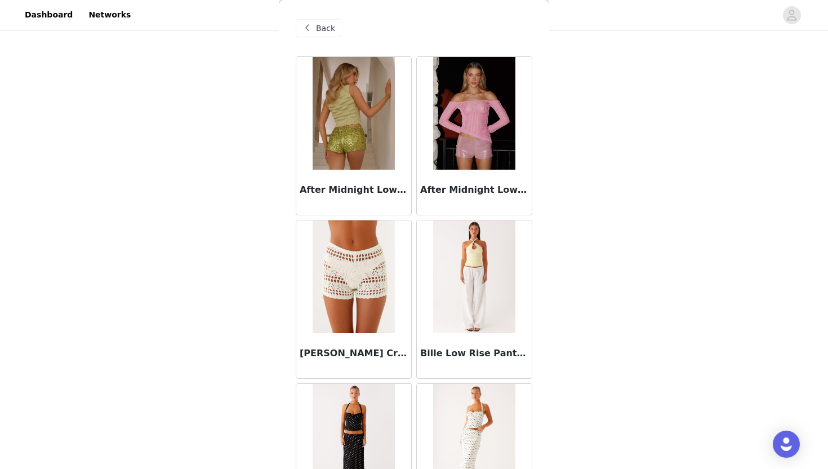
click at [332, 34] on div "Back" at bounding box center [319, 28] width 46 height 18
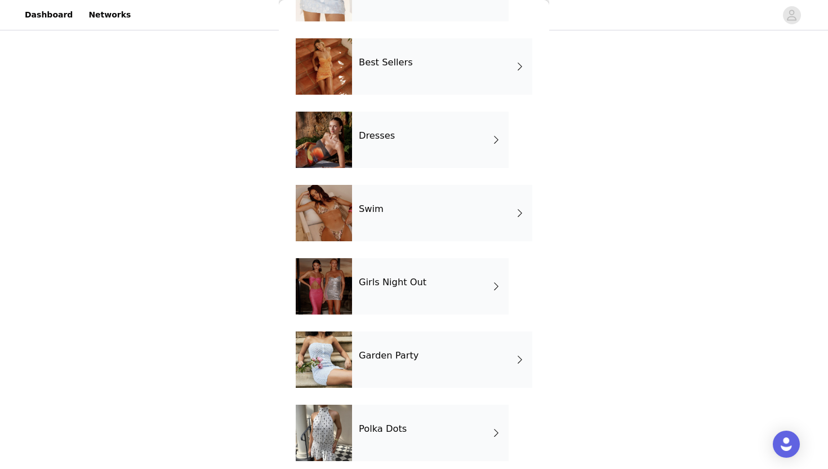
scroll to position [247, 0]
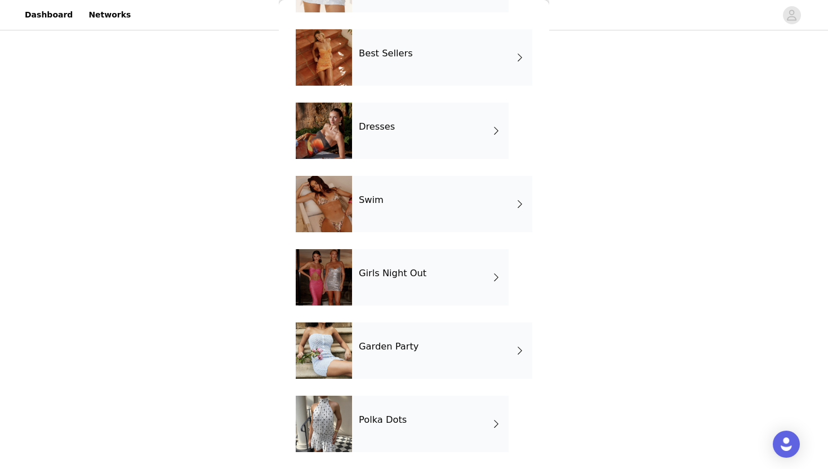
click at [406, 400] on div "Polka Dots" at bounding box center [430, 424] width 157 height 56
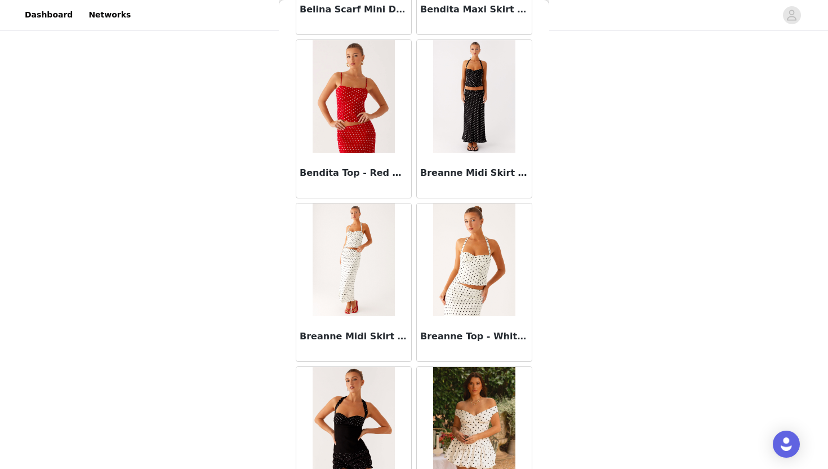
scroll to position [343, 0]
click at [364, 339] on h3 "Breanne Midi Skirt - White Polka Dot" at bounding box center [354, 337] width 108 height 14
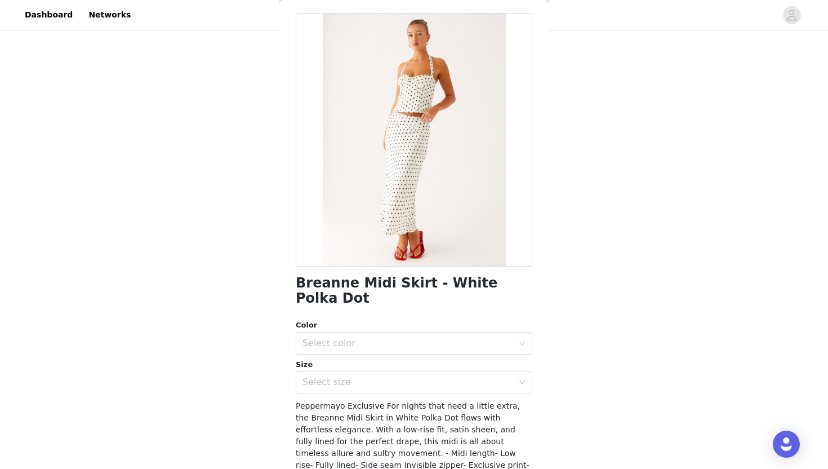
scroll to position [46, 0]
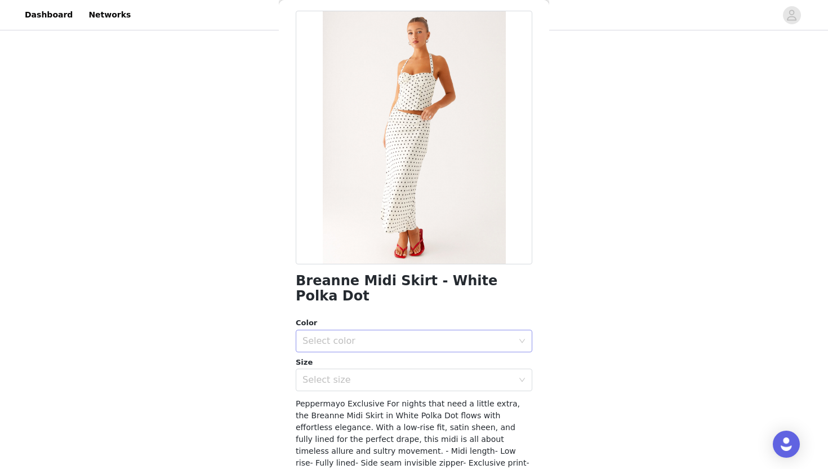
click at [378, 335] on div "Select color" at bounding box center [408, 340] width 211 height 11
click at [380, 346] on li "White Polka Dot" at bounding box center [414, 350] width 237 height 18
click at [383, 369] on div "Select size" at bounding box center [411, 379] width 216 height 21
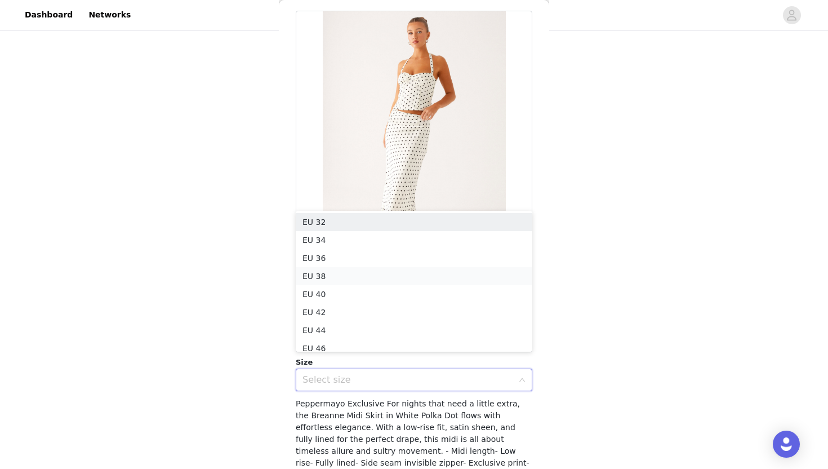
scroll to position [6, 0]
click at [378, 238] on li "EU 34" at bounding box center [414, 234] width 237 height 18
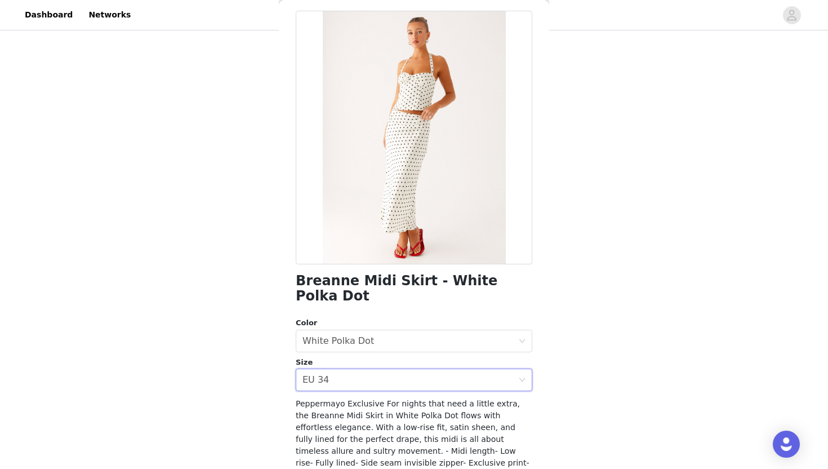
scroll to position [137, 0]
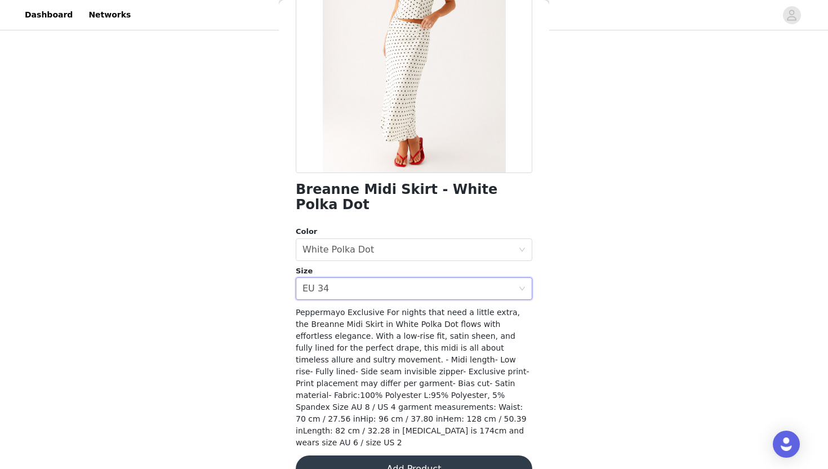
click at [394, 455] on button "Add Product" at bounding box center [414, 468] width 237 height 27
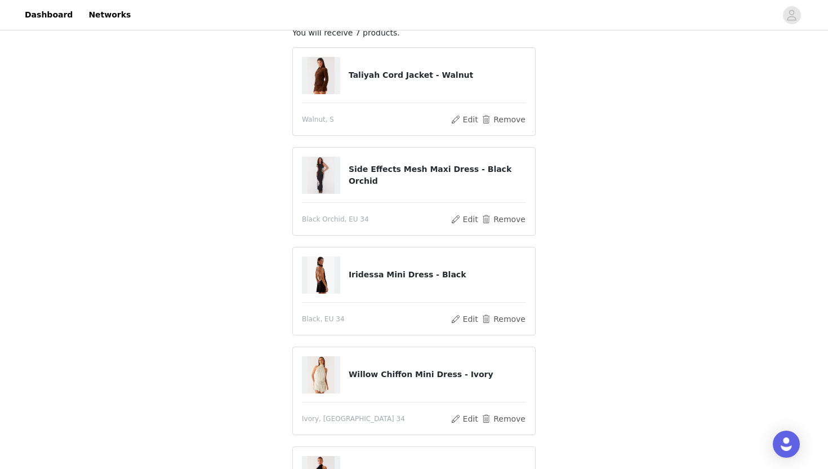
scroll to position [86, 0]
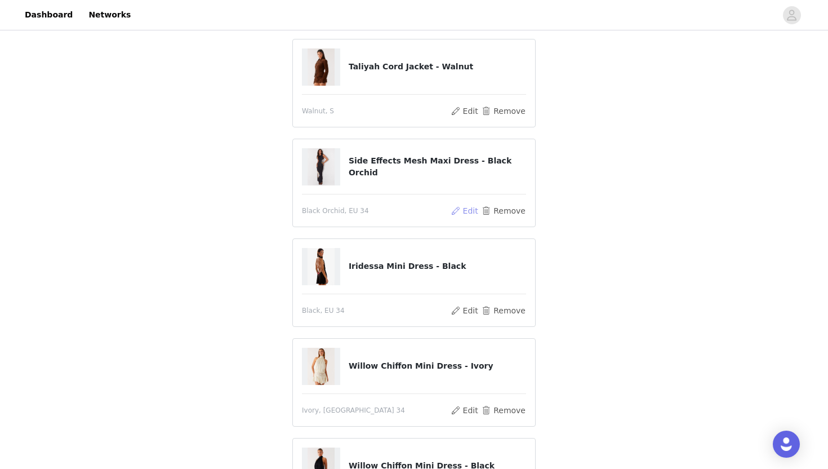
click at [474, 209] on button "Edit" at bounding box center [464, 211] width 29 height 14
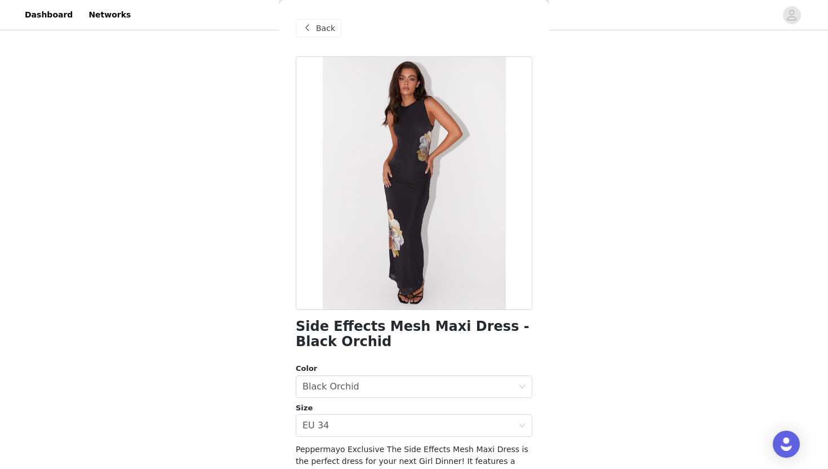
click at [312, 30] on span at bounding box center [307, 28] width 14 height 14
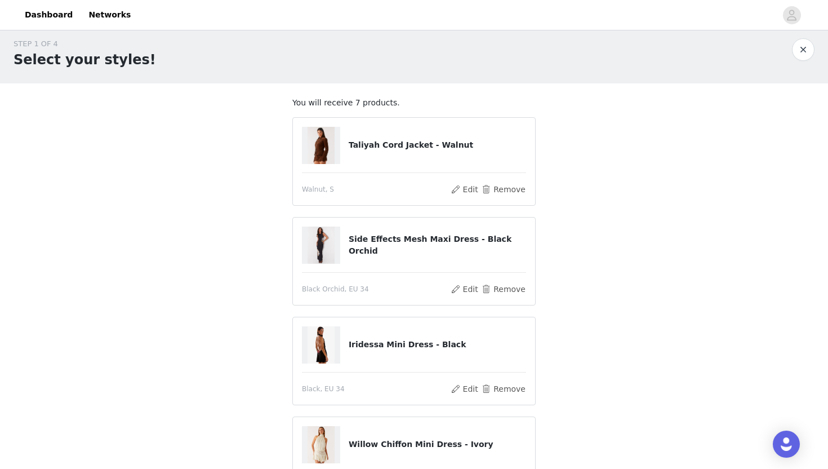
scroll to position [2, 0]
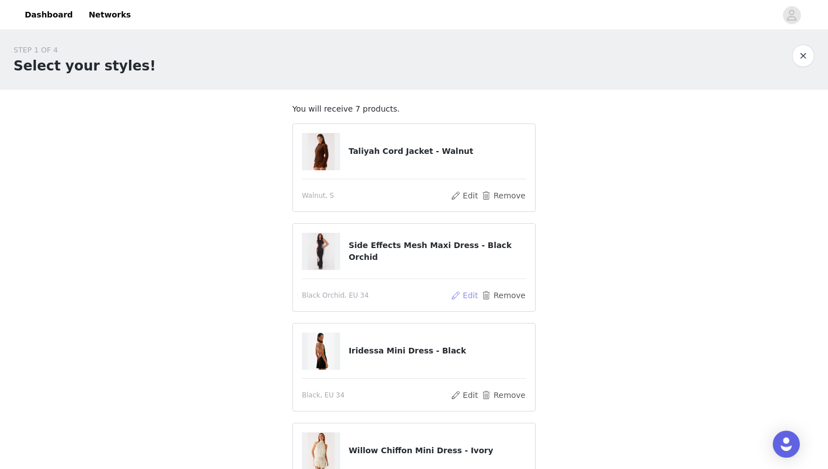
click at [475, 294] on button "Edit" at bounding box center [464, 295] width 29 height 14
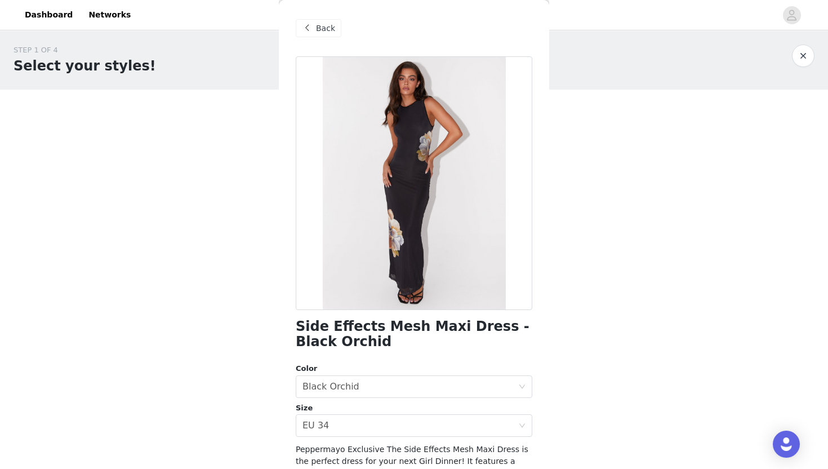
click at [316, 26] on div "Back" at bounding box center [319, 28] width 46 height 18
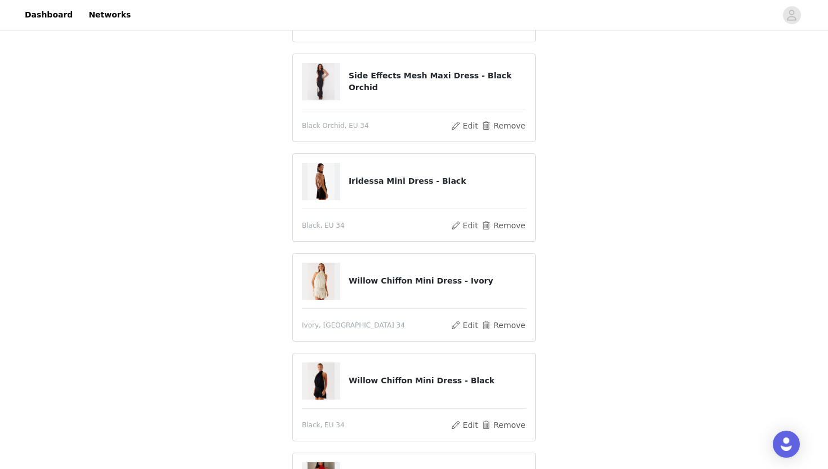
scroll to position [174, 0]
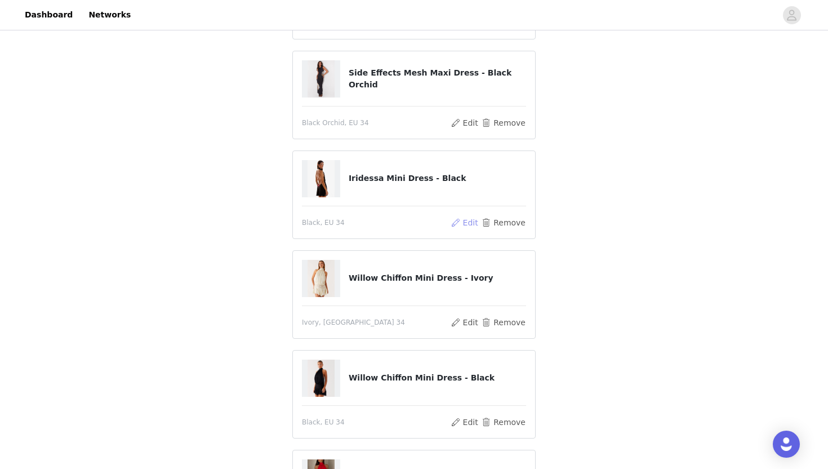
click at [473, 222] on button "Edit" at bounding box center [464, 223] width 29 height 14
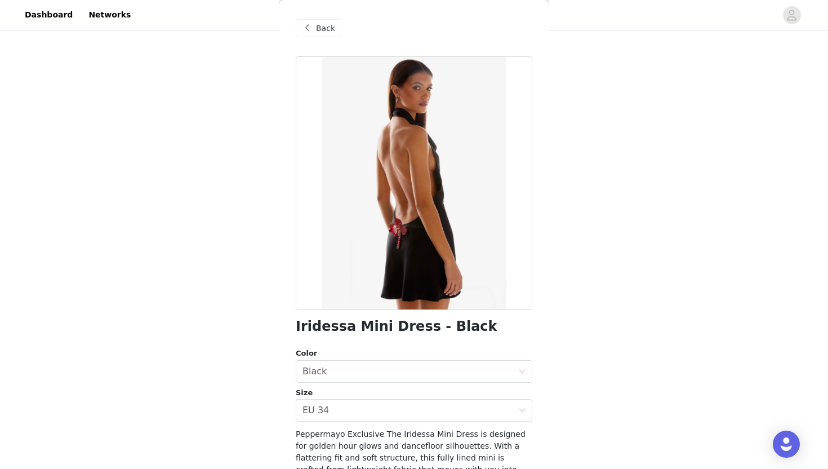
click at [312, 24] on span at bounding box center [307, 28] width 14 height 14
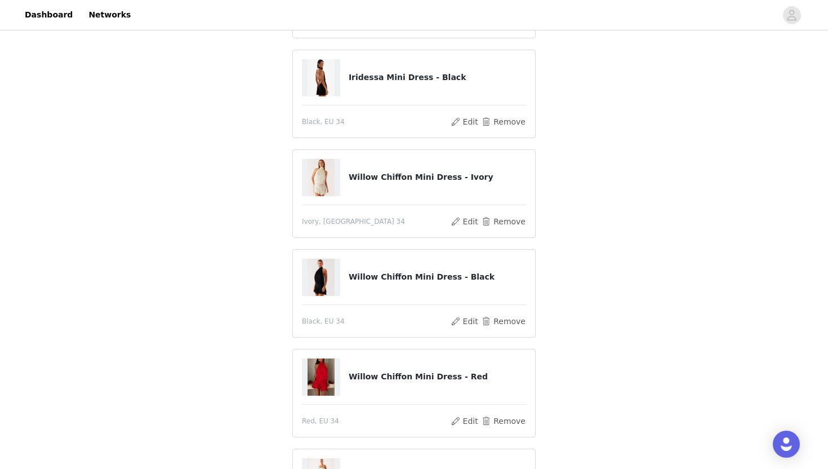
scroll to position [274, 0]
click at [471, 223] on button "Edit" at bounding box center [464, 222] width 29 height 14
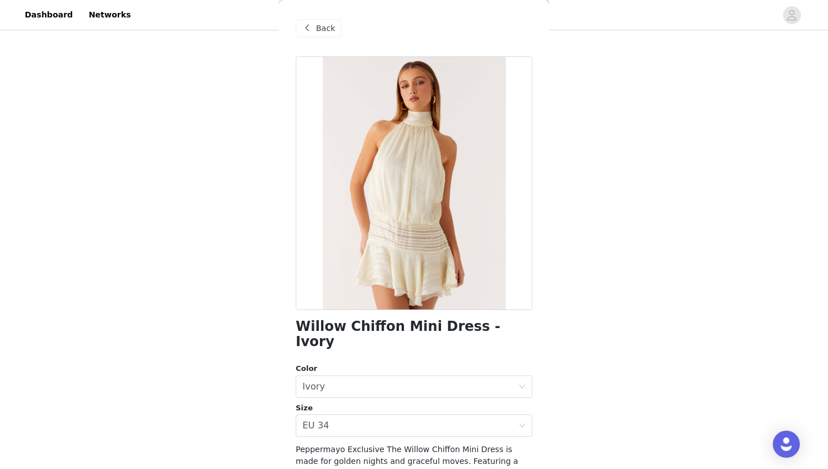
click at [319, 24] on span "Back" at bounding box center [325, 29] width 19 height 12
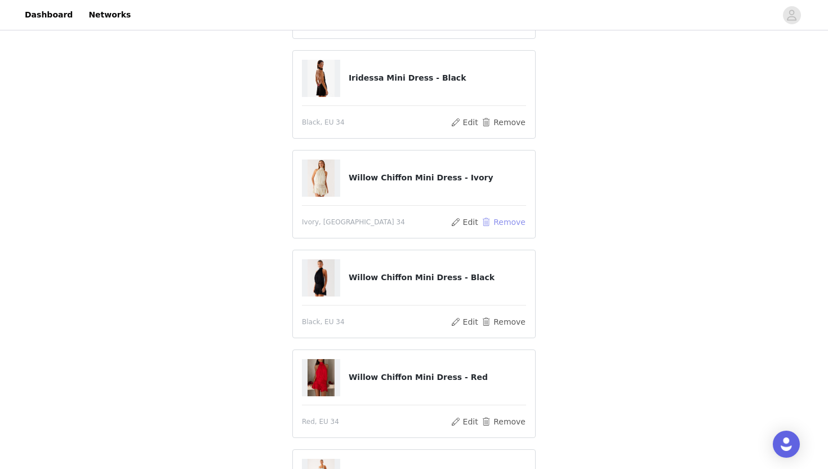
click at [505, 225] on button "Remove" at bounding box center [503, 222] width 45 height 14
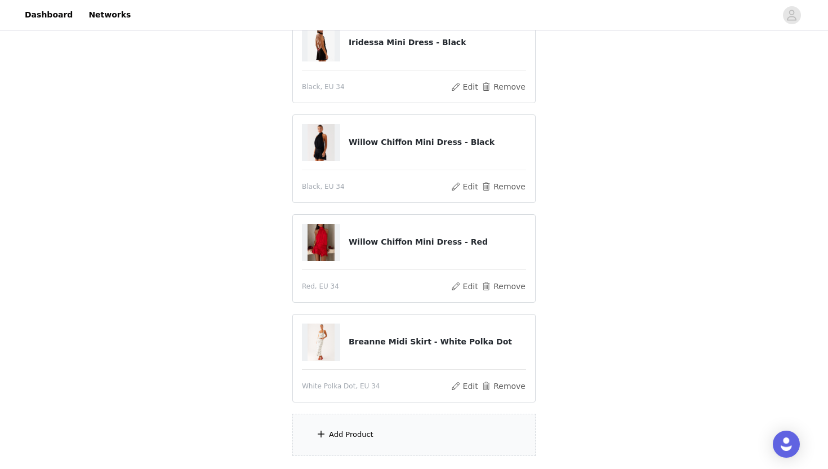
scroll to position [421, 0]
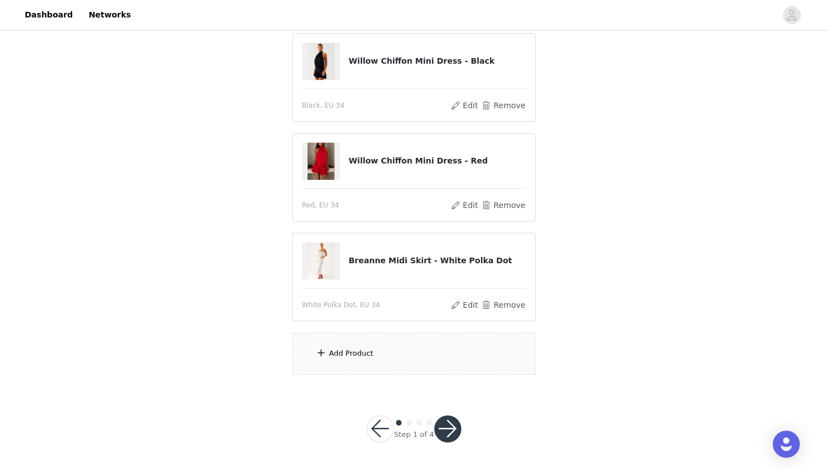
click at [405, 367] on div "Add Product" at bounding box center [413, 353] width 243 height 42
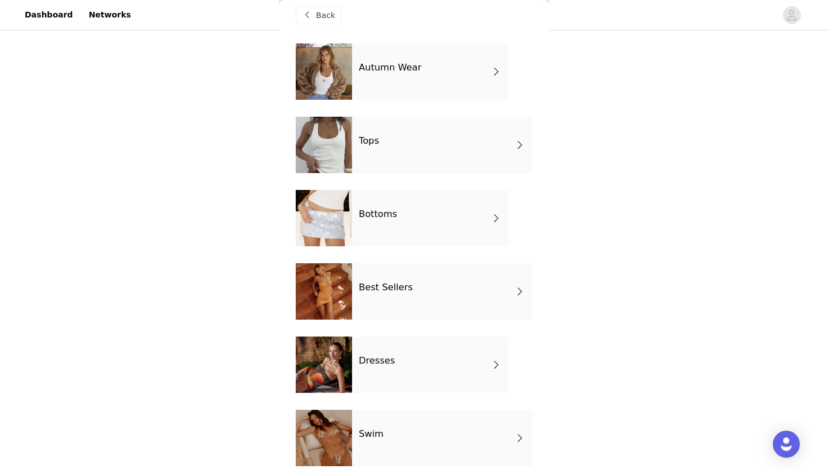
scroll to position [14, 0]
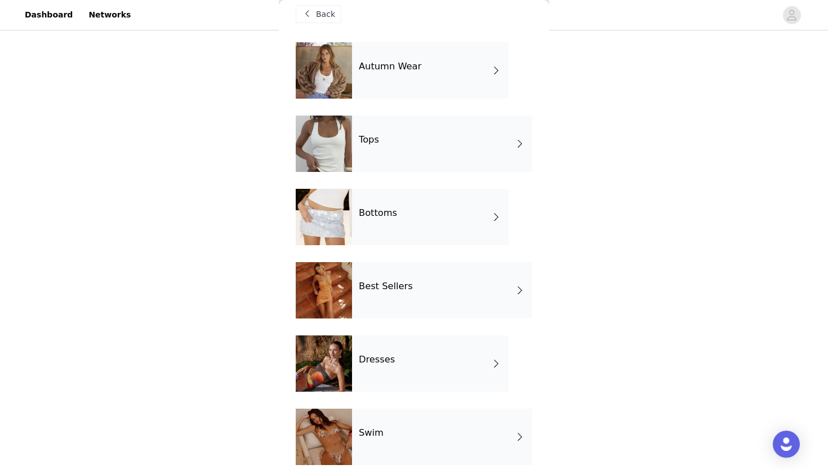
click at [411, 355] on div "Dresses" at bounding box center [430, 363] width 157 height 56
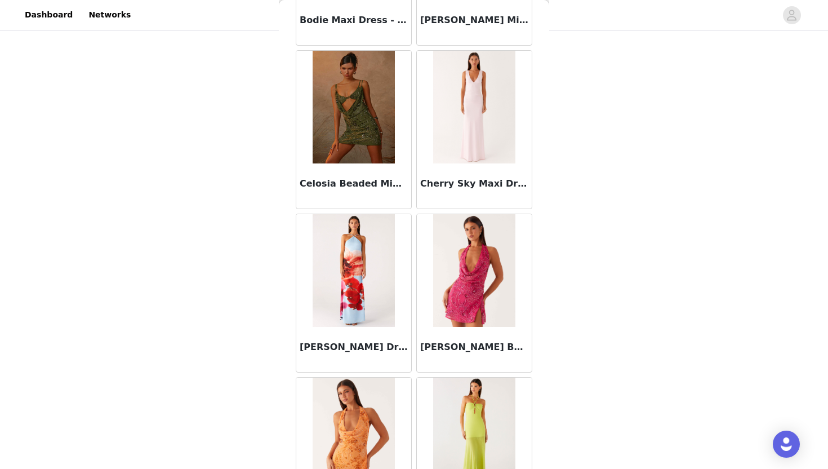
scroll to position [1255, 0]
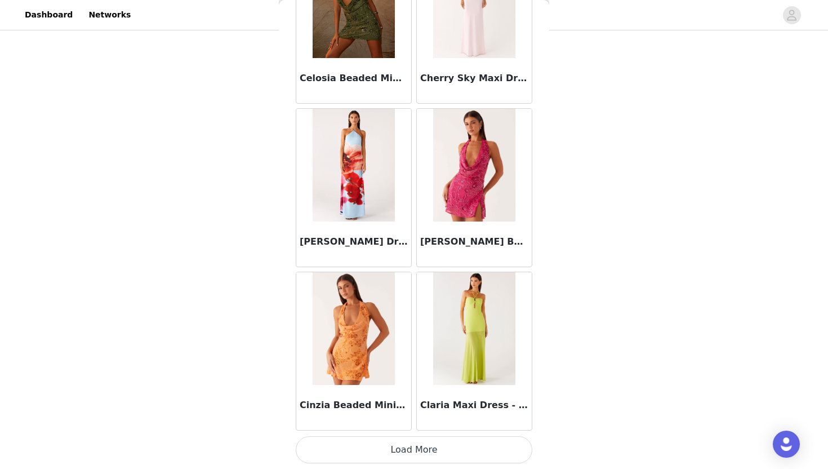
click at [435, 449] on button "Load More" at bounding box center [414, 449] width 237 height 27
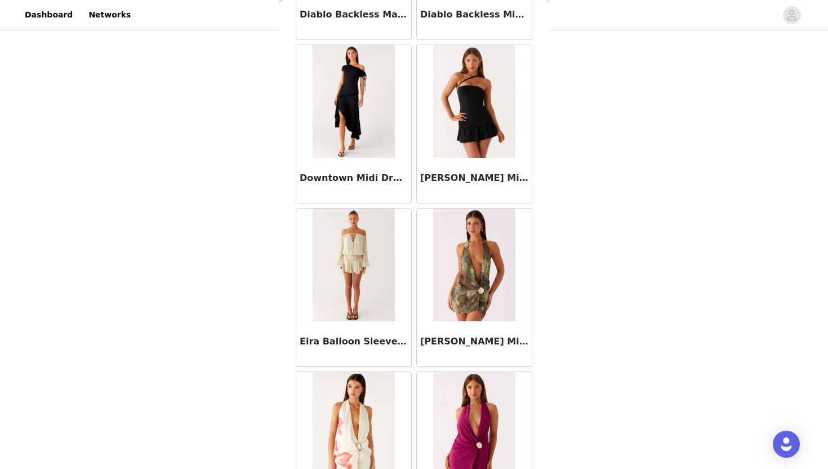
scroll to position [2131, 0]
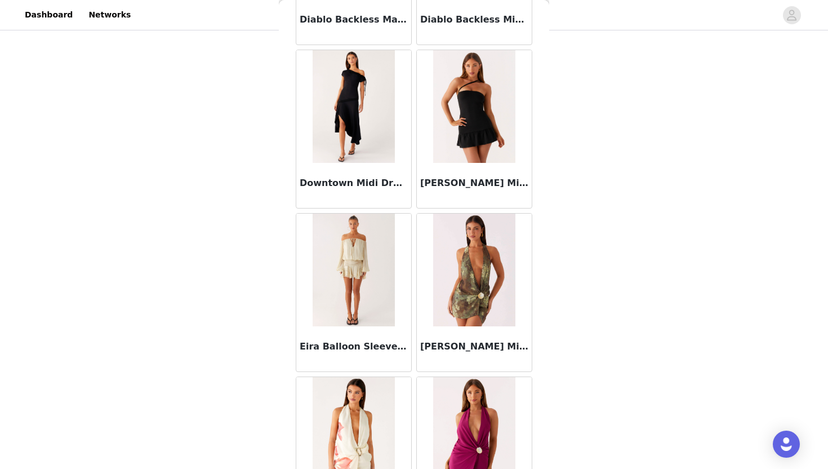
click at [380, 268] on img at bounding box center [354, 270] width 82 height 113
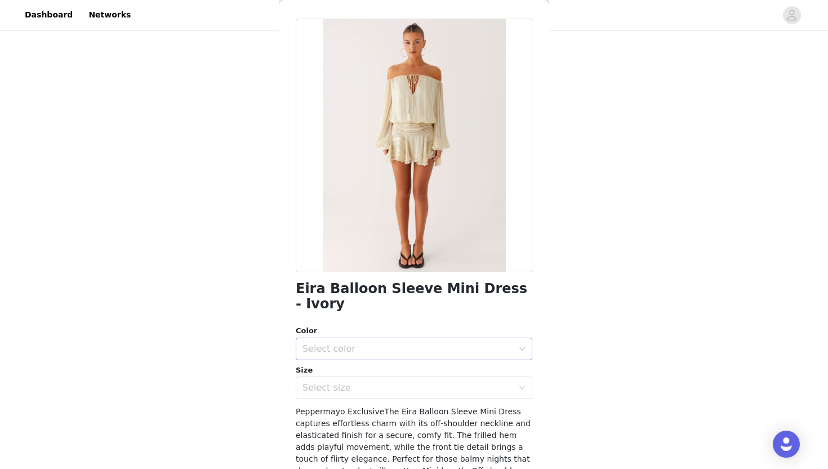
scroll to position [57, 0]
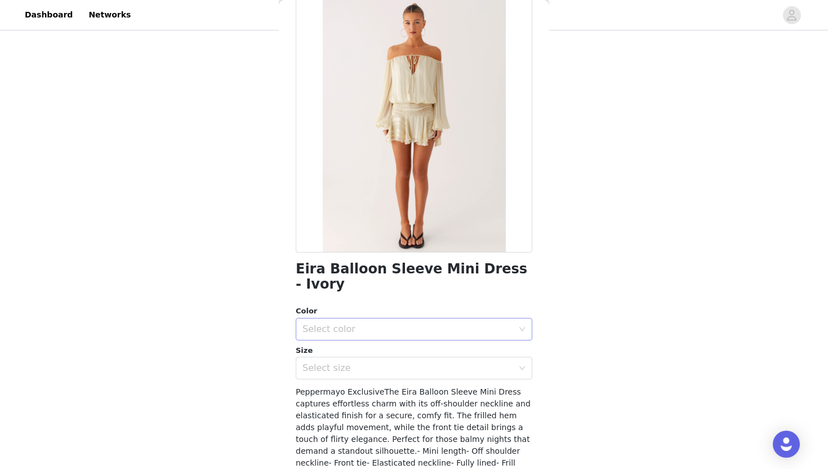
click at [433, 323] on div "Select color" at bounding box center [408, 328] width 211 height 11
click at [425, 344] on li "Ivory" at bounding box center [414, 339] width 237 height 18
click at [427, 362] on div "Select size" at bounding box center [408, 367] width 211 height 11
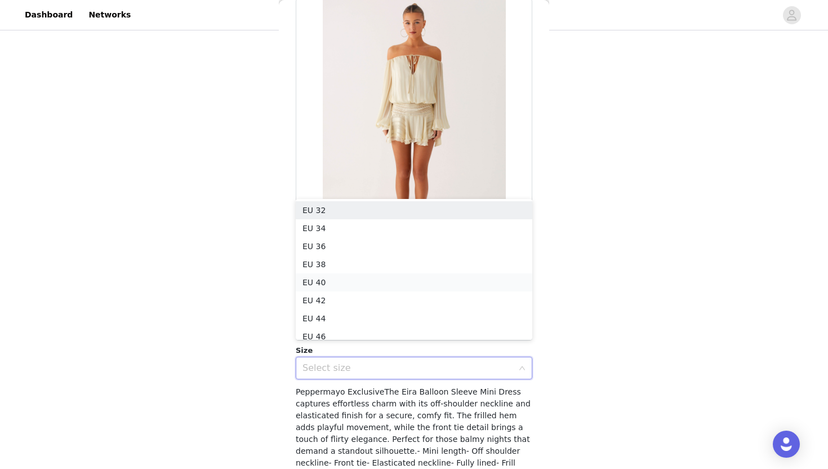
scroll to position [6, 0]
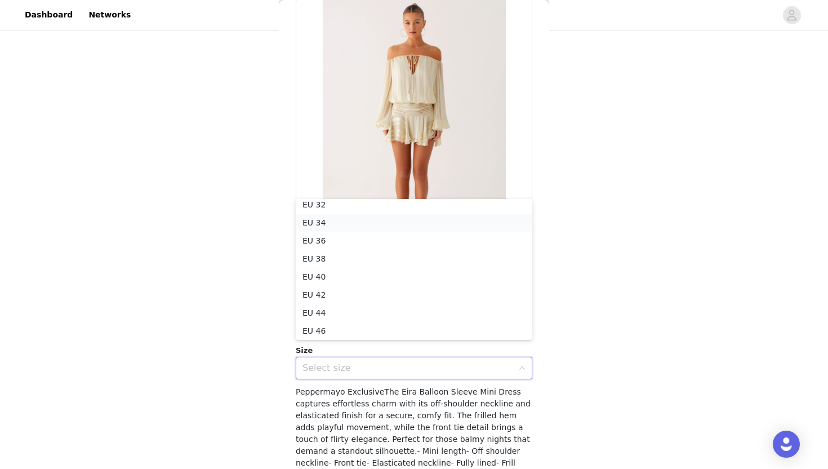
click at [405, 225] on li "EU 34" at bounding box center [414, 223] width 237 height 18
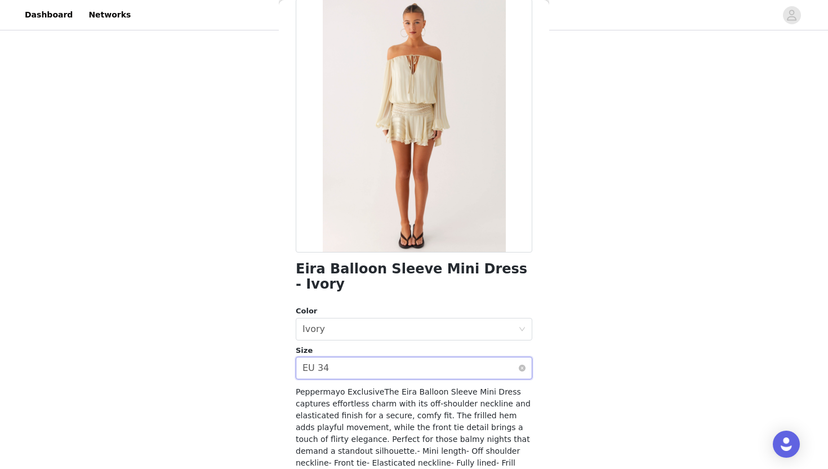
scroll to position [137, 0]
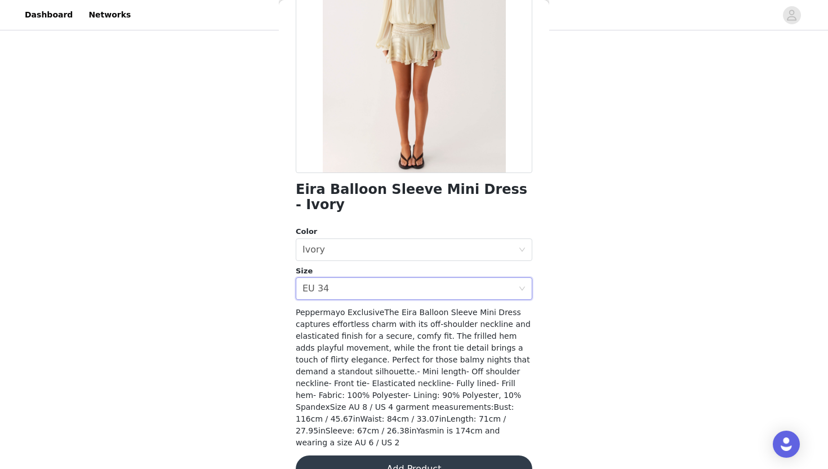
click at [418, 455] on button "Add Product" at bounding box center [414, 468] width 237 height 27
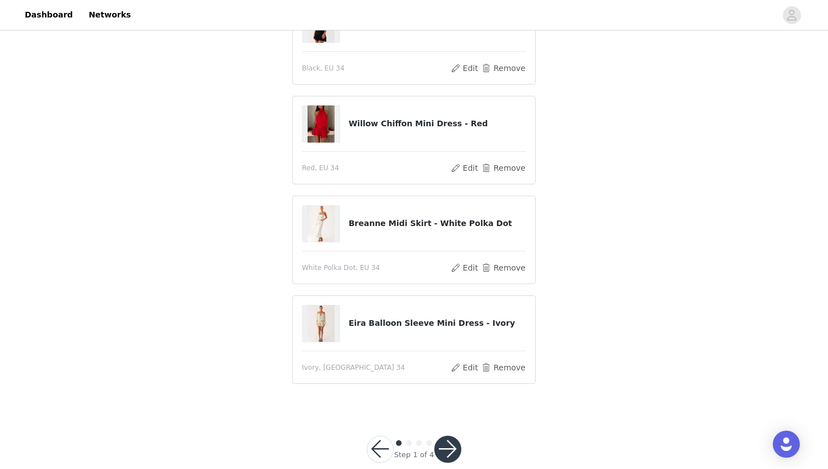
scroll to position [449, 0]
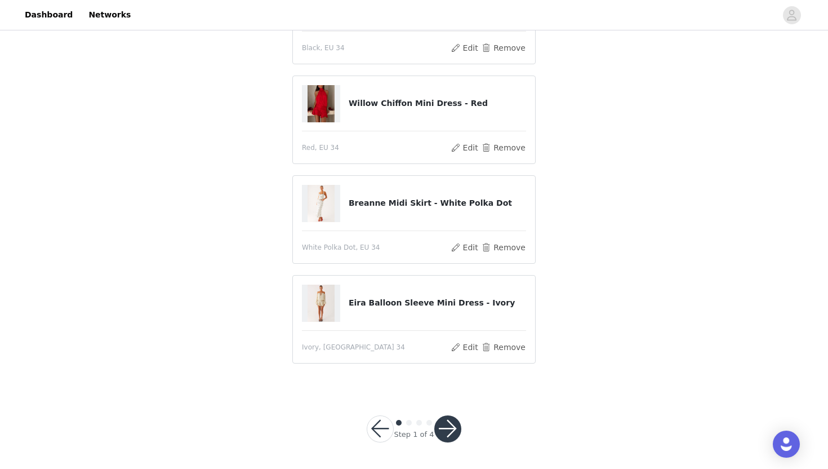
click at [453, 430] on button "button" at bounding box center [447, 428] width 27 height 27
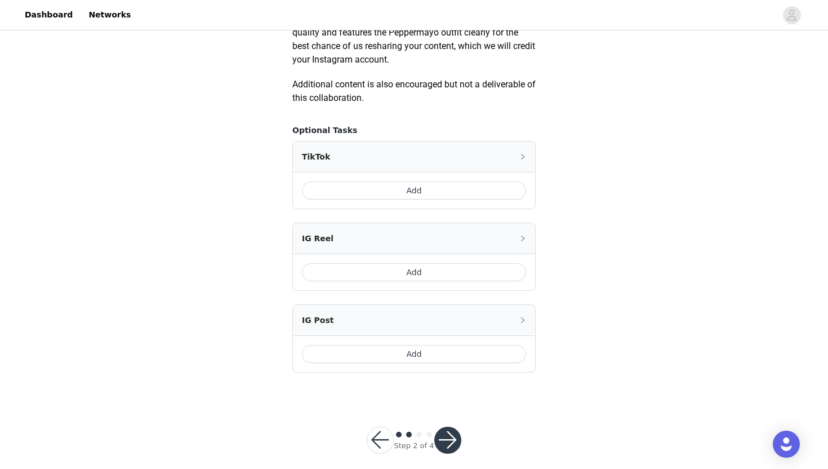
scroll to position [629, 0]
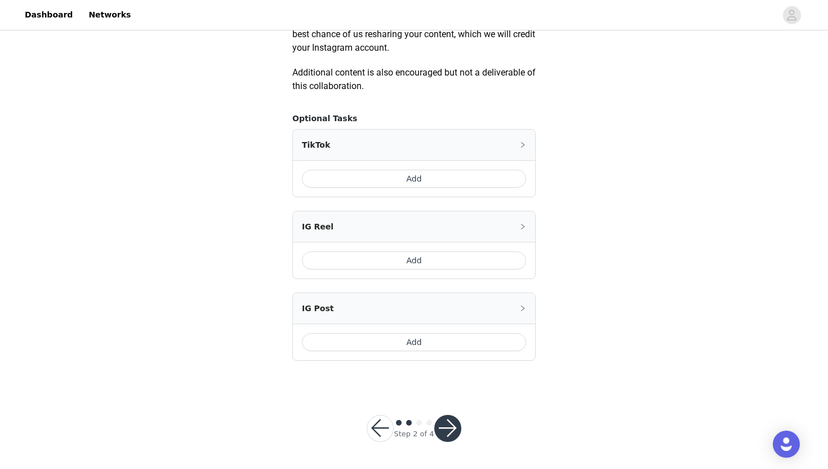
click at [447, 179] on button "Add" at bounding box center [414, 179] width 224 height 18
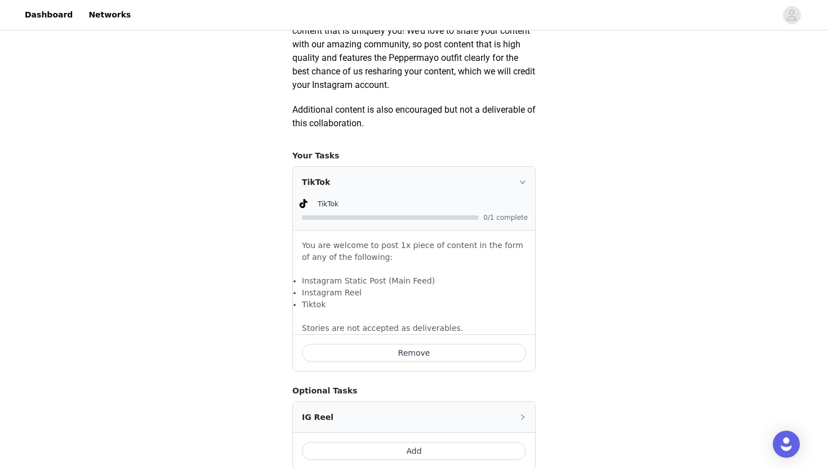
scroll to position [782, 0]
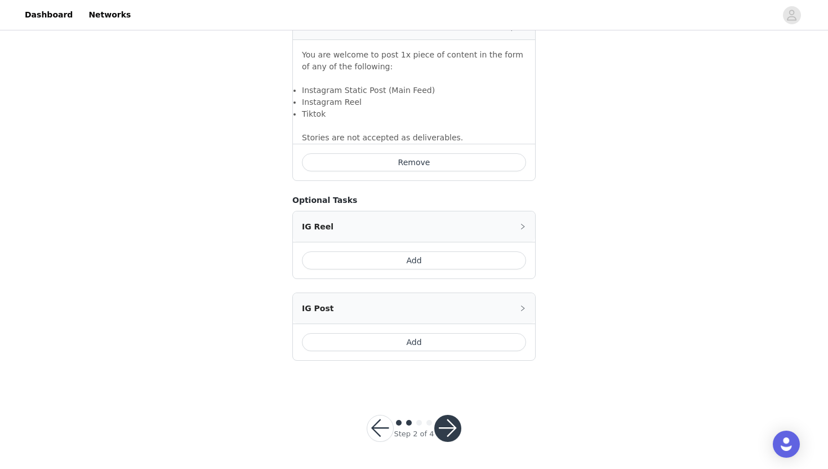
click at [452, 422] on button "button" at bounding box center [447, 428] width 27 height 27
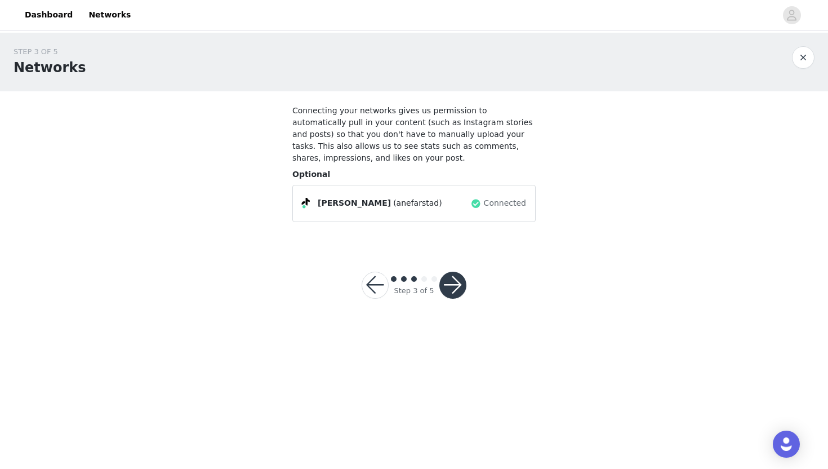
click at [458, 284] on button "button" at bounding box center [452, 285] width 27 height 27
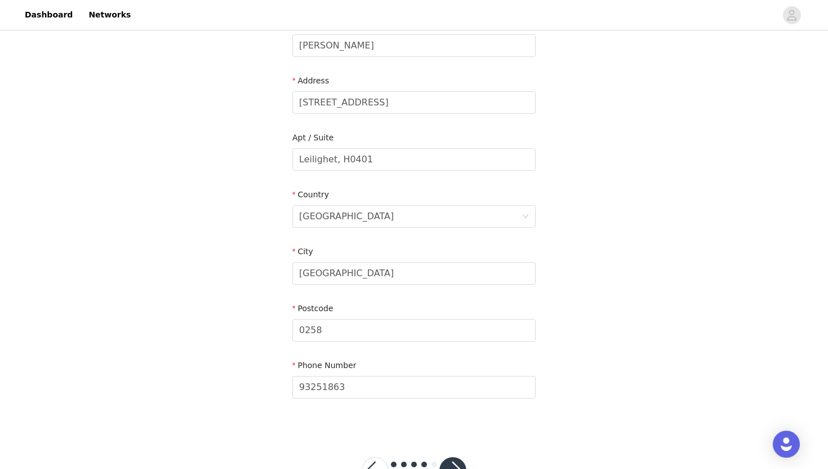
scroll to position [242, 0]
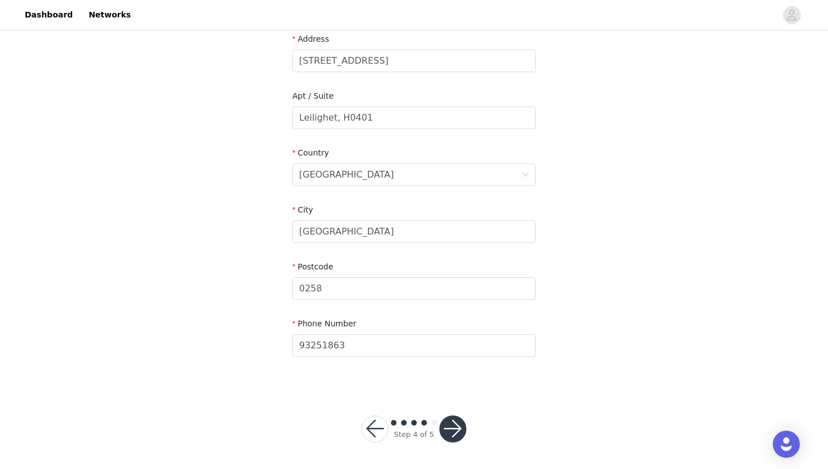
click at [455, 433] on button "button" at bounding box center [452, 428] width 27 height 27
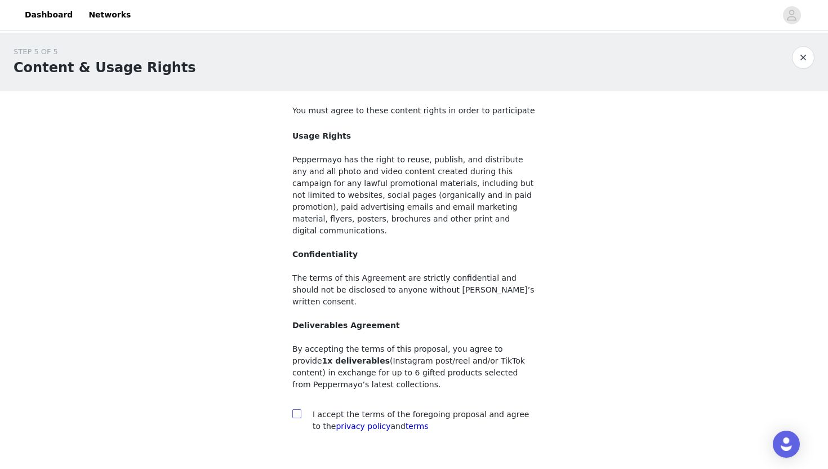
click at [299, 409] on input "checkbox" at bounding box center [296, 413] width 8 height 8
checkbox input "true"
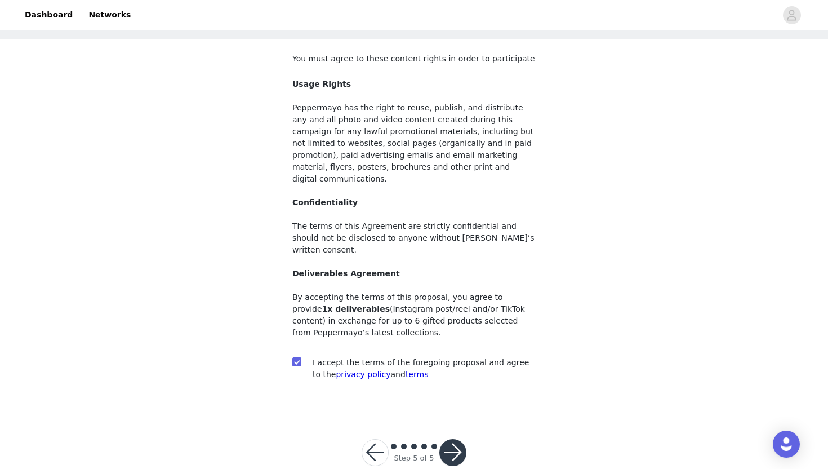
click at [454, 439] on button "button" at bounding box center [452, 452] width 27 height 27
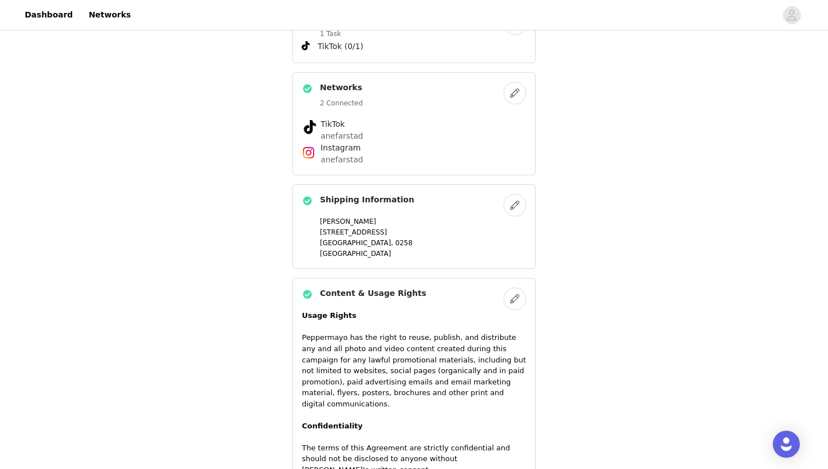
scroll to position [731, 0]
